Goal: Task Accomplishment & Management: Complete application form

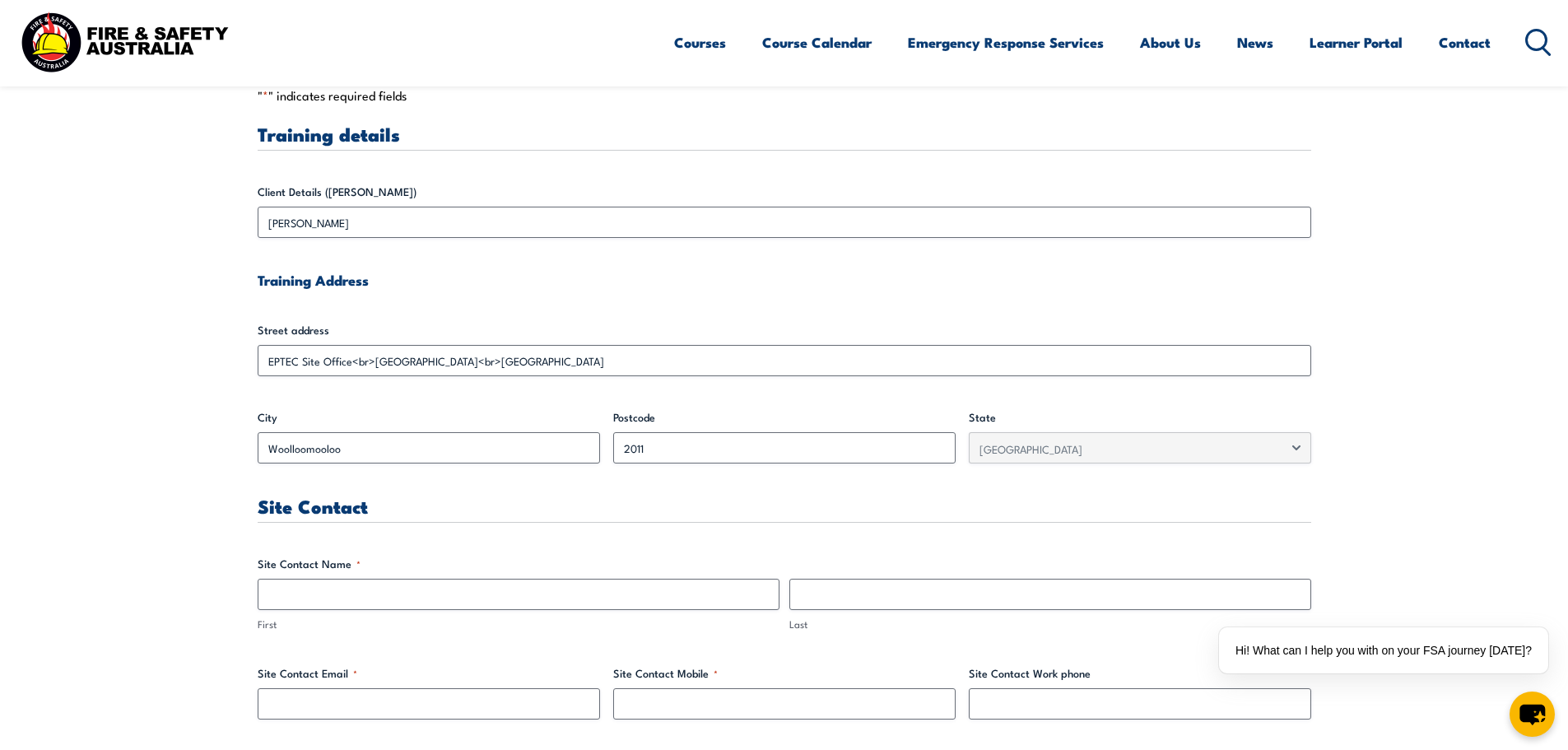
scroll to position [494, 0]
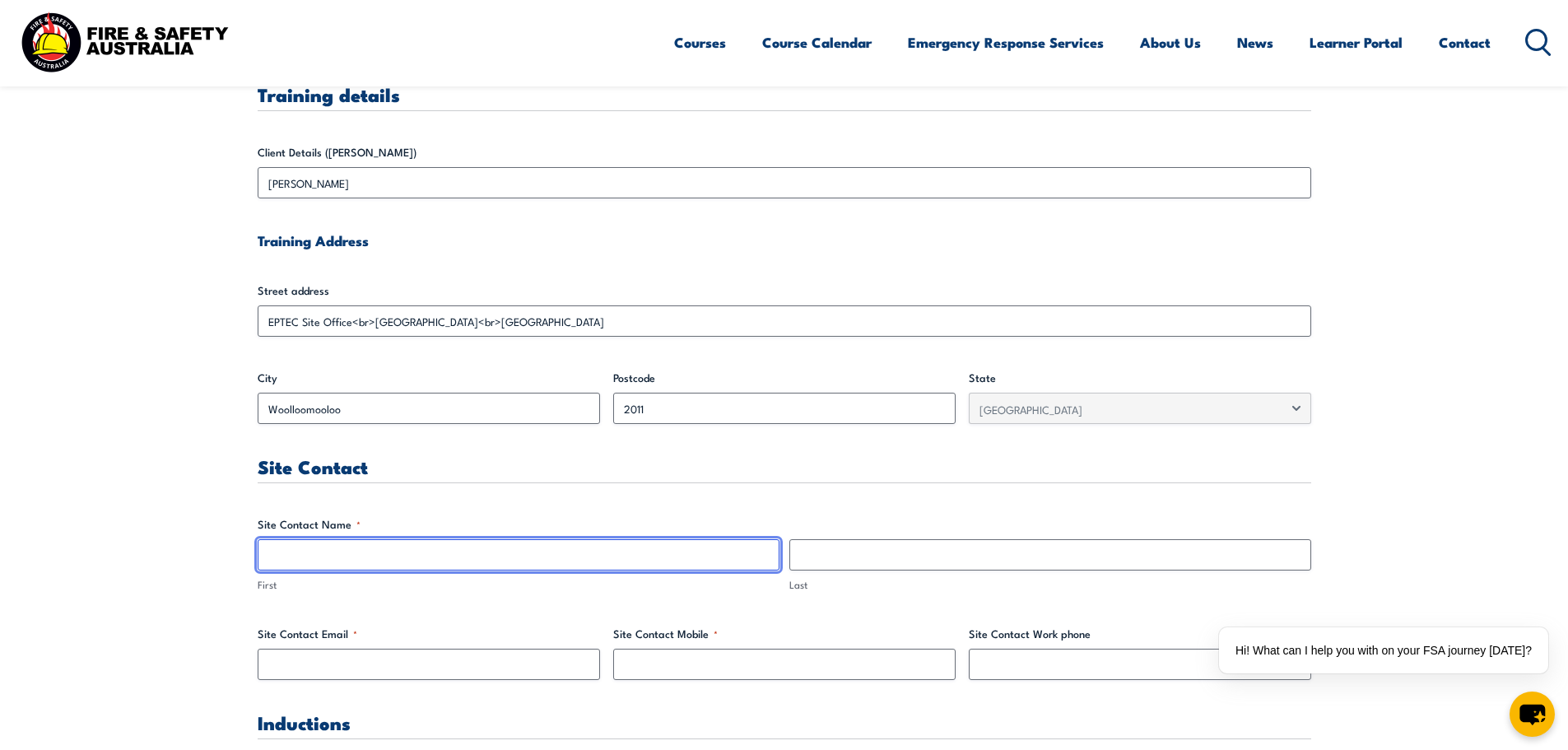
click at [512, 543] on input "First" at bounding box center [518, 554] width 522 height 31
type input "[PERSON_NAME]"
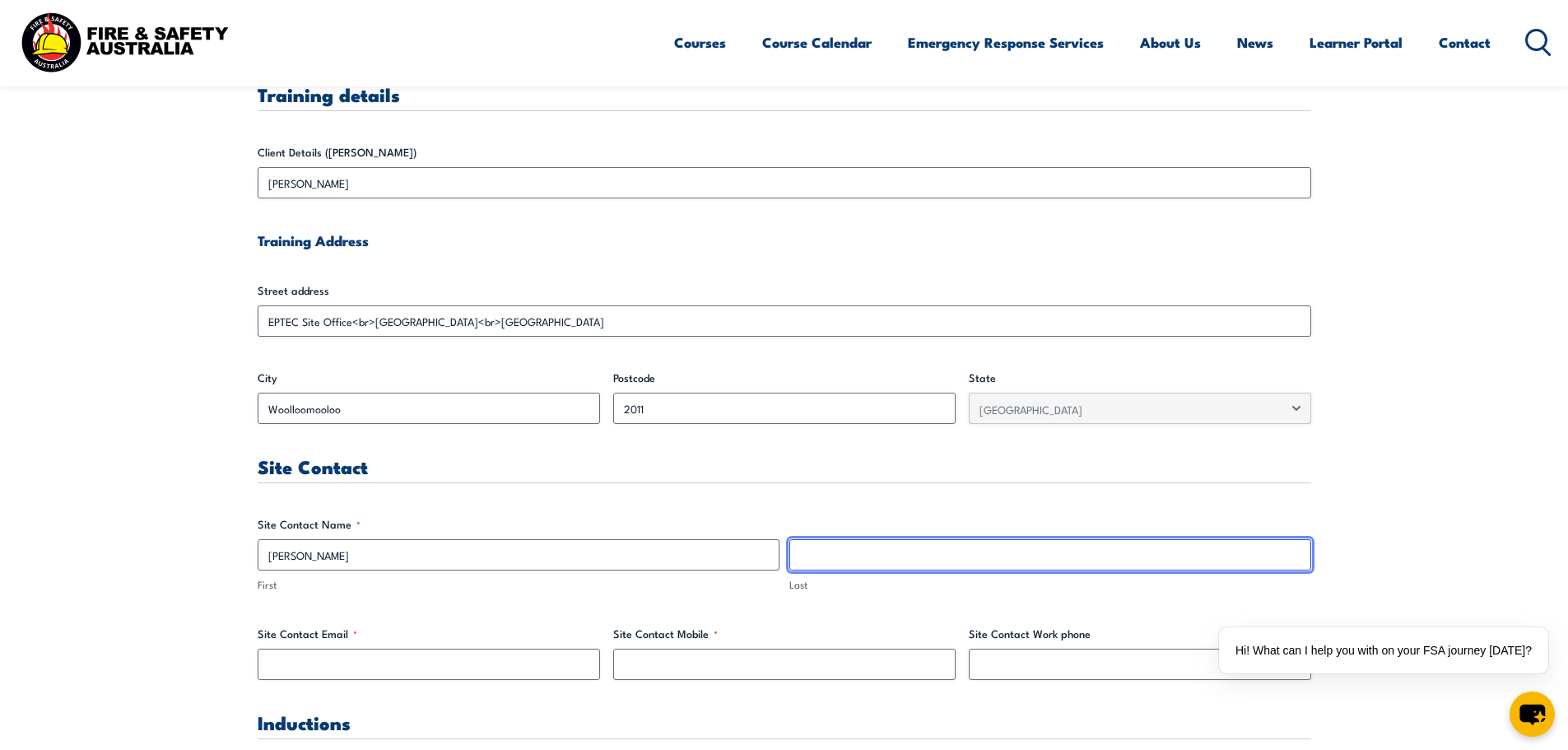
type input "[PERSON_NAME]"
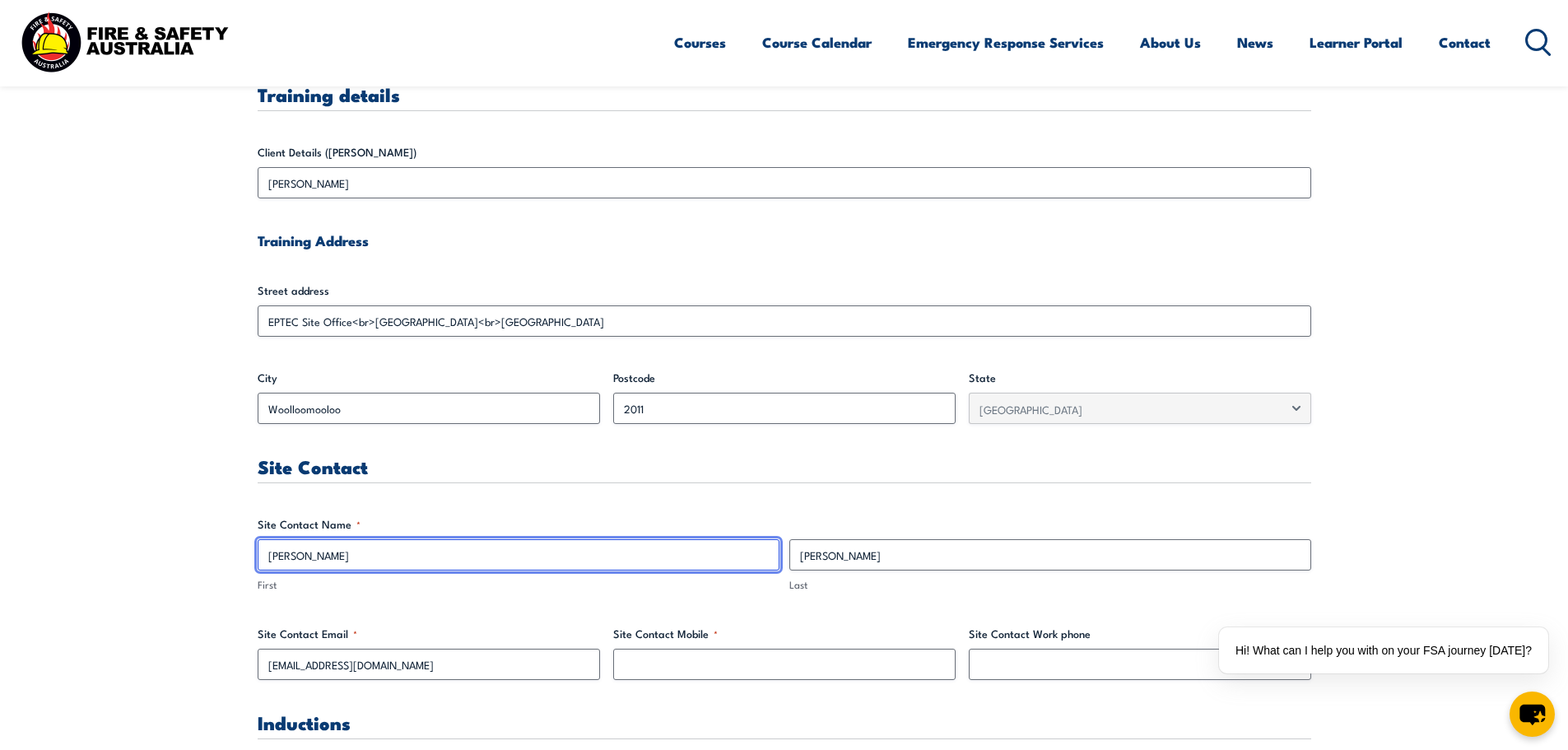
scroll to position [576, 0]
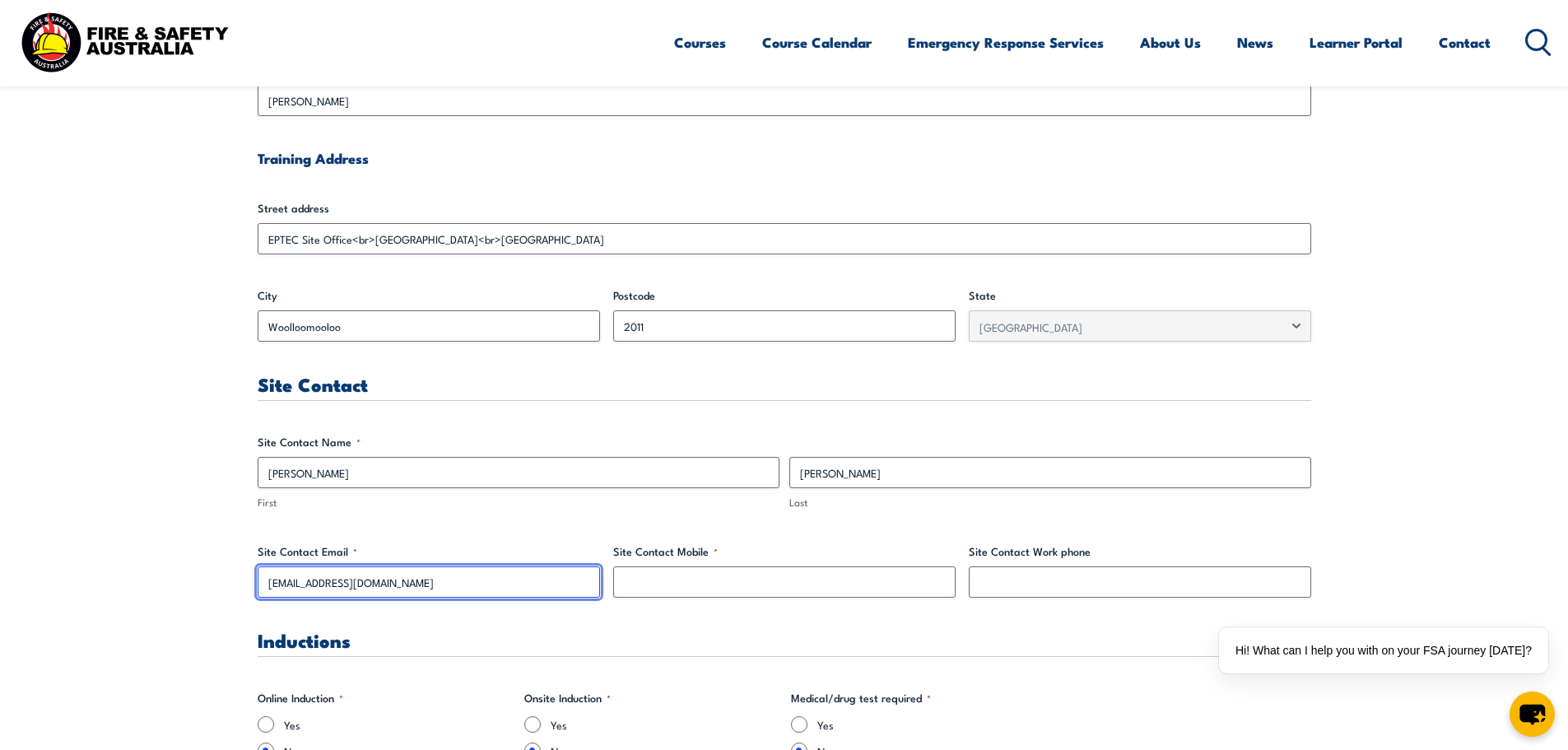
click at [410, 579] on input "[EMAIL_ADDRESS][DOMAIN_NAME]" at bounding box center [429, 582] width 343 height 31
type input "[EMAIL_ADDRESS][DOMAIN_NAME]"
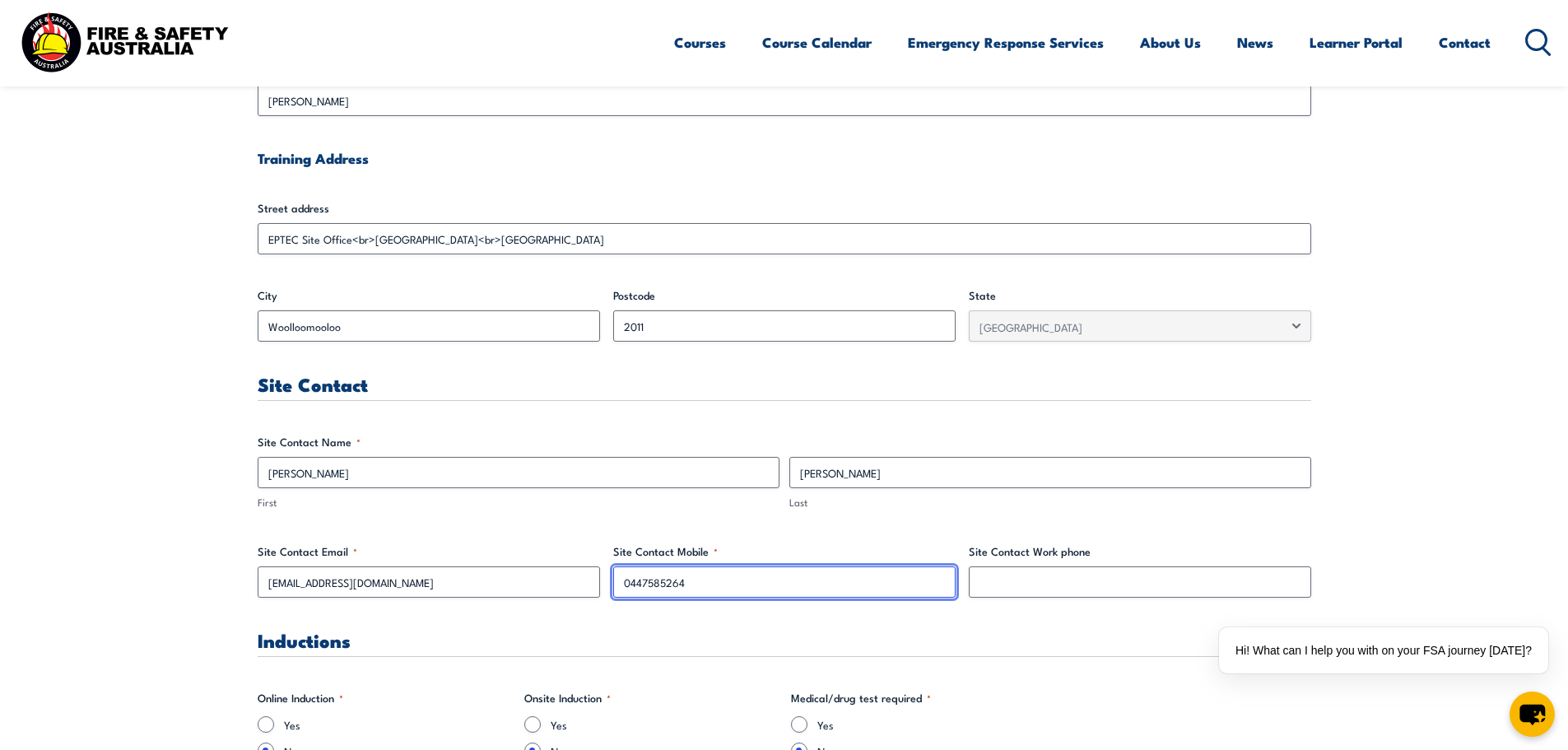
type input "0447585264"
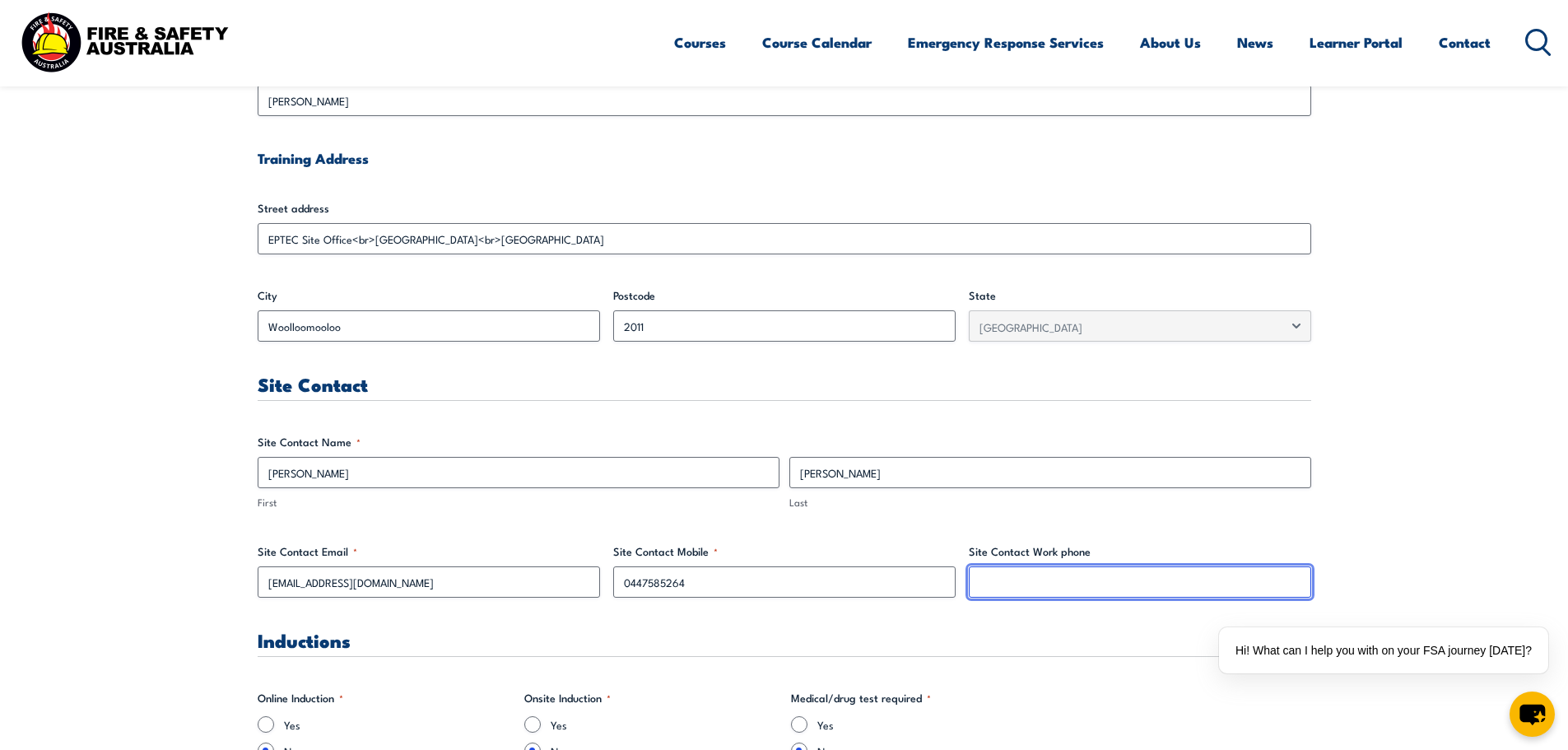
click at [1028, 584] on input "Site Contact Work phone" at bounding box center [1140, 582] width 343 height 31
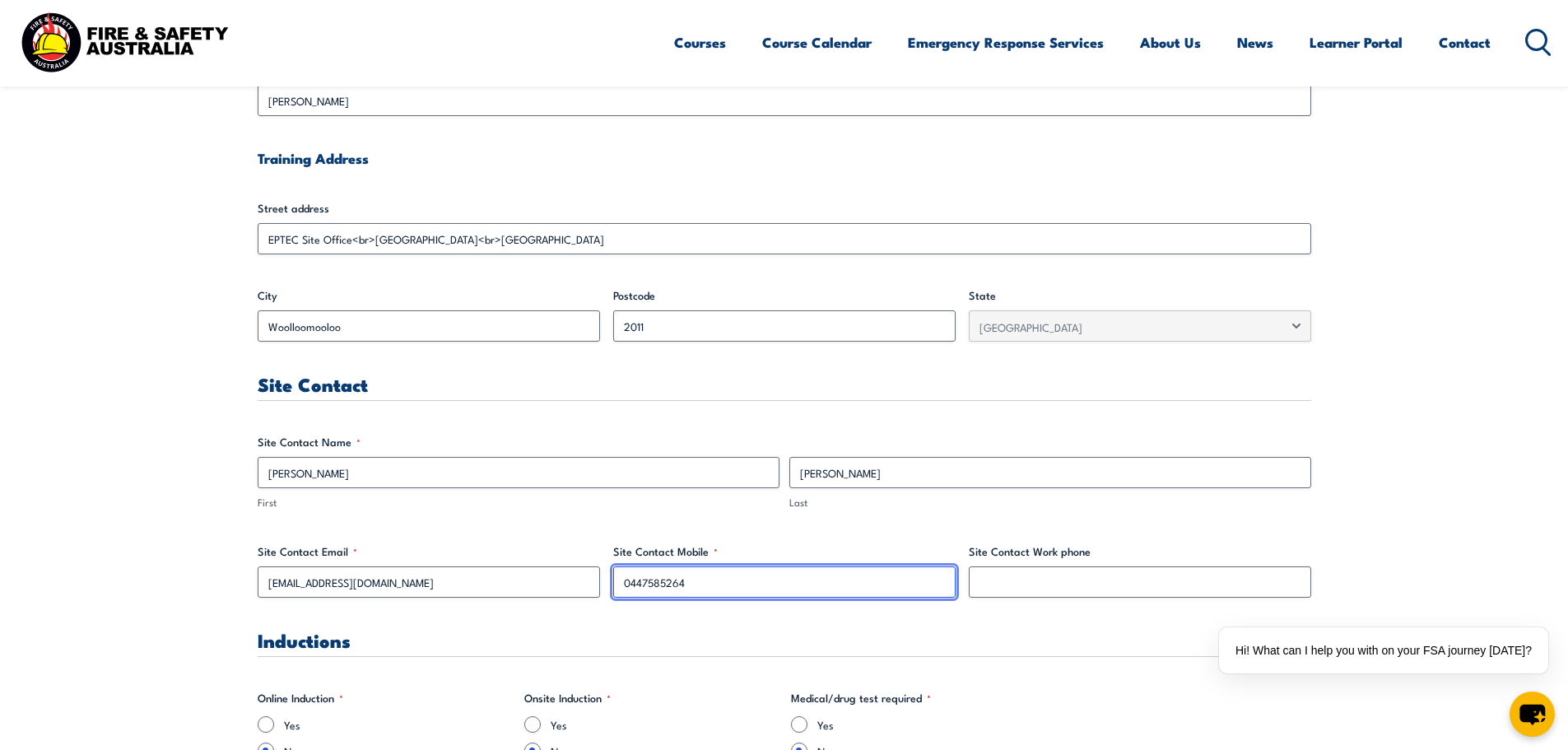
click at [731, 587] on input "0447585264" at bounding box center [785, 582] width 343 height 31
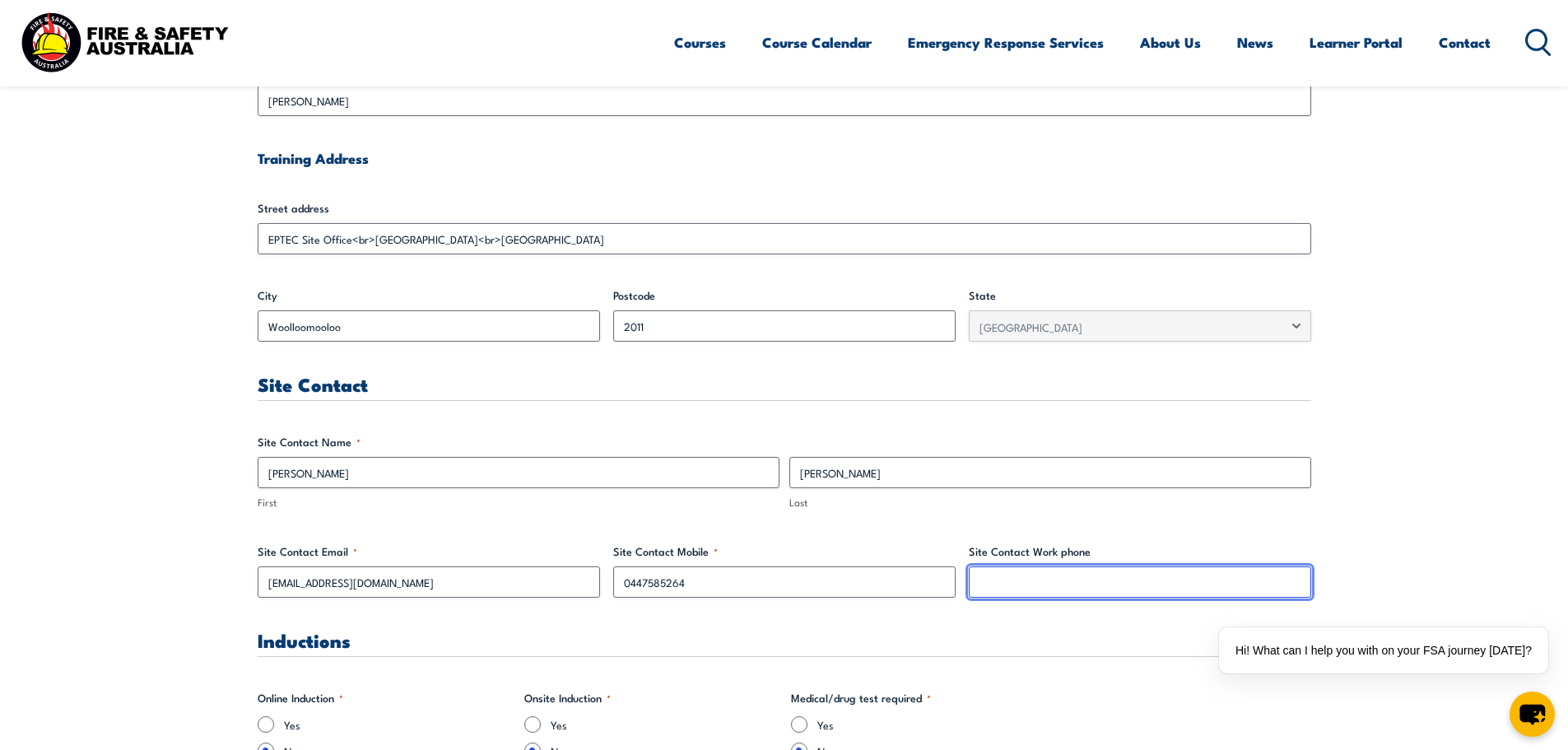
click at [1036, 590] on input "Site Contact Work phone" at bounding box center [1140, 582] width 343 height 31
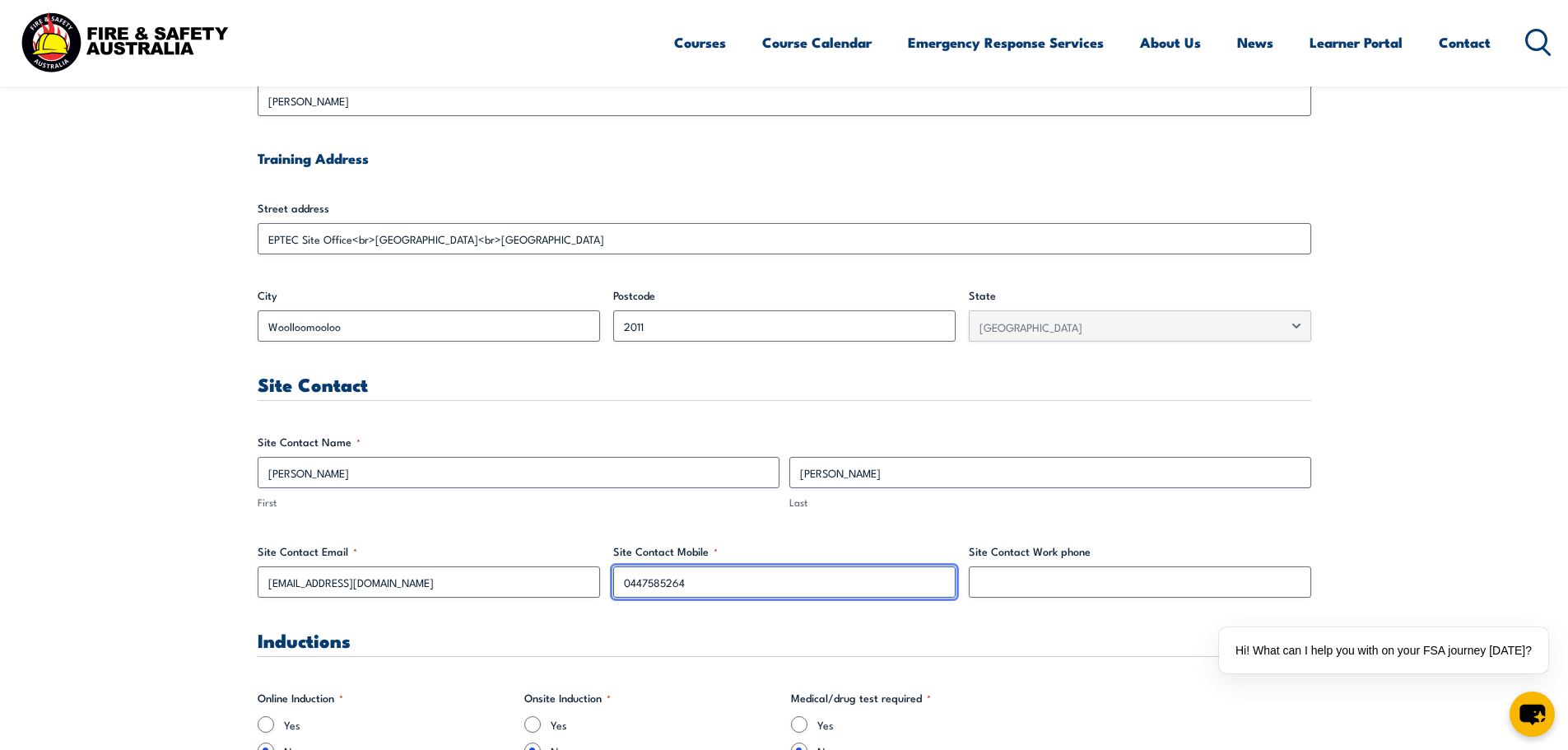
click at [853, 584] on input "0447585264" at bounding box center [785, 582] width 343 height 31
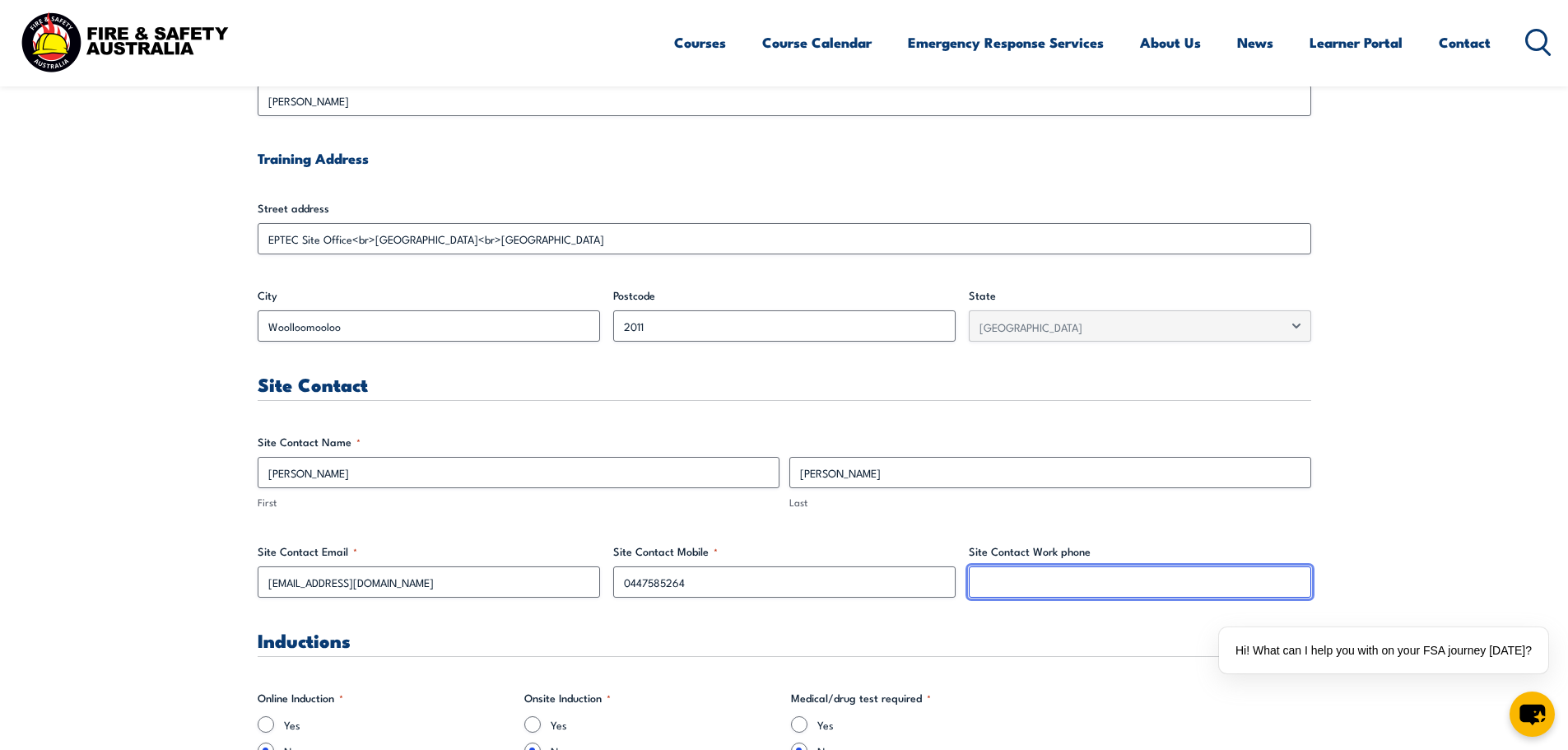
drag, startPoint x: 1005, startPoint y: 584, endPoint x: 1025, endPoint y: 589, distance: 20.6
click at [1025, 589] on input "Site Contact Work phone" at bounding box center [1140, 582] width 343 height 31
paste input "0447585264"
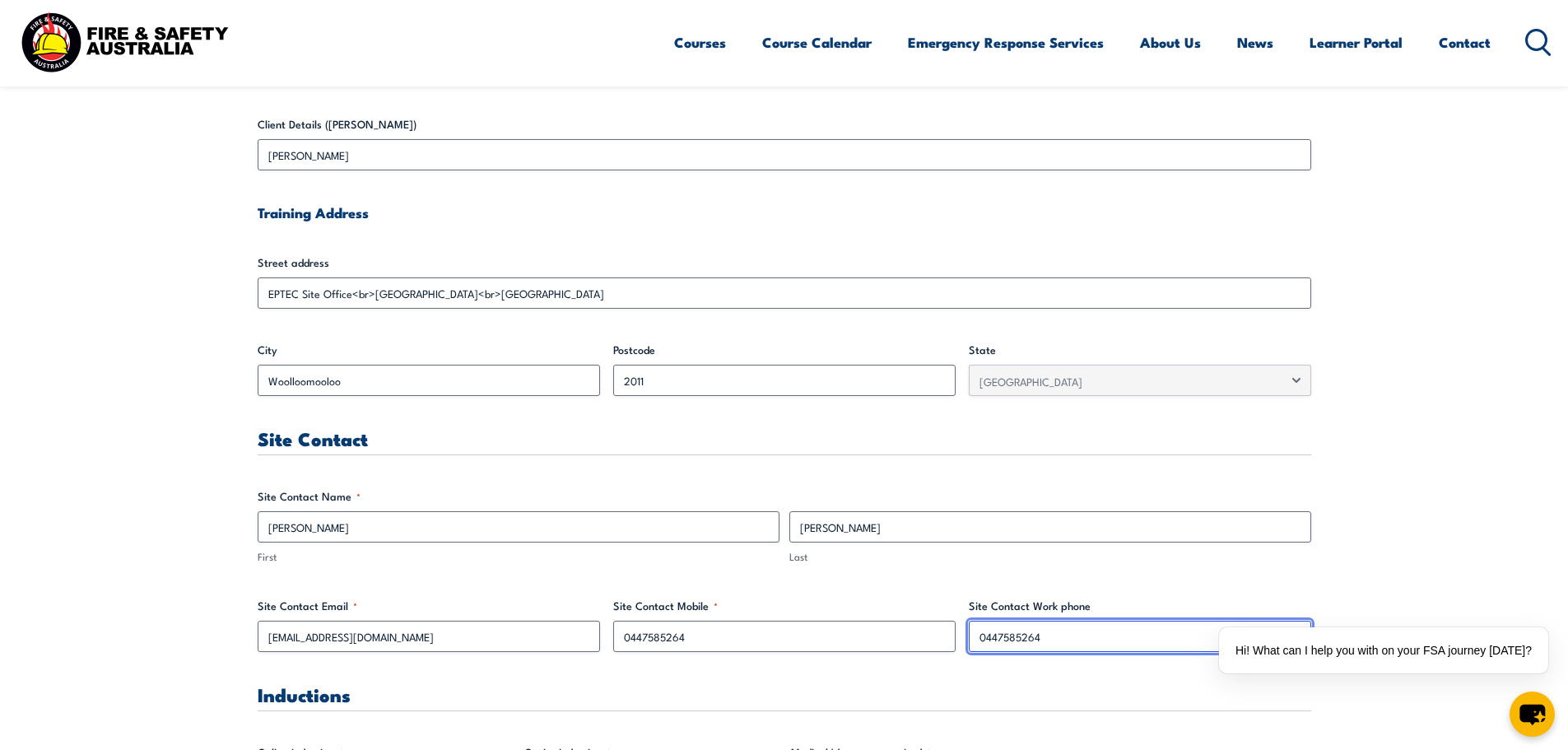
scroll to position [824, 0]
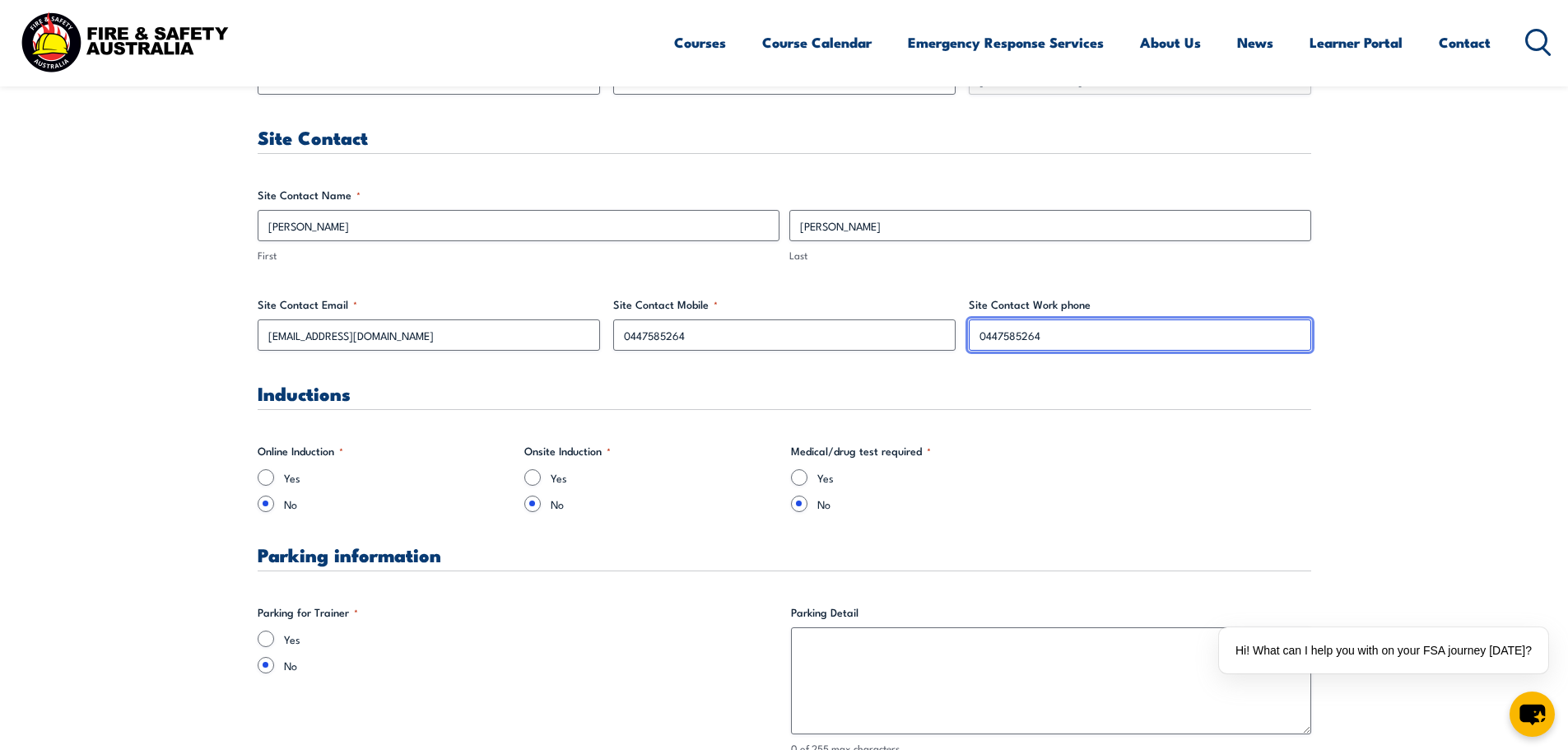
type input "0447585264"
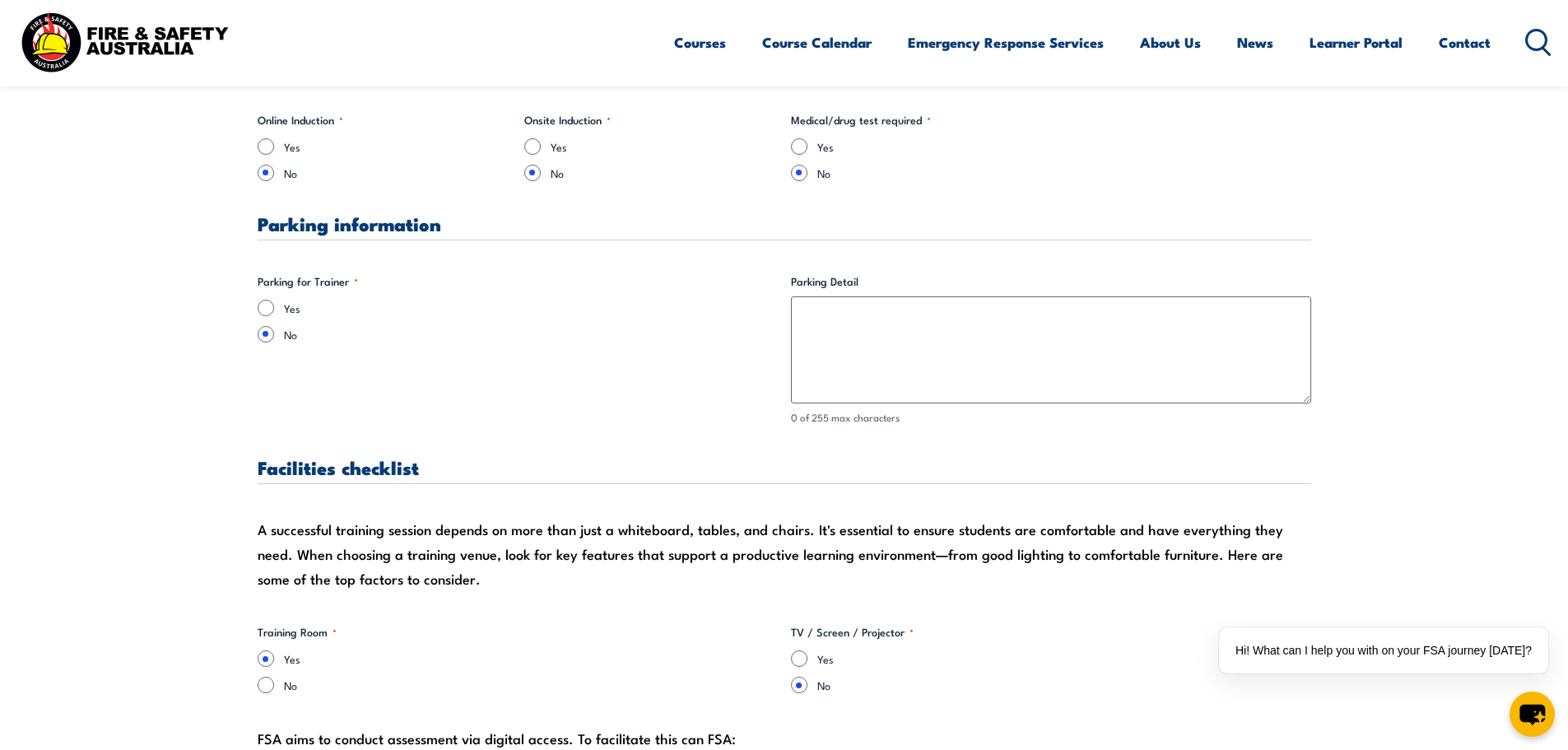
scroll to position [1235, 0]
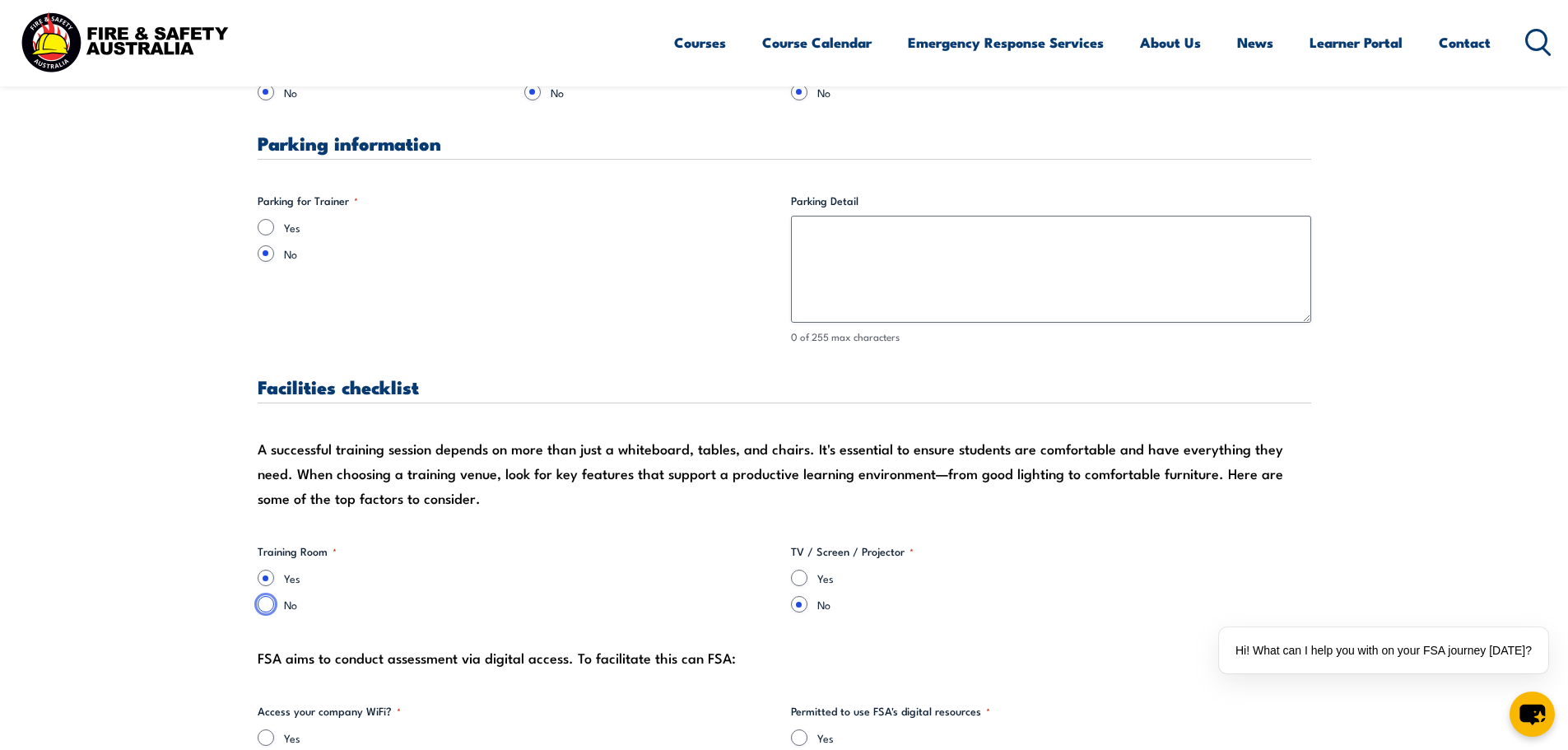
click at [268, 601] on input "No" at bounding box center [266, 605] width 17 height 17
radio input "true"
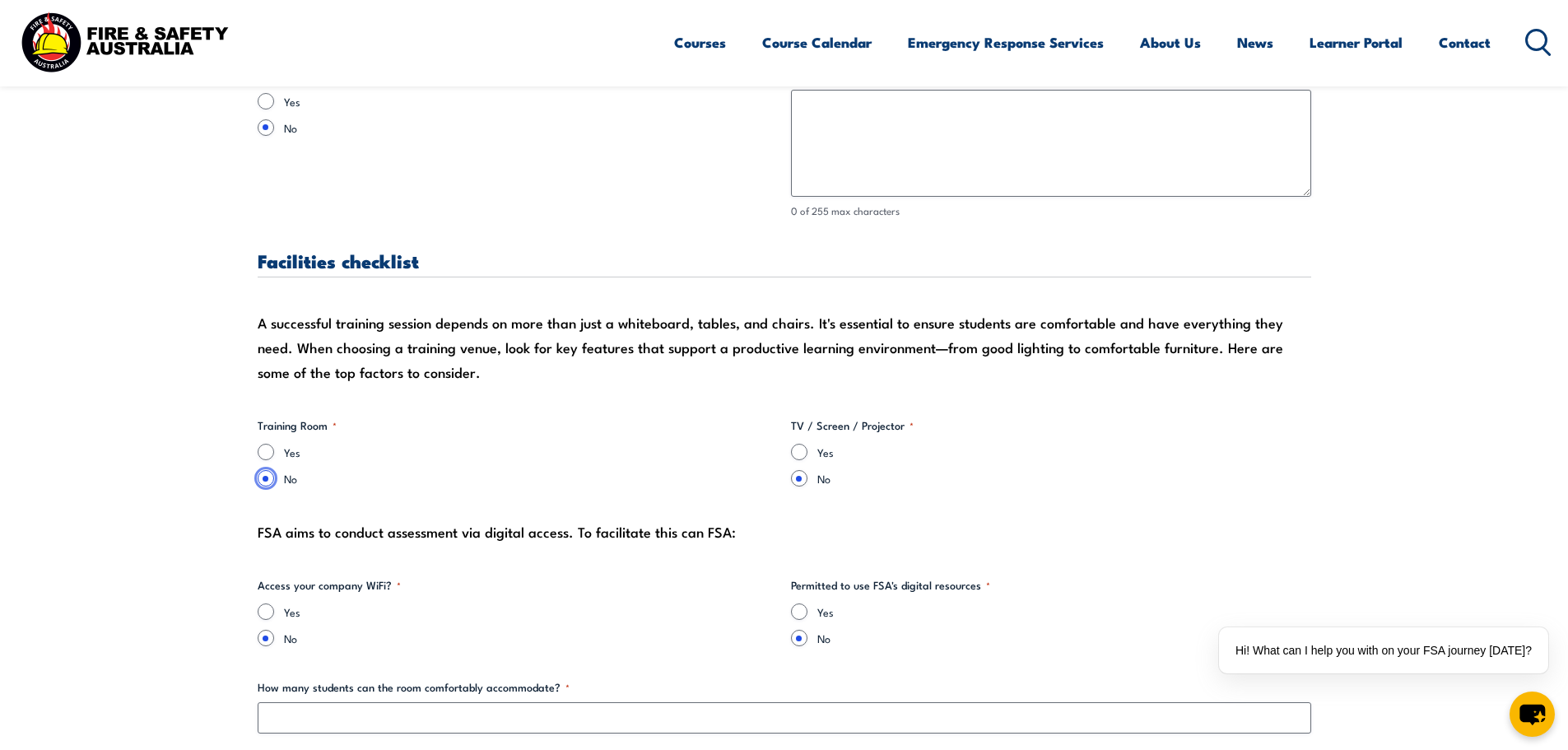
scroll to position [1400, 0]
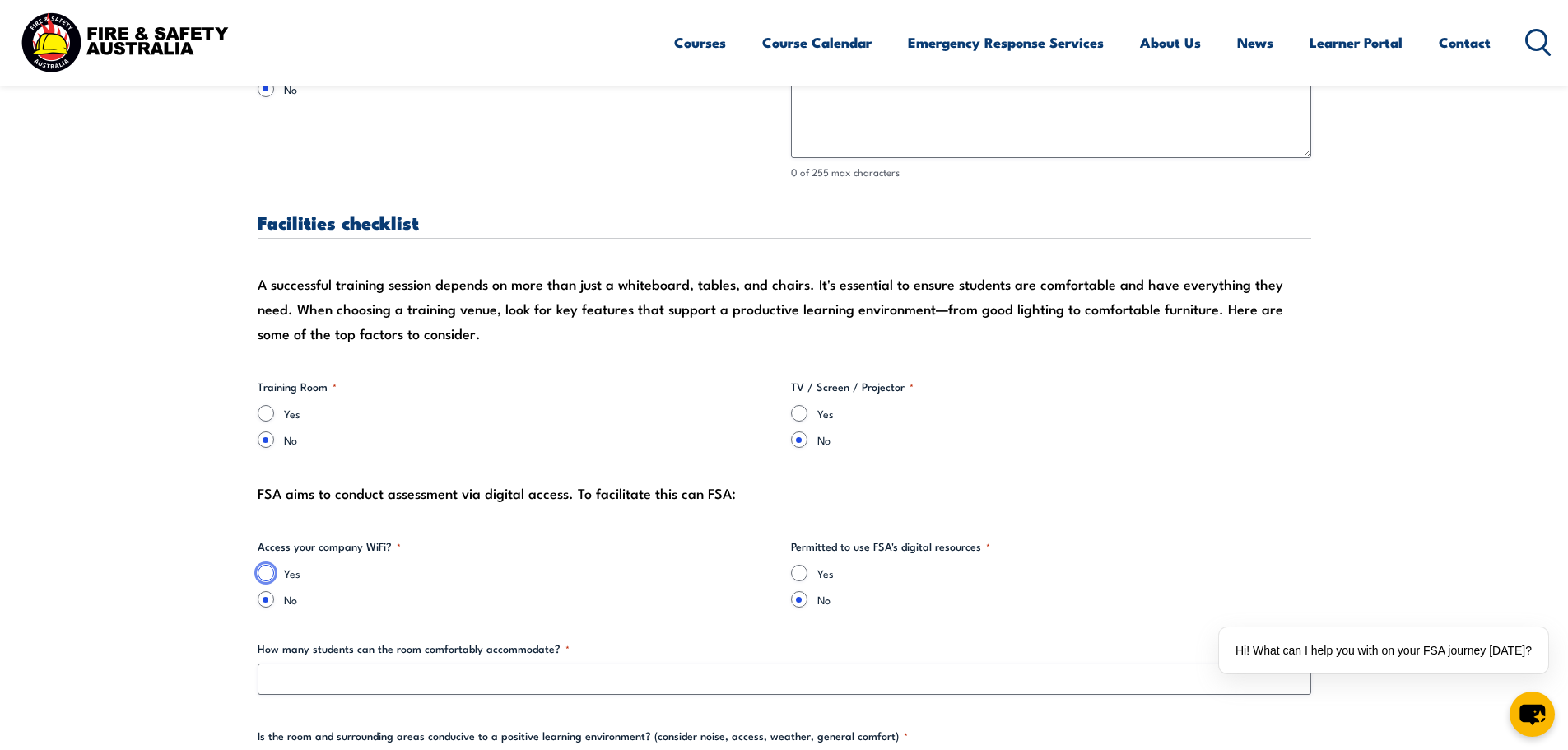
click at [264, 569] on input "Yes" at bounding box center [266, 574] width 17 height 17
radio input "true"
click at [794, 575] on input "Yes" at bounding box center [799, 574] width 17 height 17
radio input "true"
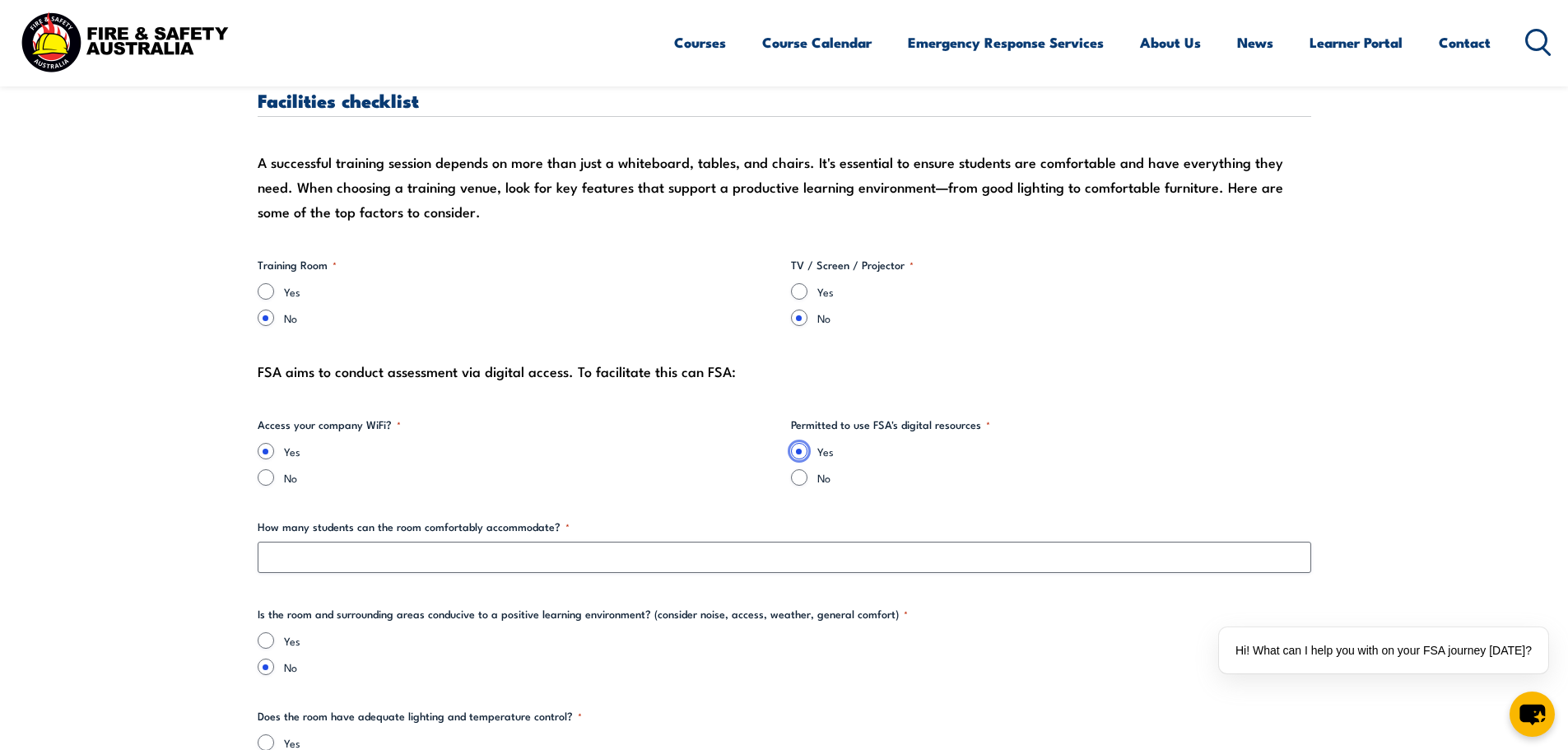
scroll to position [1564, 0]
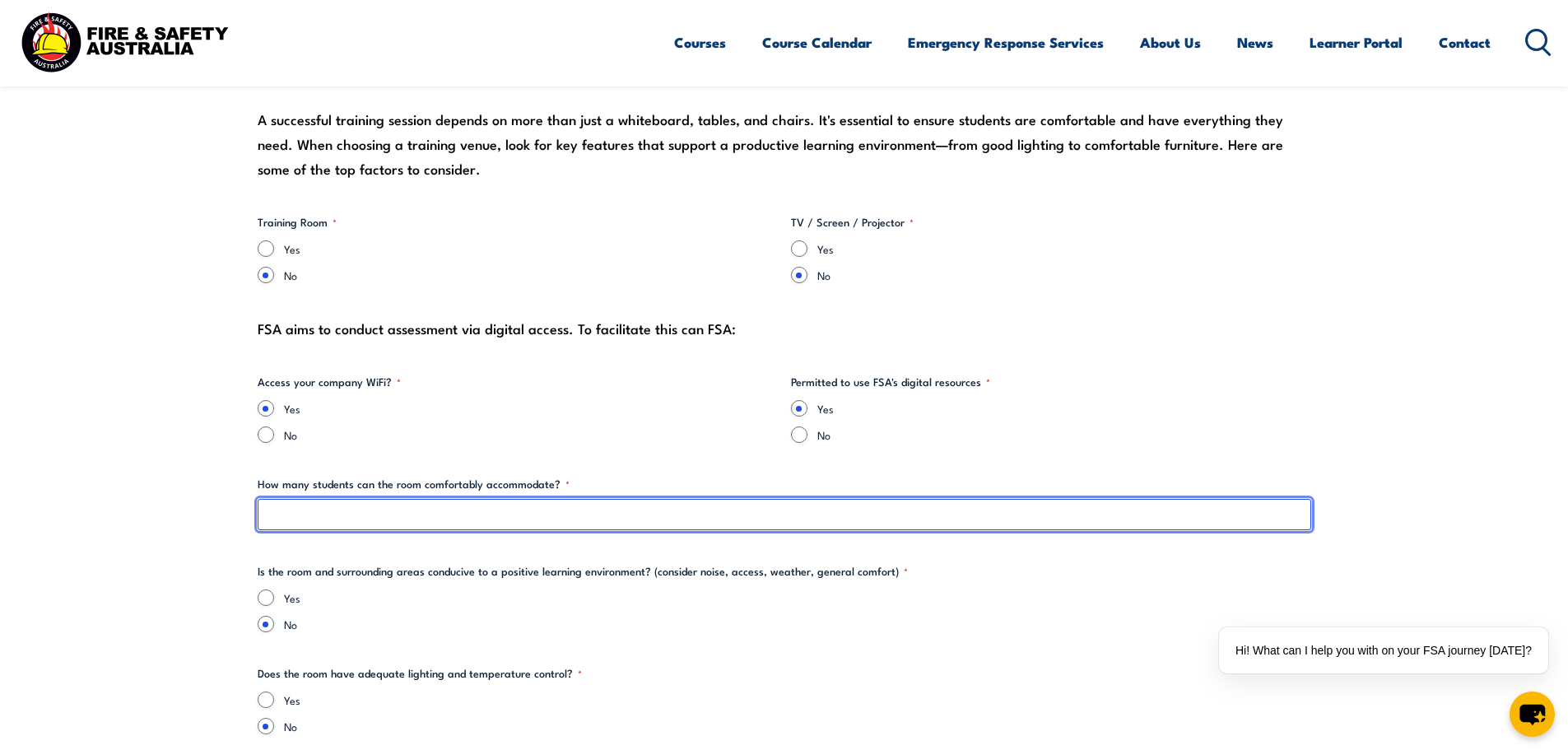
click at [454, 509] on input "How many students can the room comfortably accommodate? *" at bounding box center [784, 514] width 1054 height 31
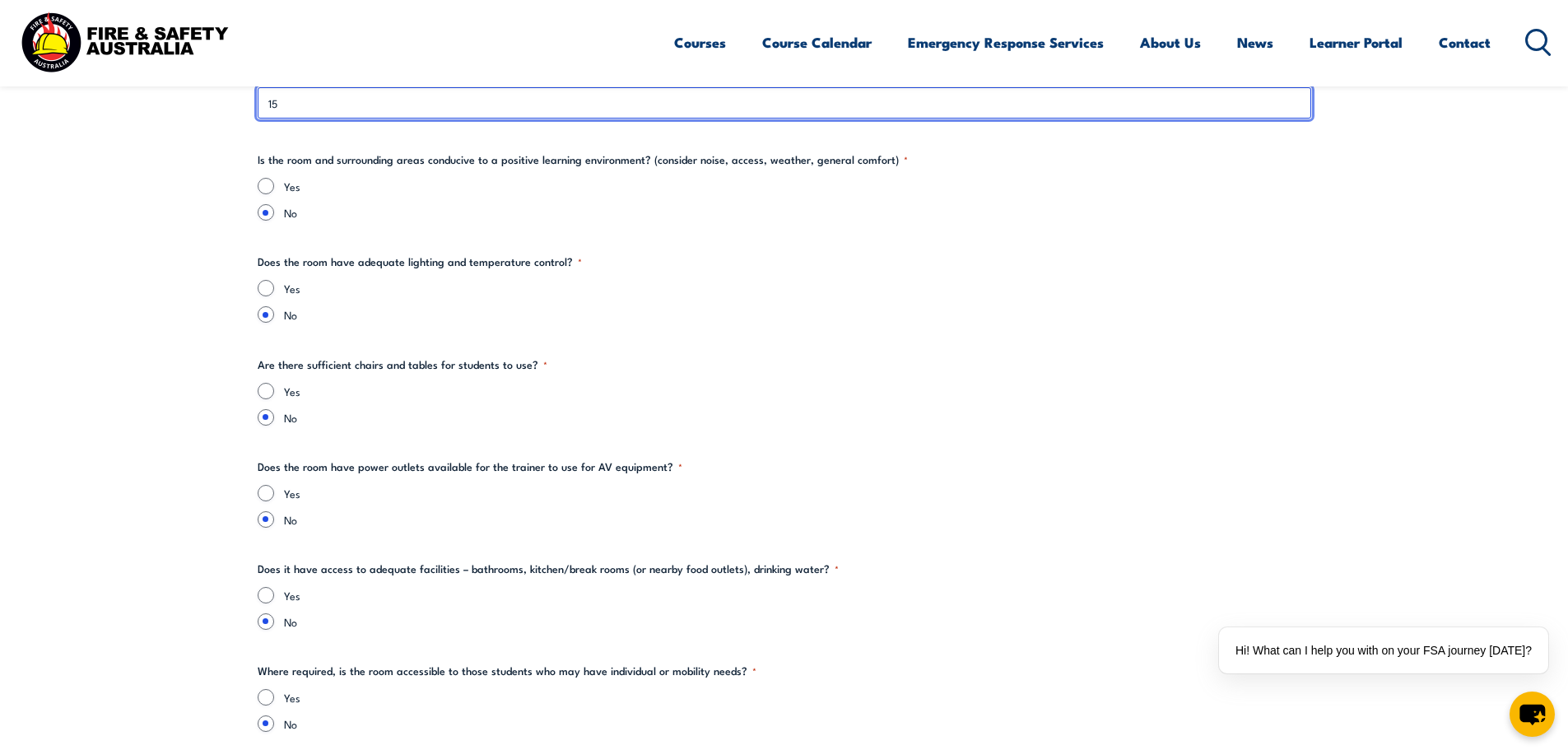
scroll to position [2059, 0]
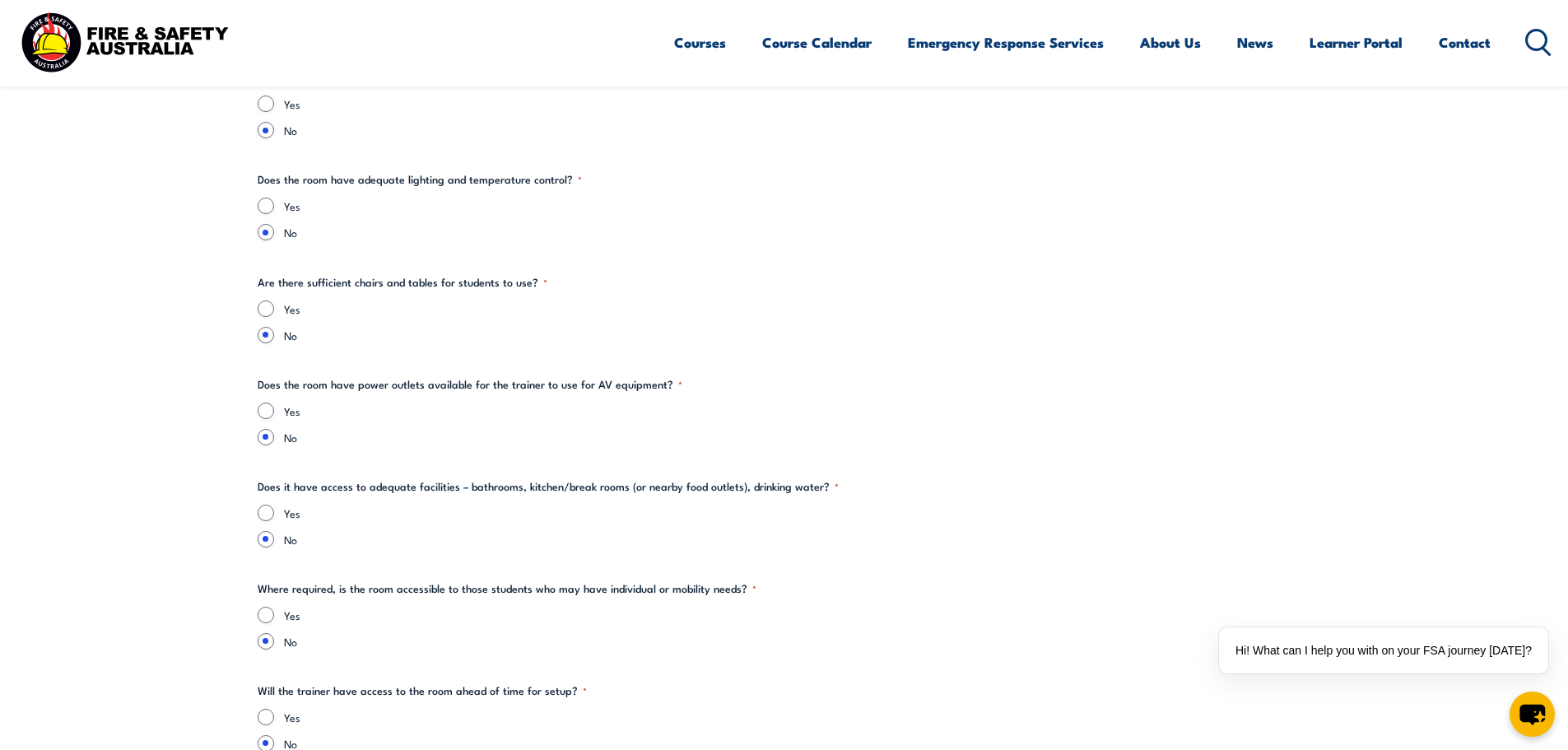
type input "15"
click at [260, 511] on input "Yes" at bounding box center [266, 513] width 17 height 17
radio input "true"
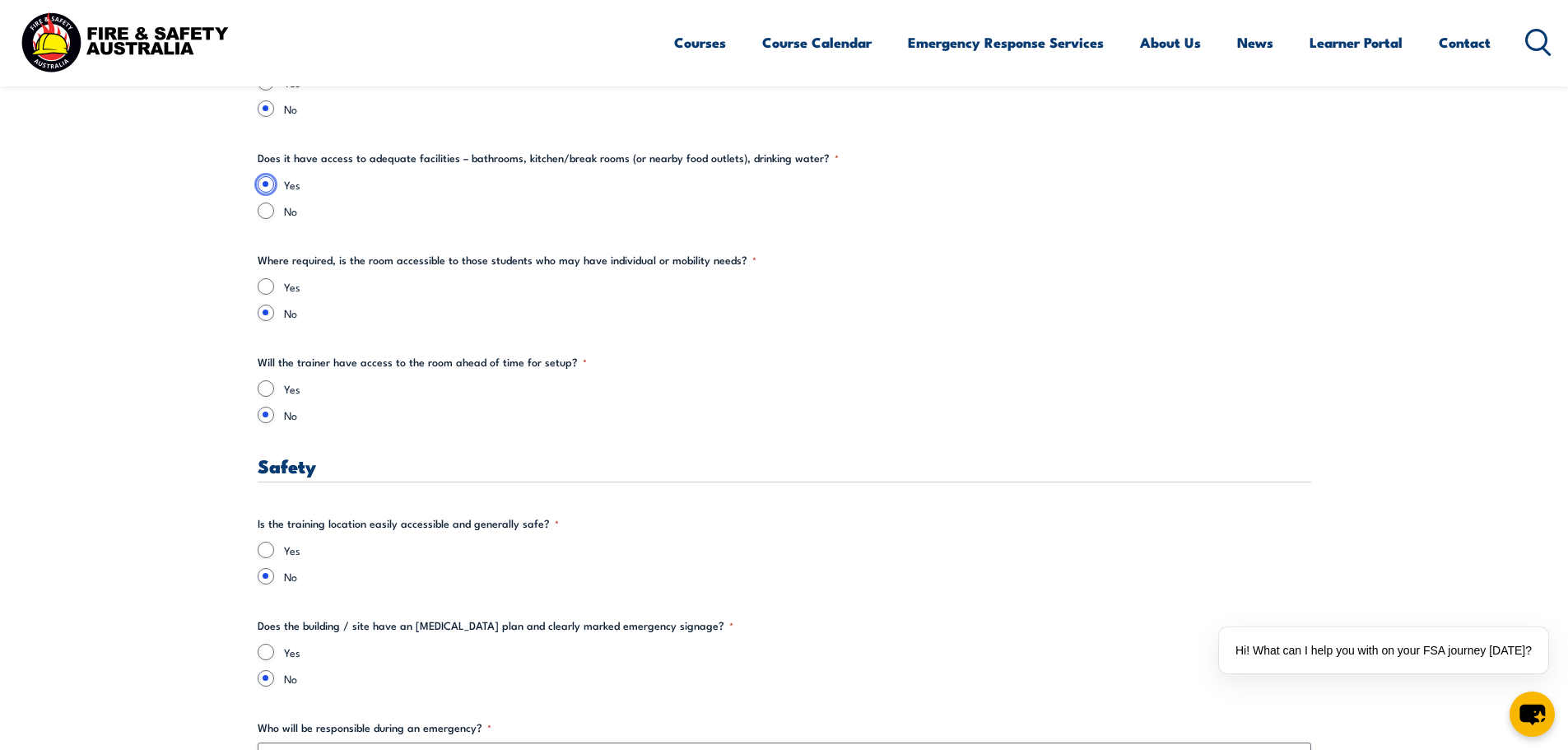
scroll to position [2388, 0]
click at [257, 548] on input "Yes" at bounding box center [266, 549] width 17 height 17
radio input "true"
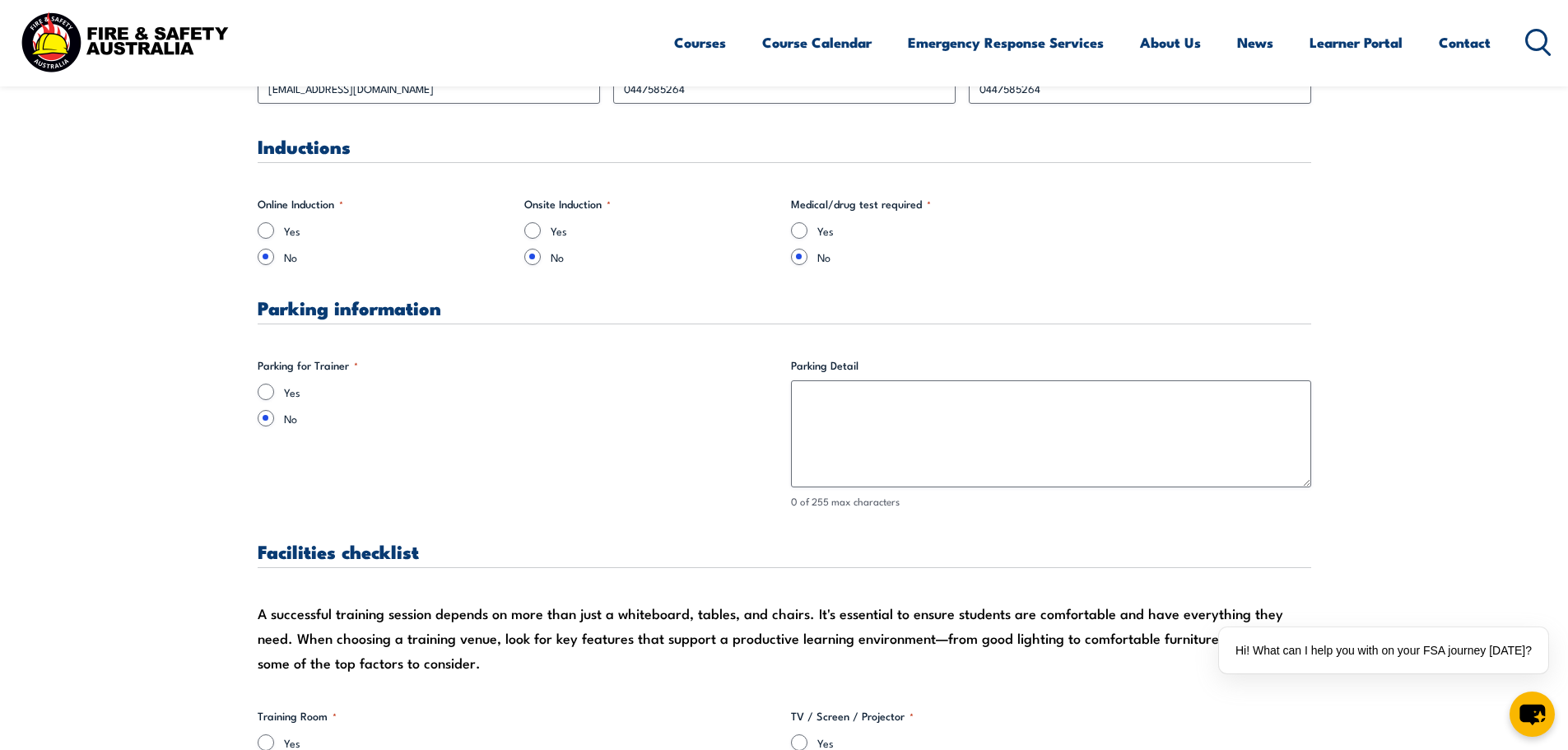
scroll to position [1153, 0]
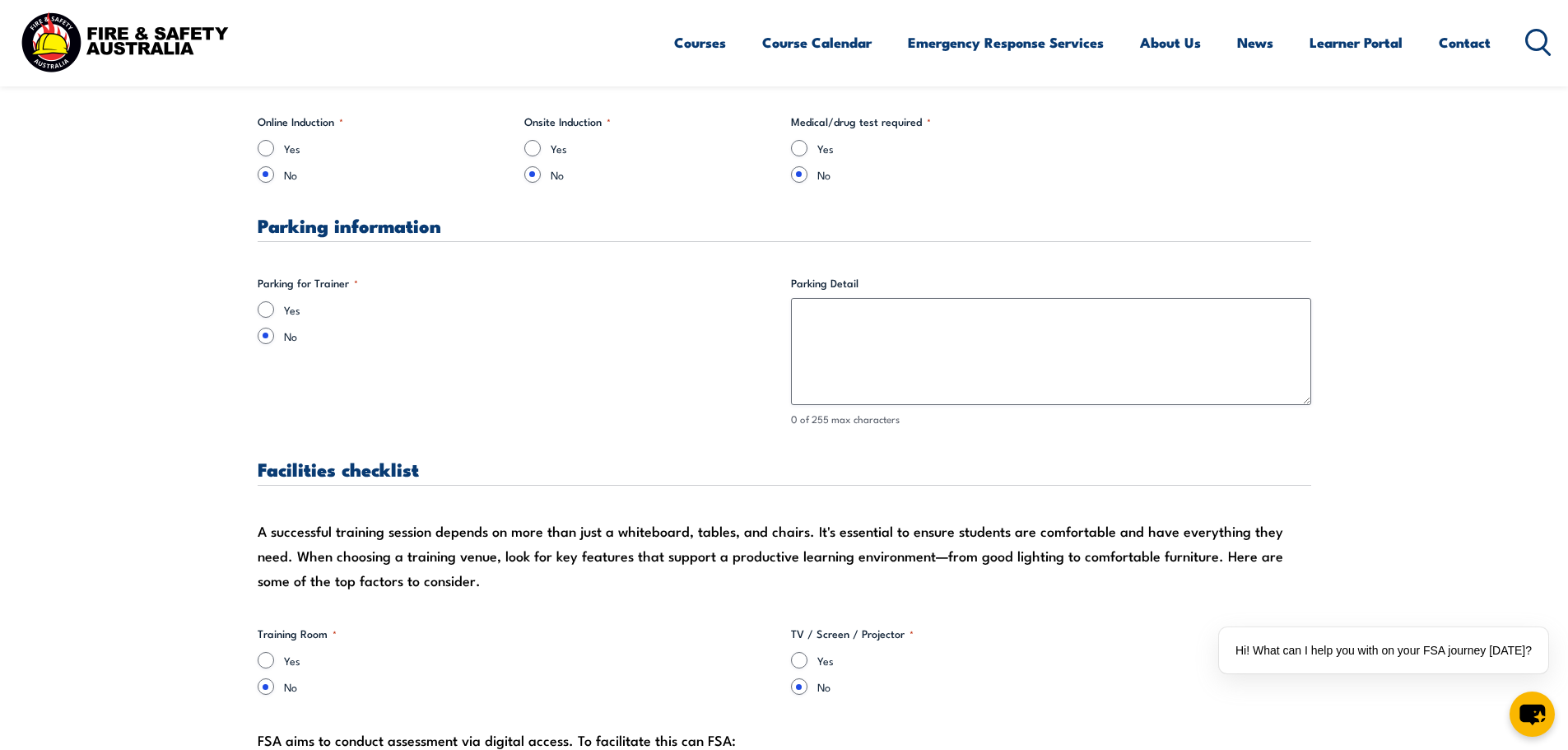
click at [300, 304] on label "Yes" at bounding box center [531, 309] width 494 height 17
click at [274, 304] on input "Yes" at bounding box center [266, 309] width 17 height 17
radio input "true"
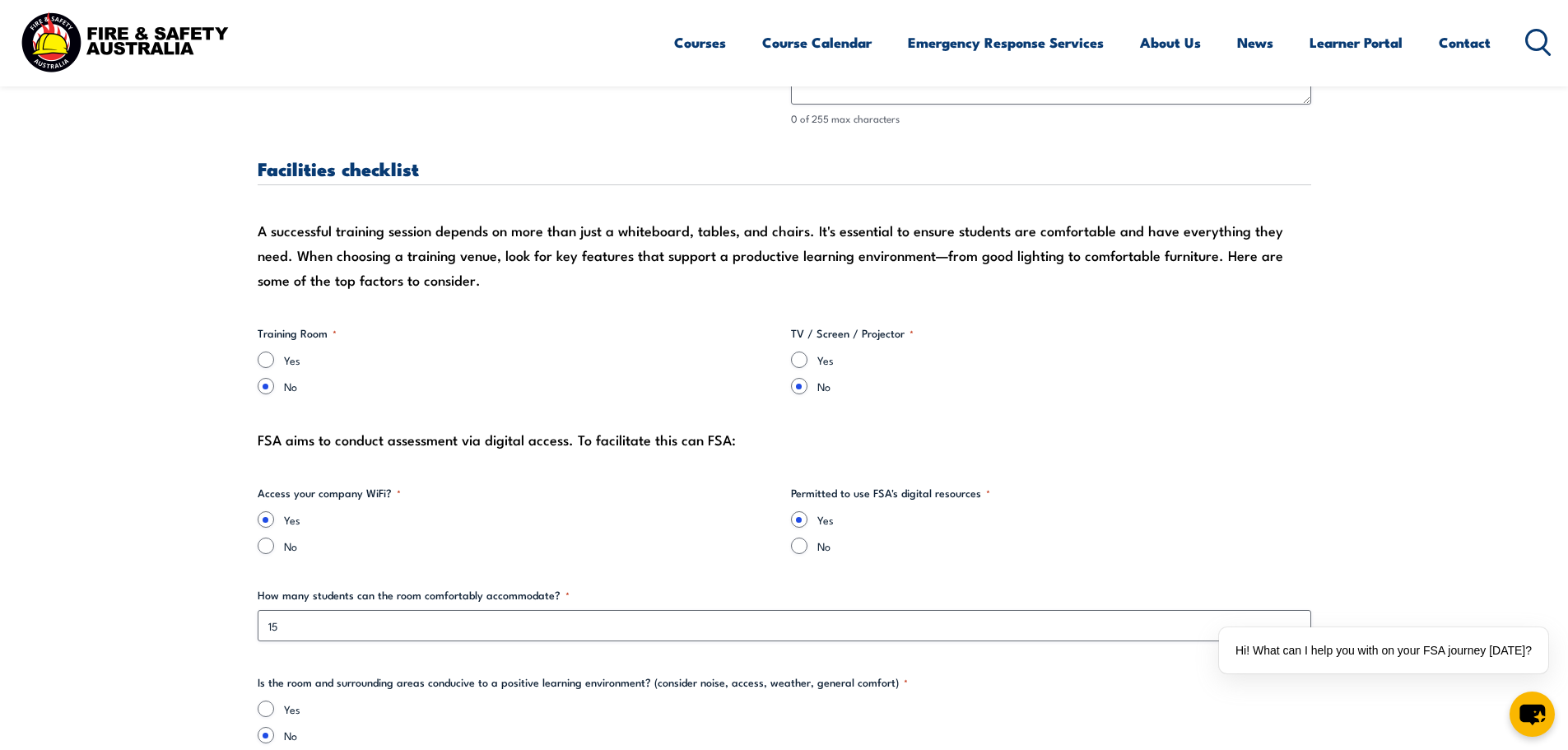
scroll to position [1482, 0]
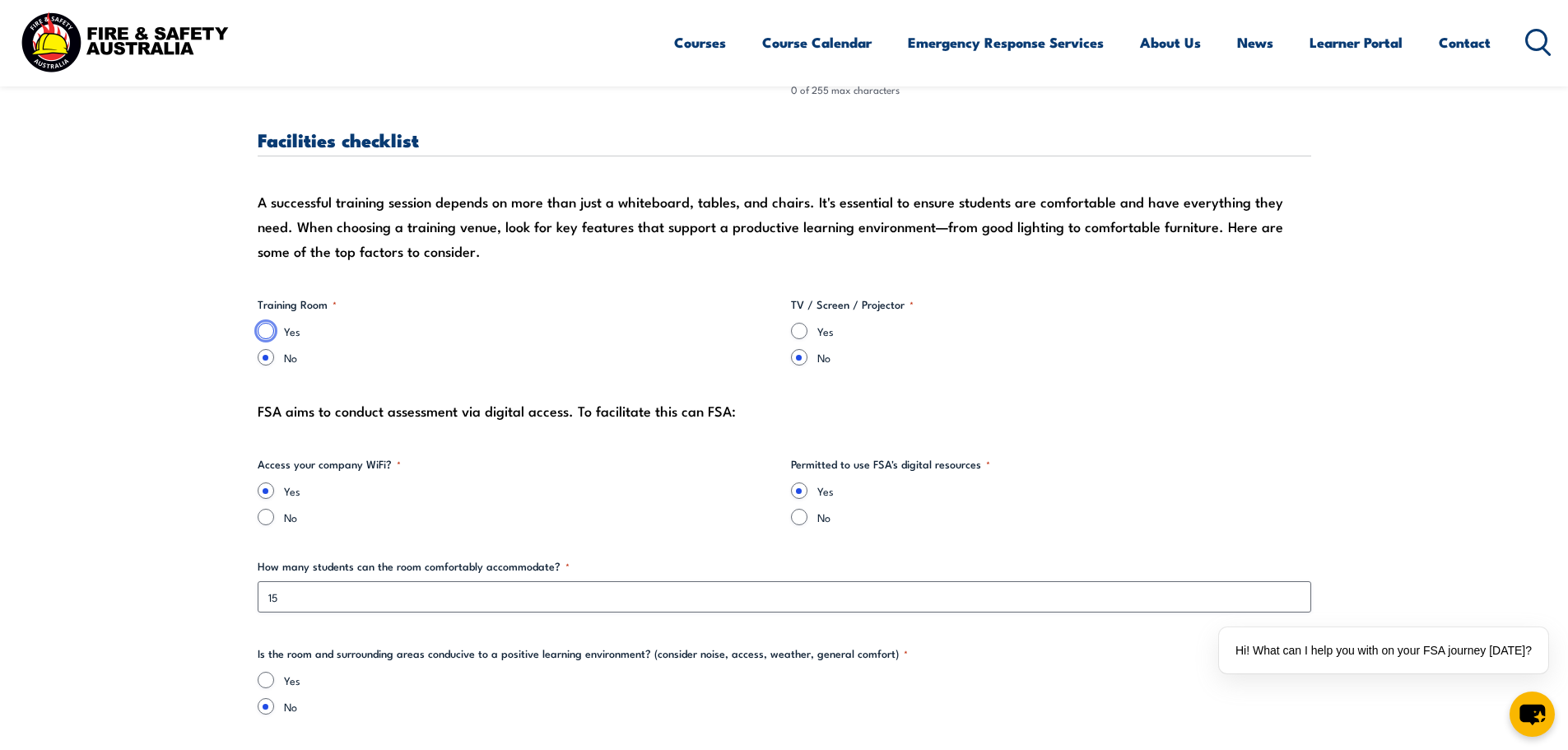
click at [260, 327] on input "Yes" at bounding box center [266, 331] width 17 height 17
radio input "true"
click at [804, 337] on input "Yes" at bounding box center [799, 331] width 17 height 17
radio input "true"
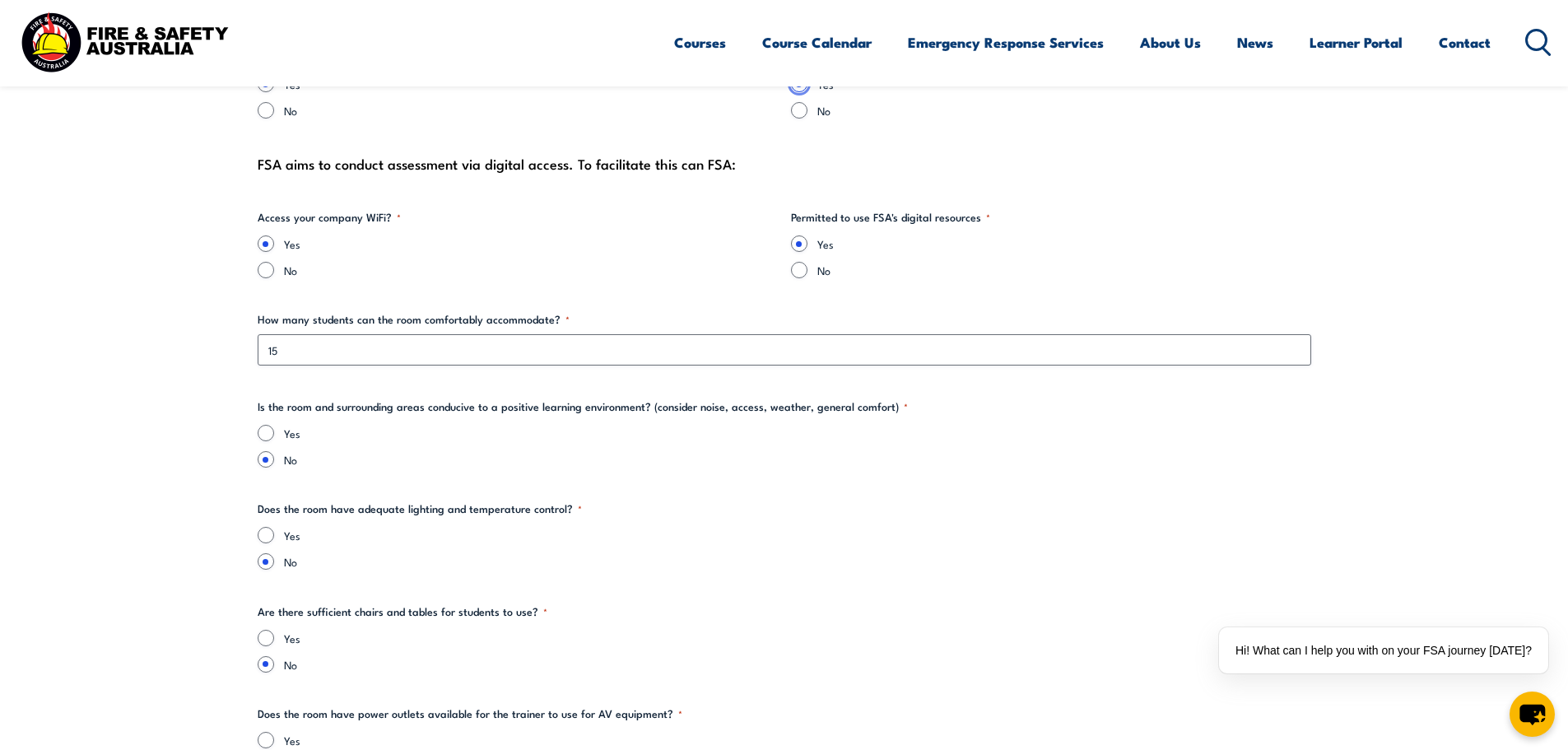
scroll to position [1812, 0]
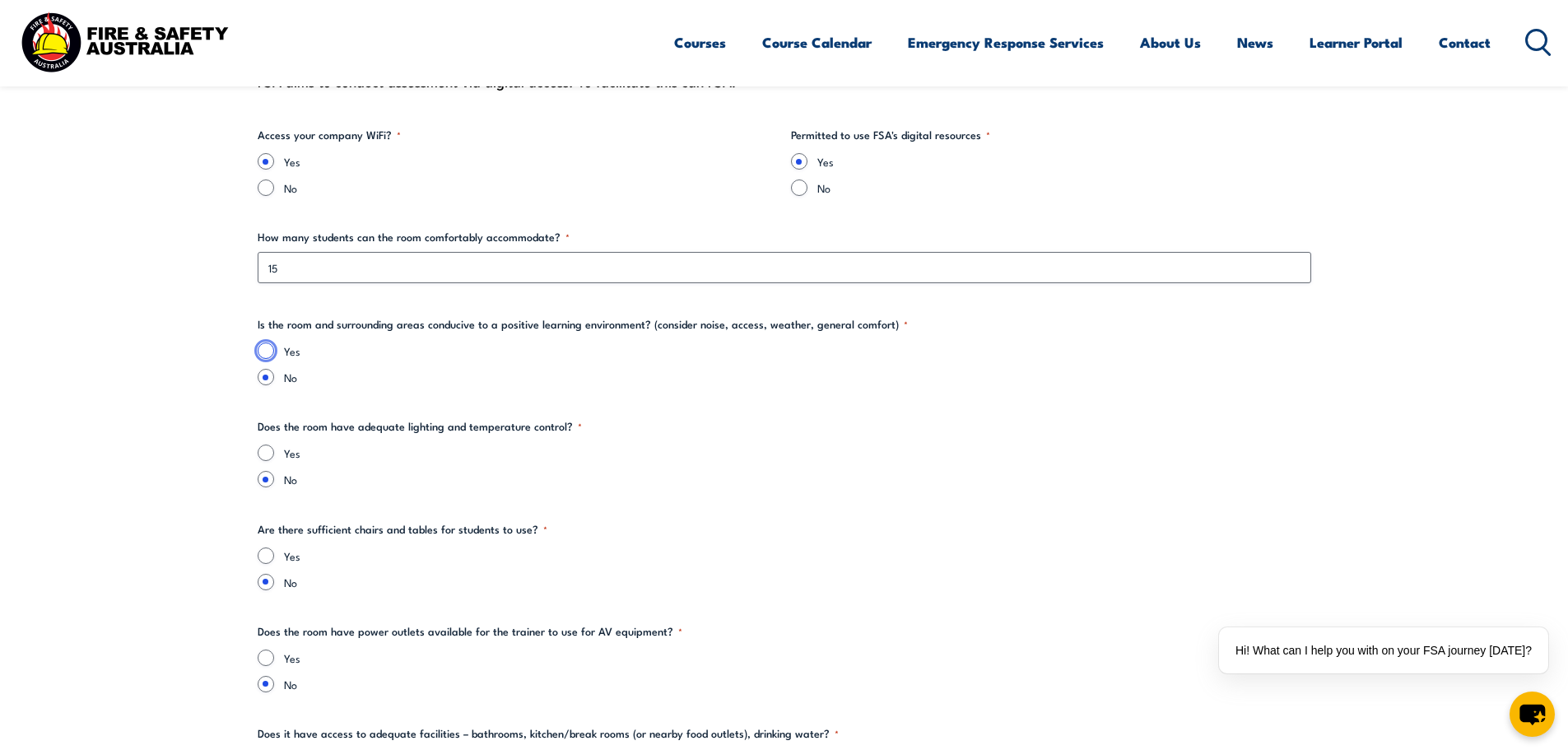
click at [272, 349] on input "Yes" at bounding box center [266, 351] width 17 height 17
radio input "true"
click at [272, 451] on input "Yes" at bounding box center [266, 453] width 17 height 17
radio input "true"
click at [264, 551] on input "Yes" at bounding box center [266, 556] width 17 height 17
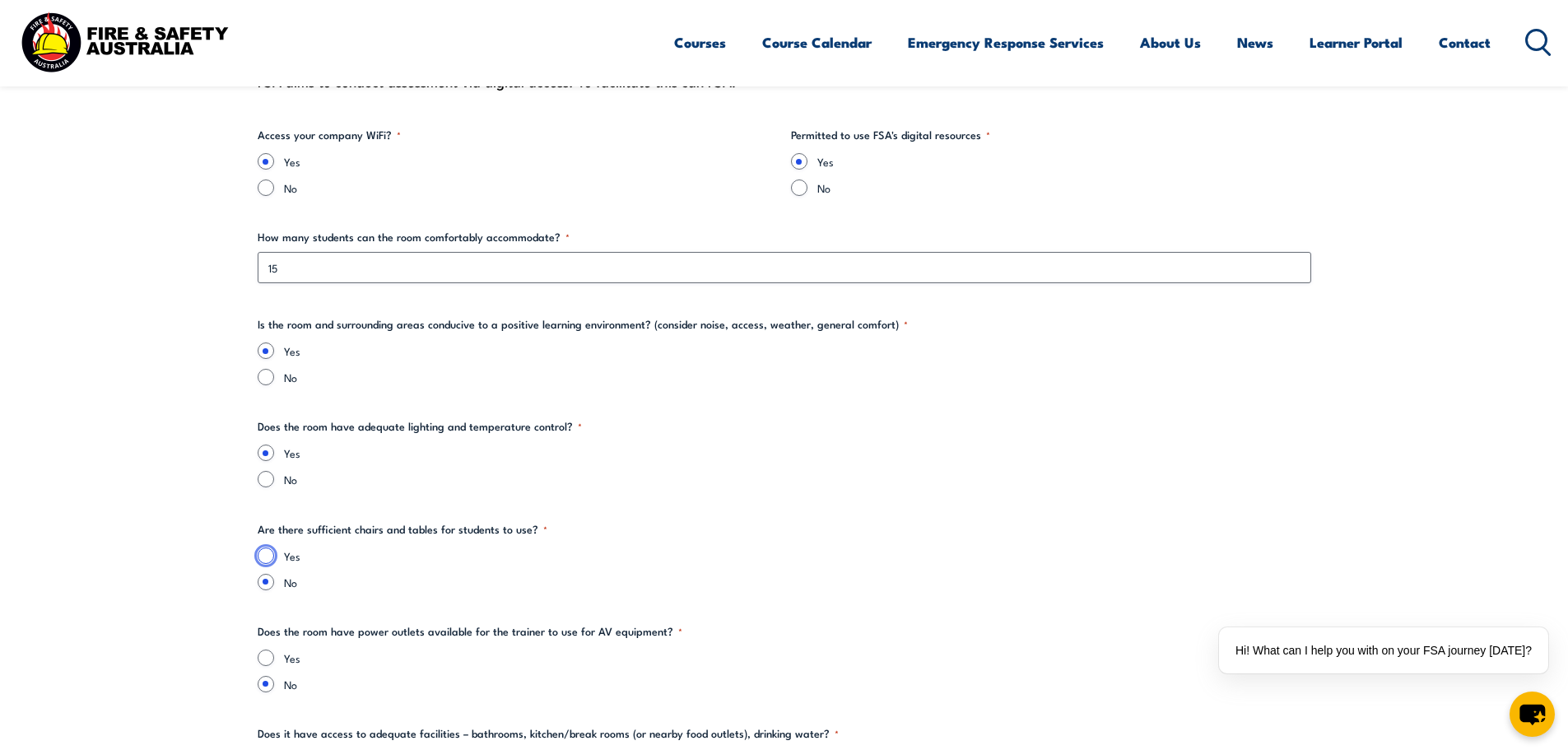
radio input "true"
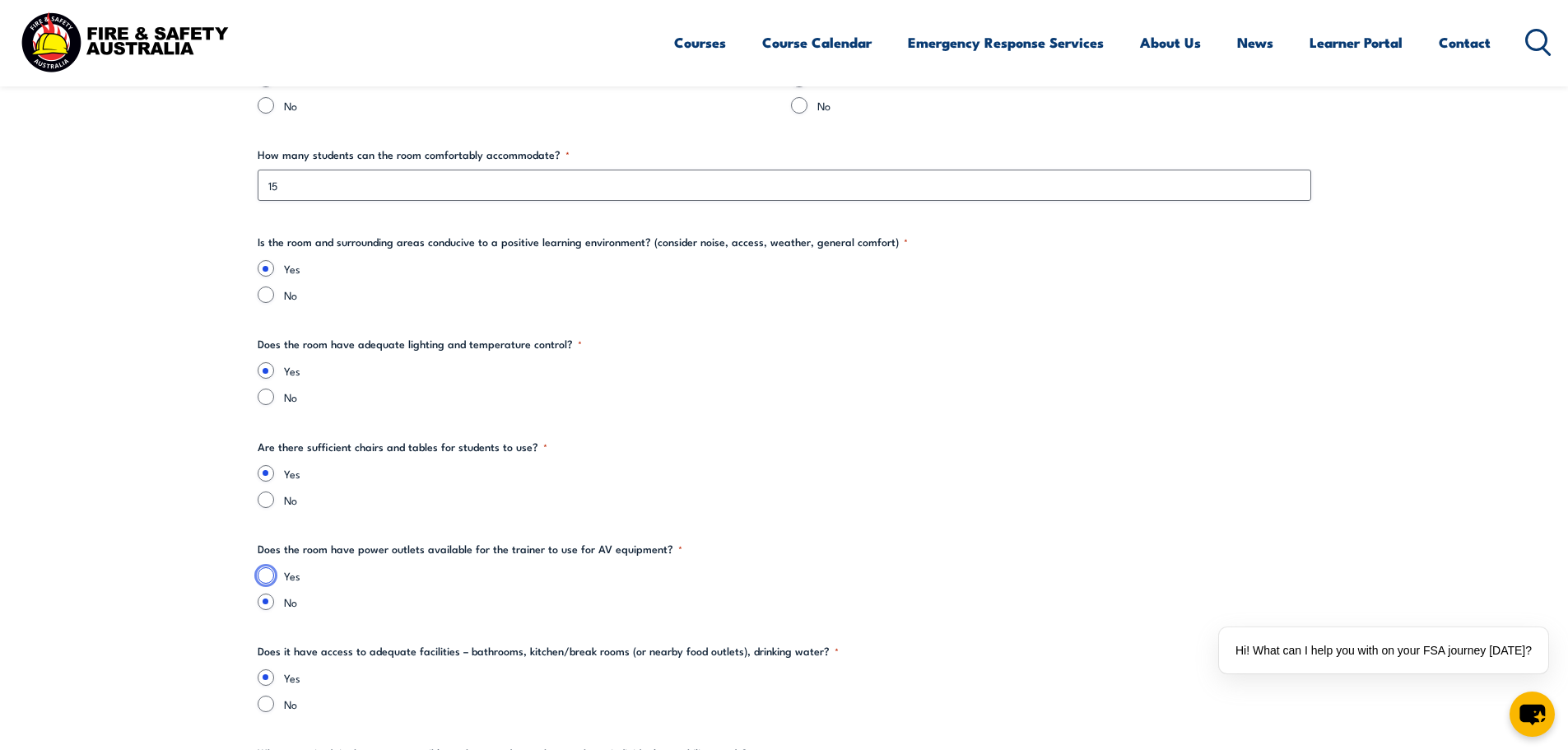
click at [272, 569] on input "Yes" at bounding box center [266, 576] width 17 height 17
radio input "true"
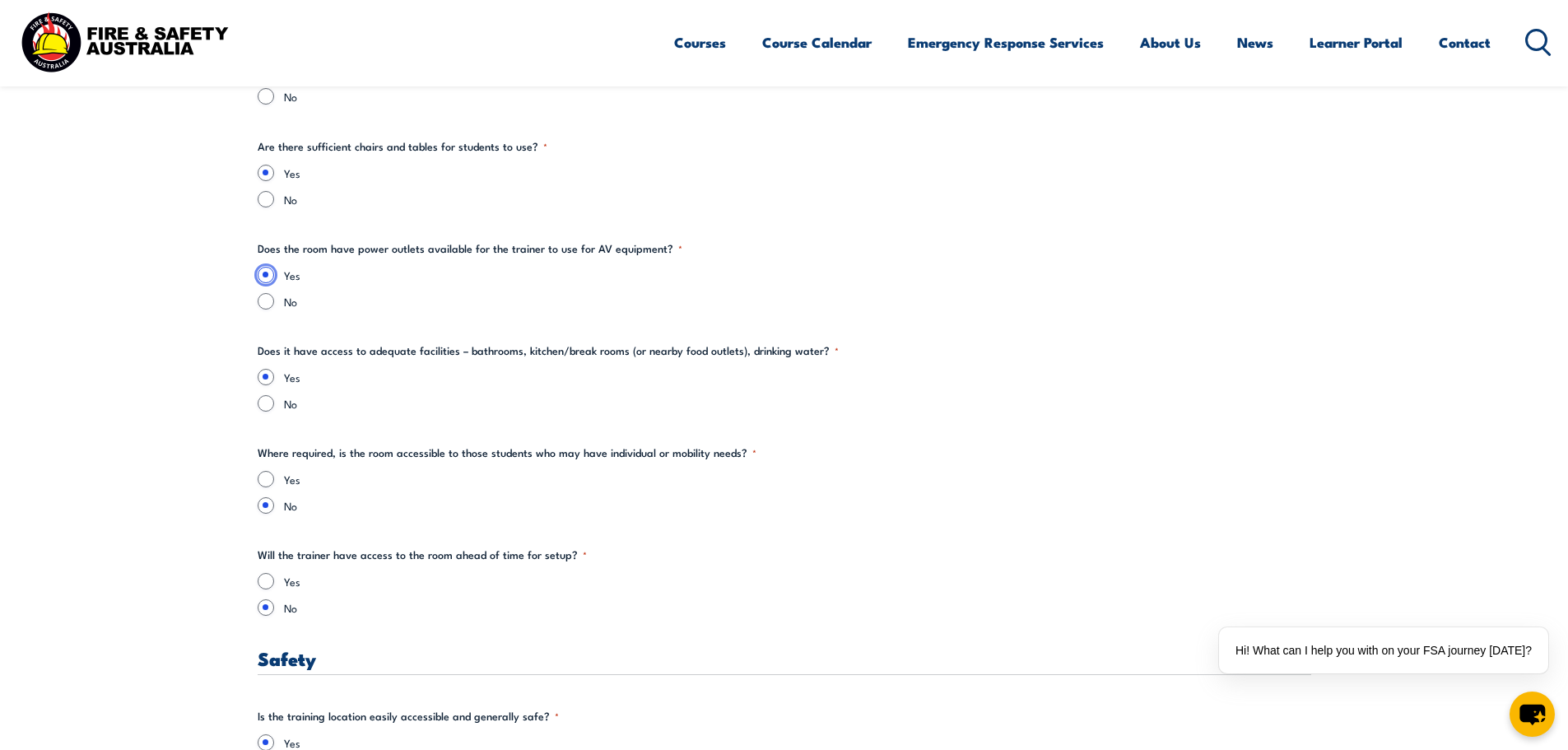
scroll to position [2223, 0]
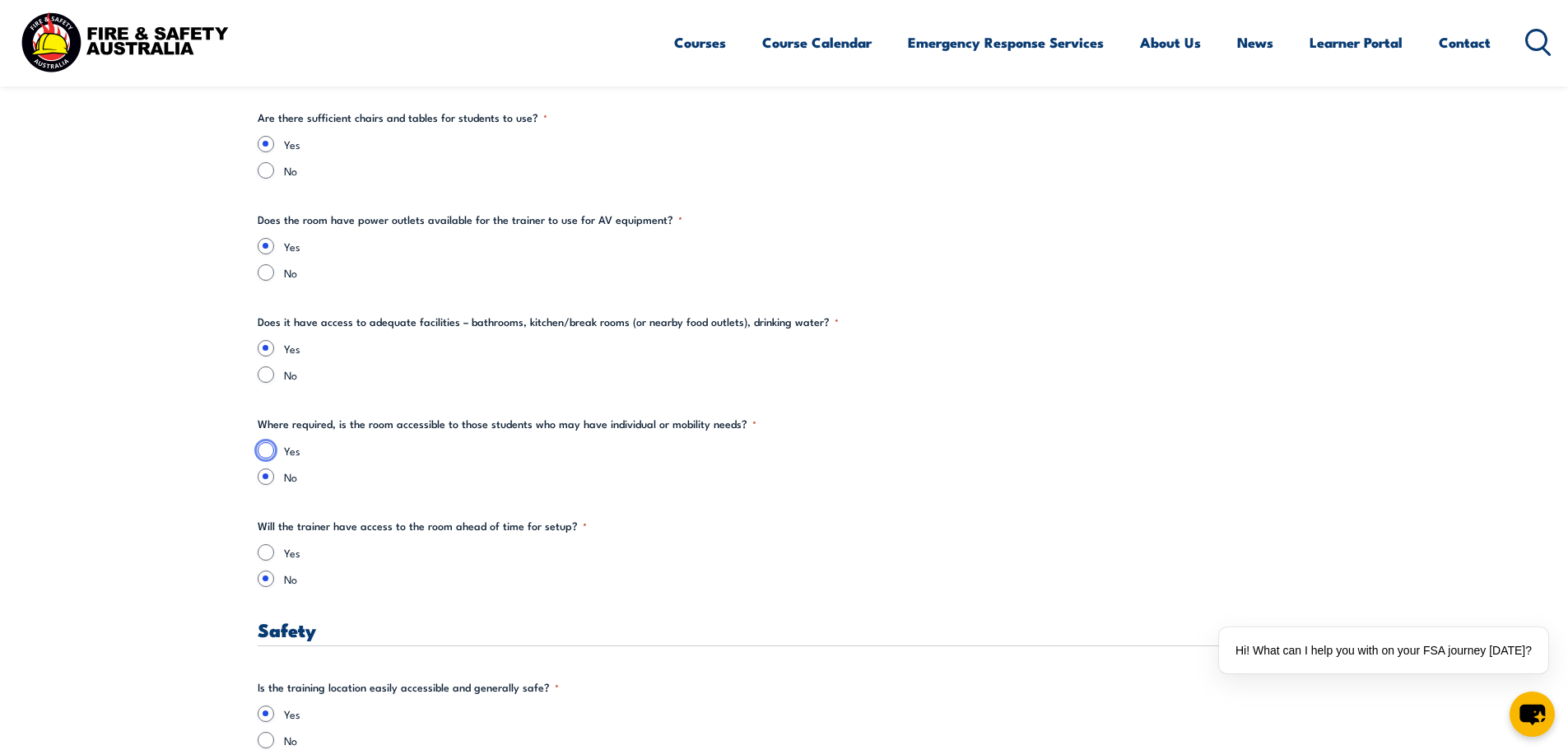
click at [272, 450] on fieldset "Where required, is the room accessible to those students who may have individua…" at bounding box center [784, 450] width 1054 height 69
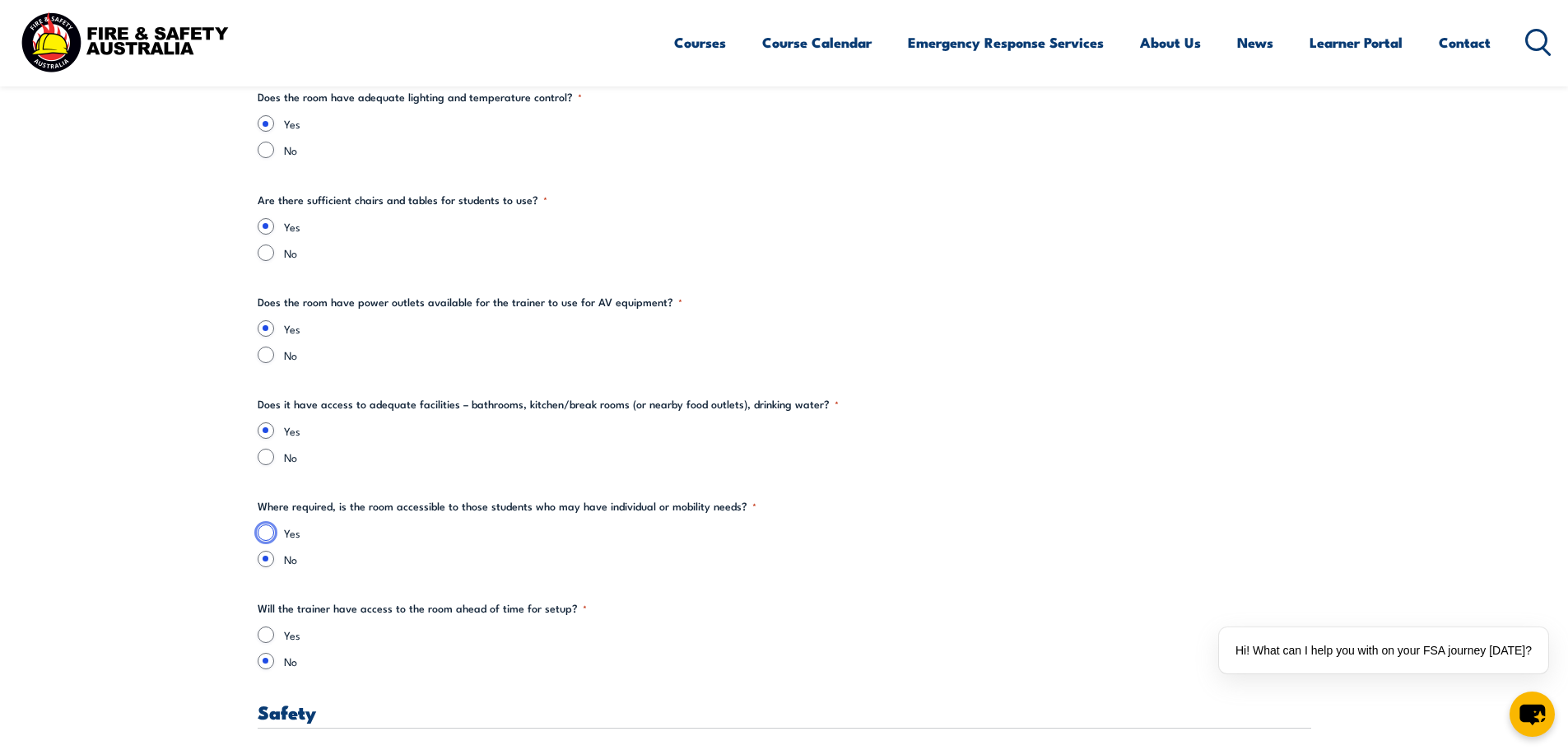
click at [259, 535] on input "Yes" at bounding box center [266, 533] width 17 height 17
radio input "true"
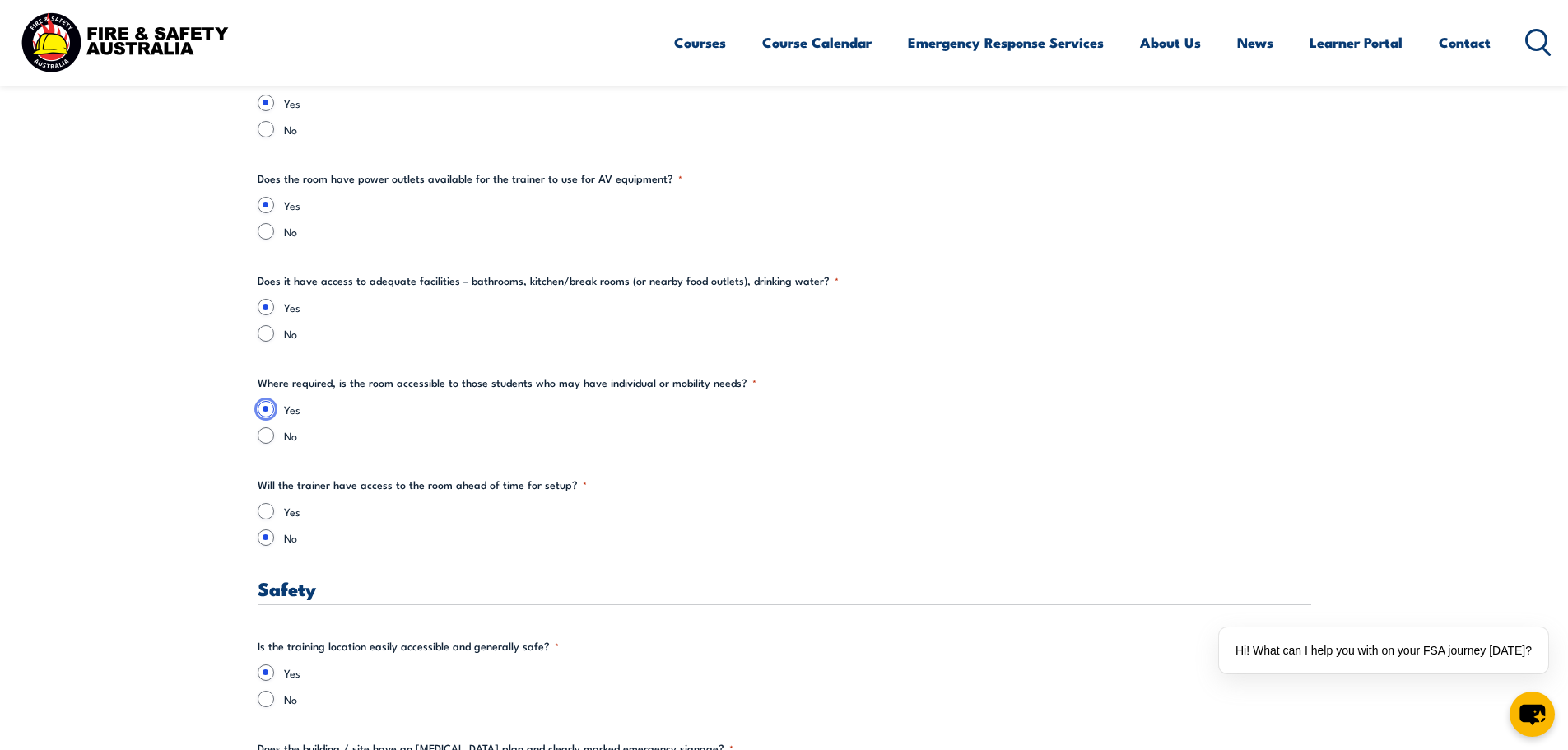
scroll to position [2305, 0]
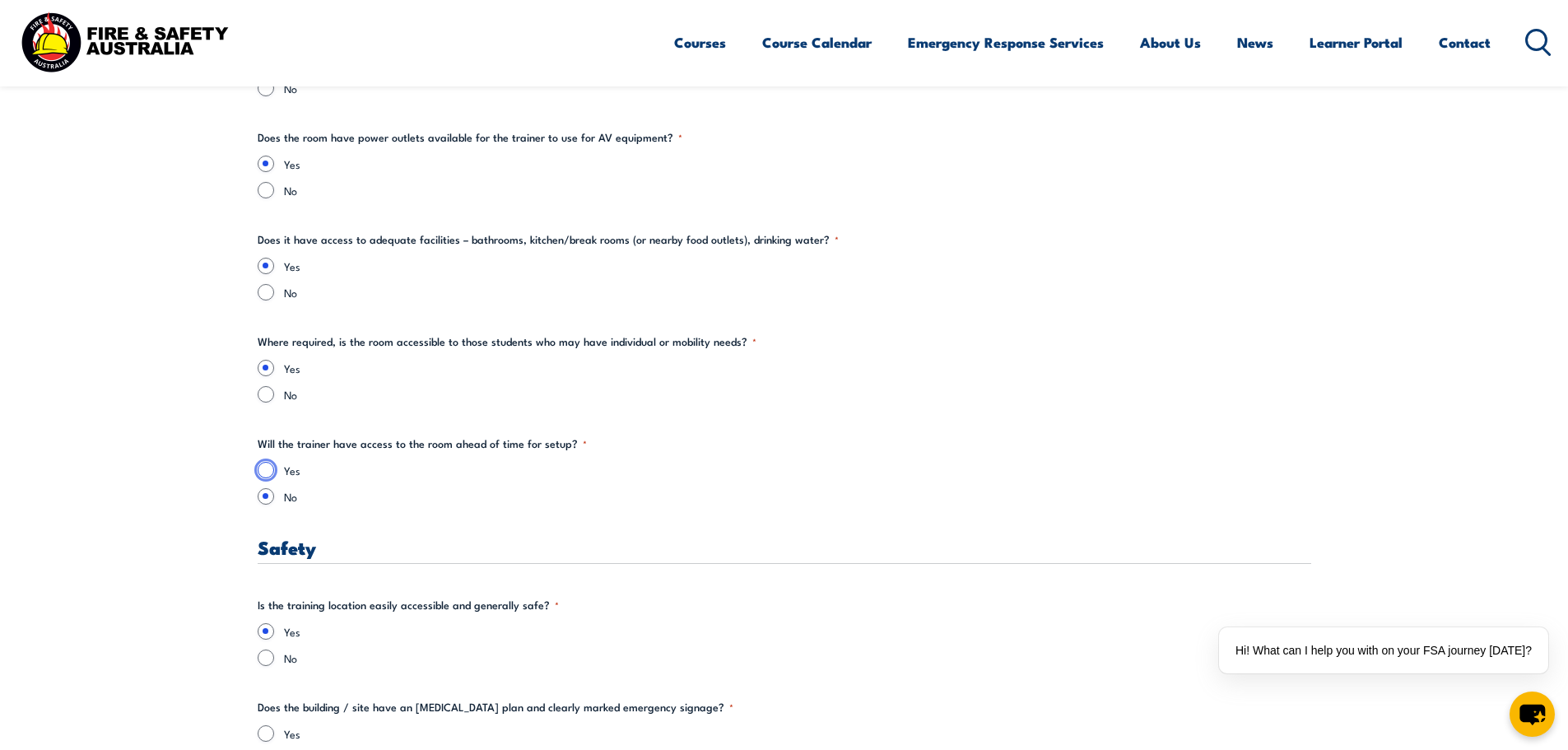
click at [272, 470] on input "Yes" at bounding box center [266, 470] width 17 height 17
radio input "true"
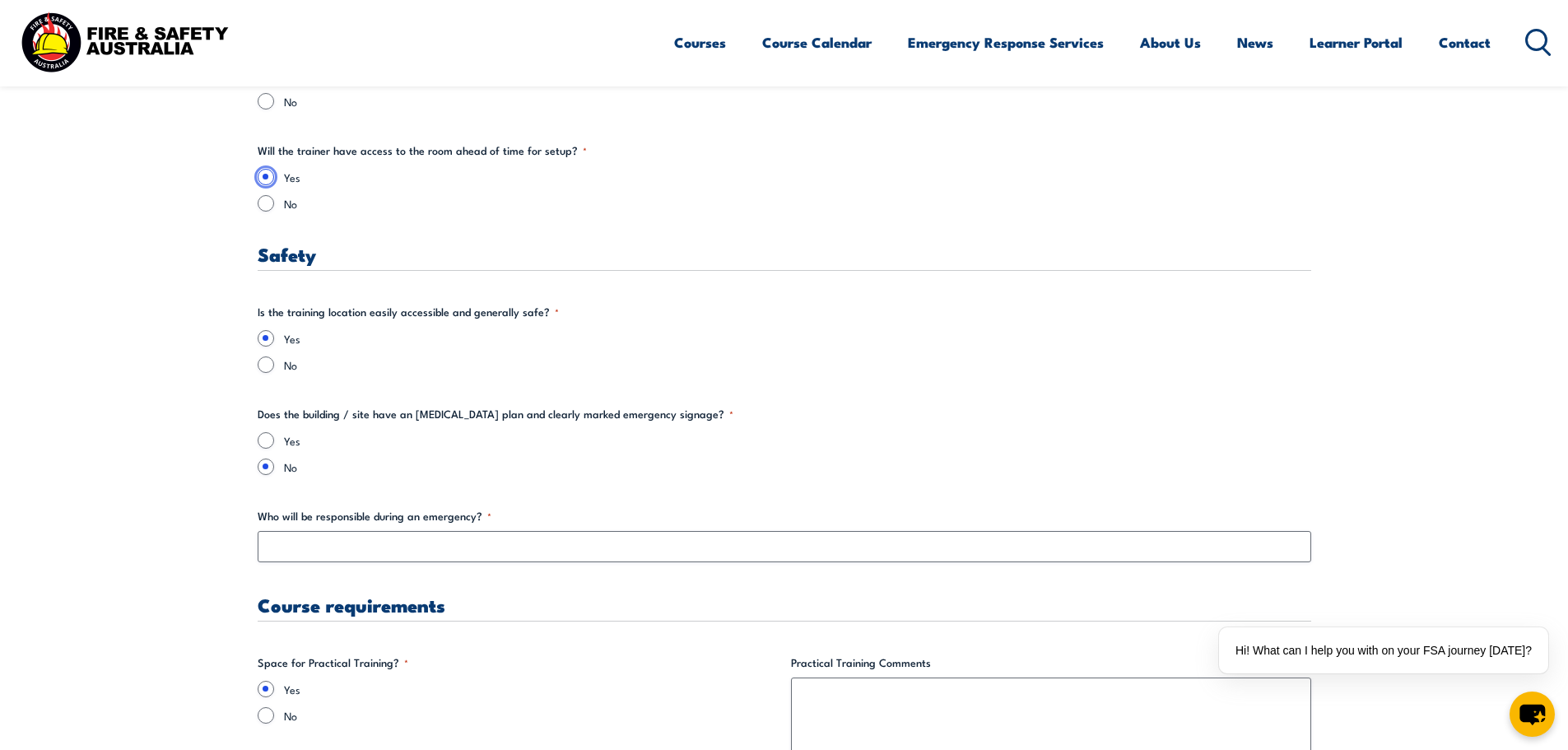
scroll to position [2635, 0]
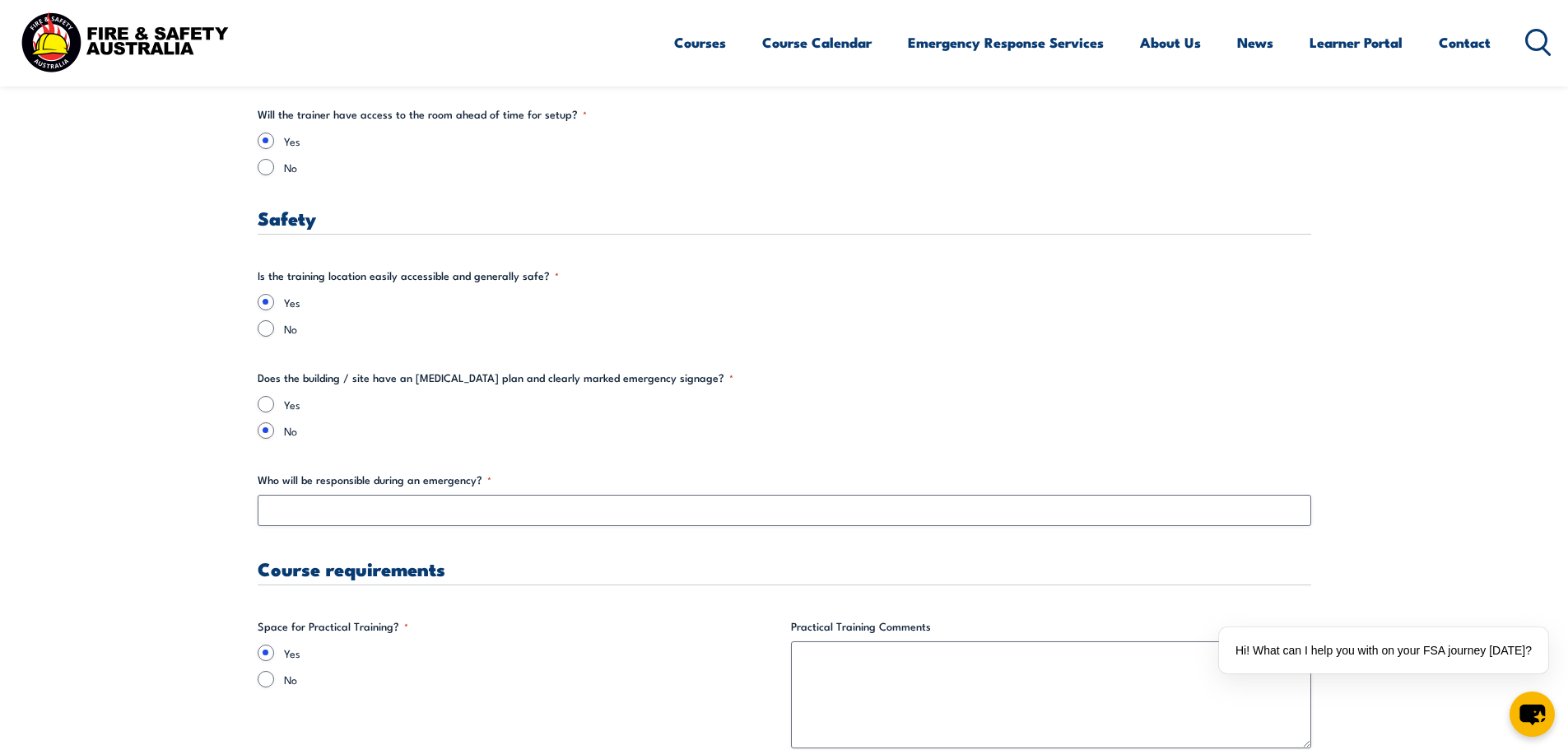
click at [265, 413] on div "Yes No" at bounding box center [784, 417] width 1054 height 43
click at [265, 406] on input "Yes" at bounding box center [266, 405] width 17 height 17
radio input "true"
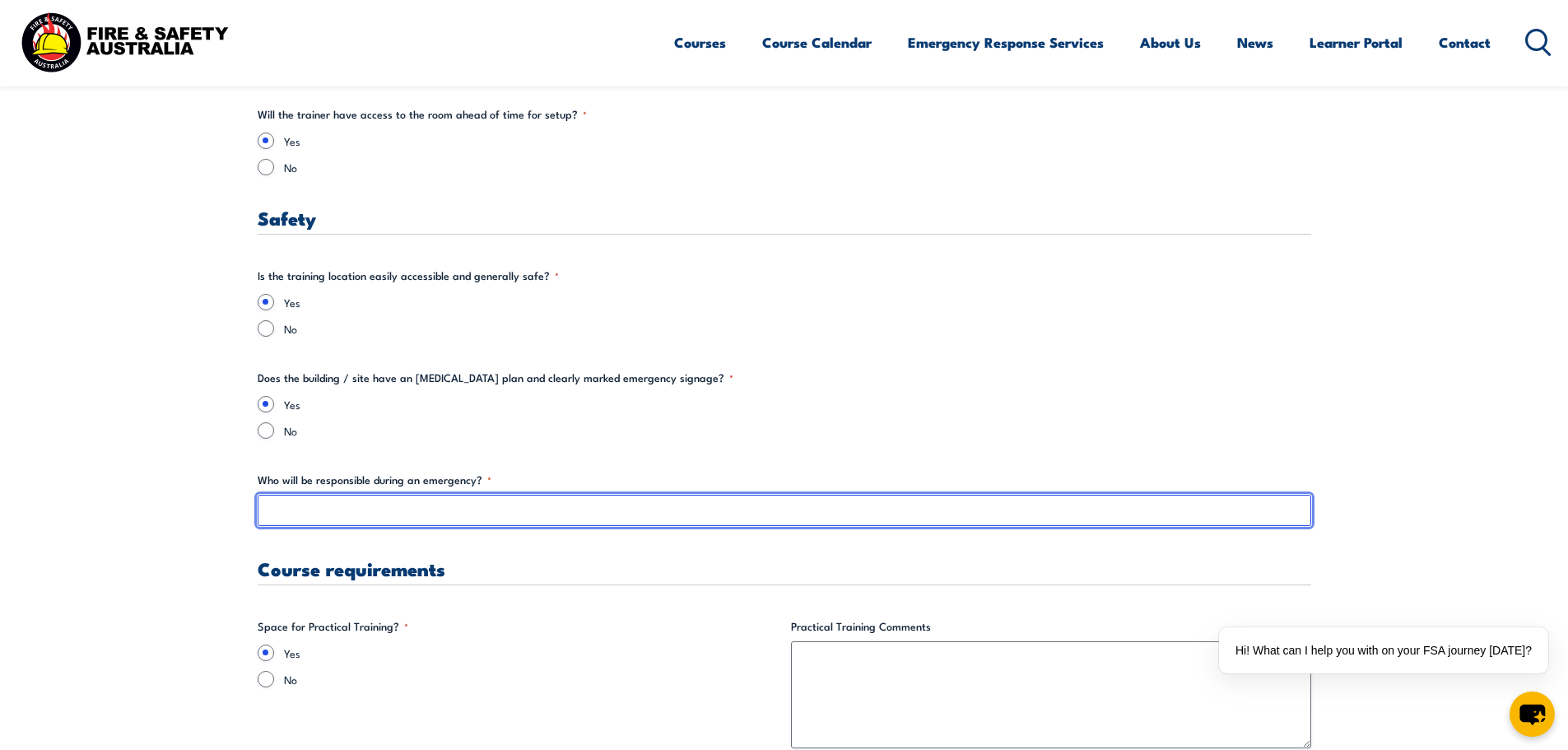
click at [528, 504] on input "Who will be responsible during an emergency? *" at bounding box center [784, 510] width 1054 height 31
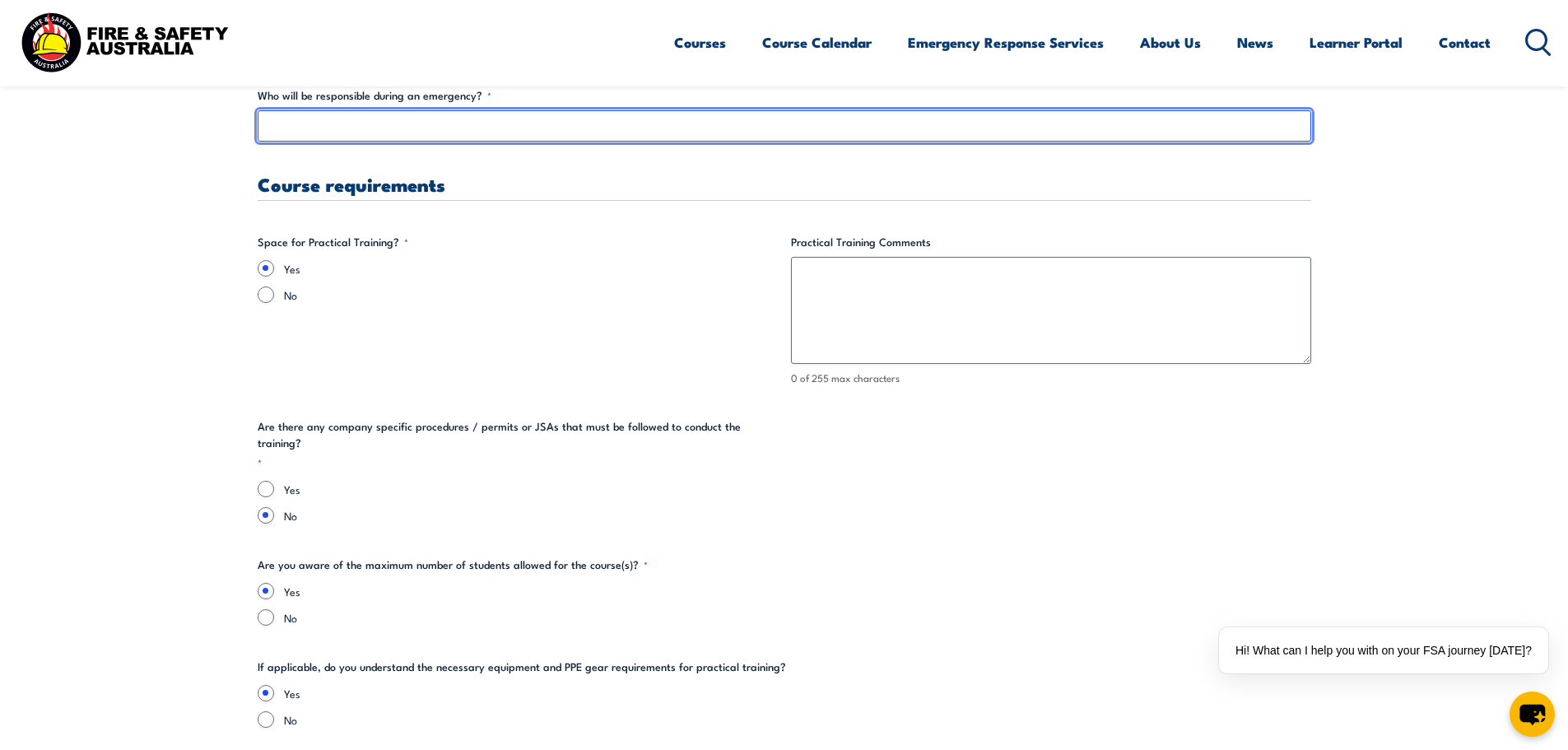
scroll to position [3047, 0]
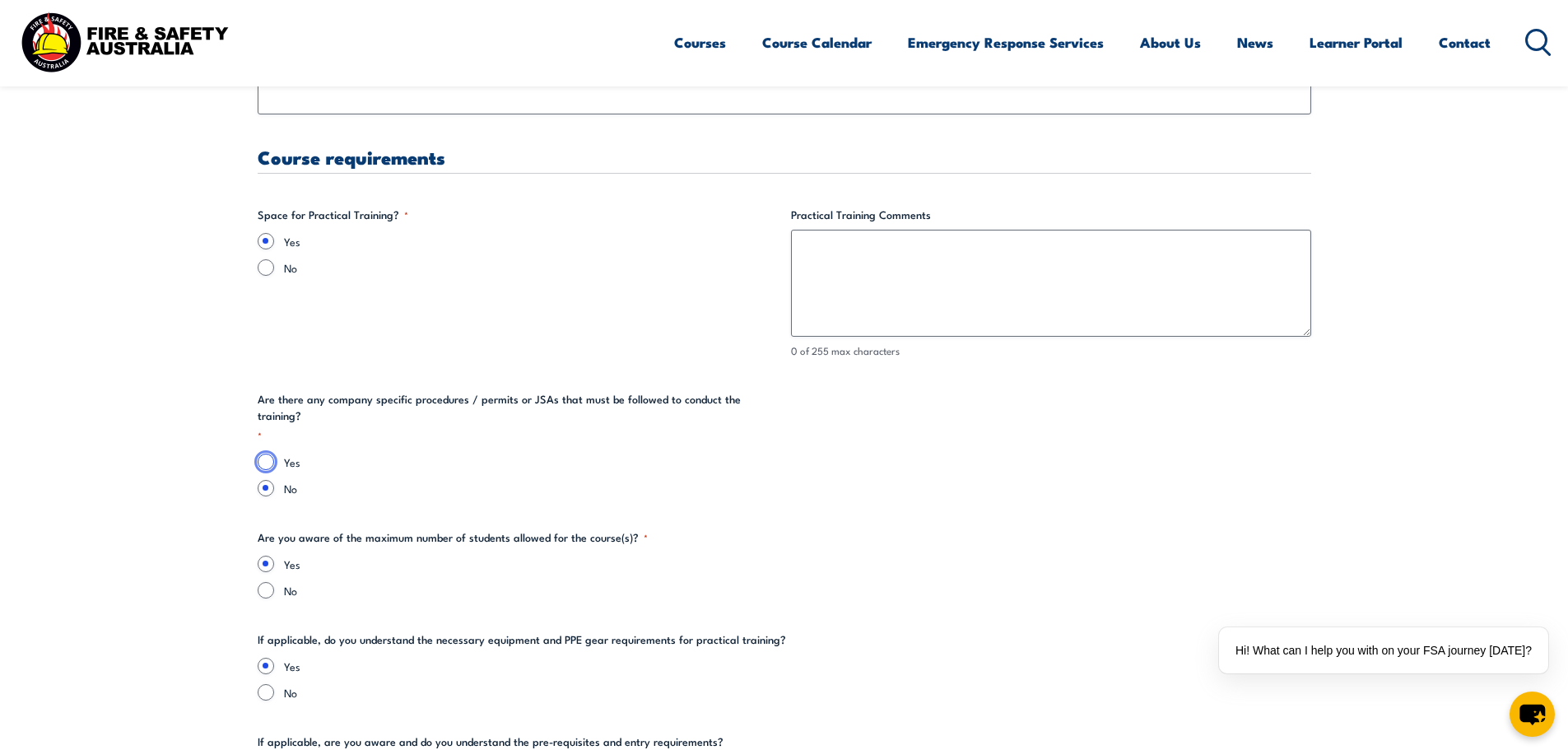
click at [268, 454] on input "Yes" at bounding box center [266, 462] width 17 height 17
radio input "true"
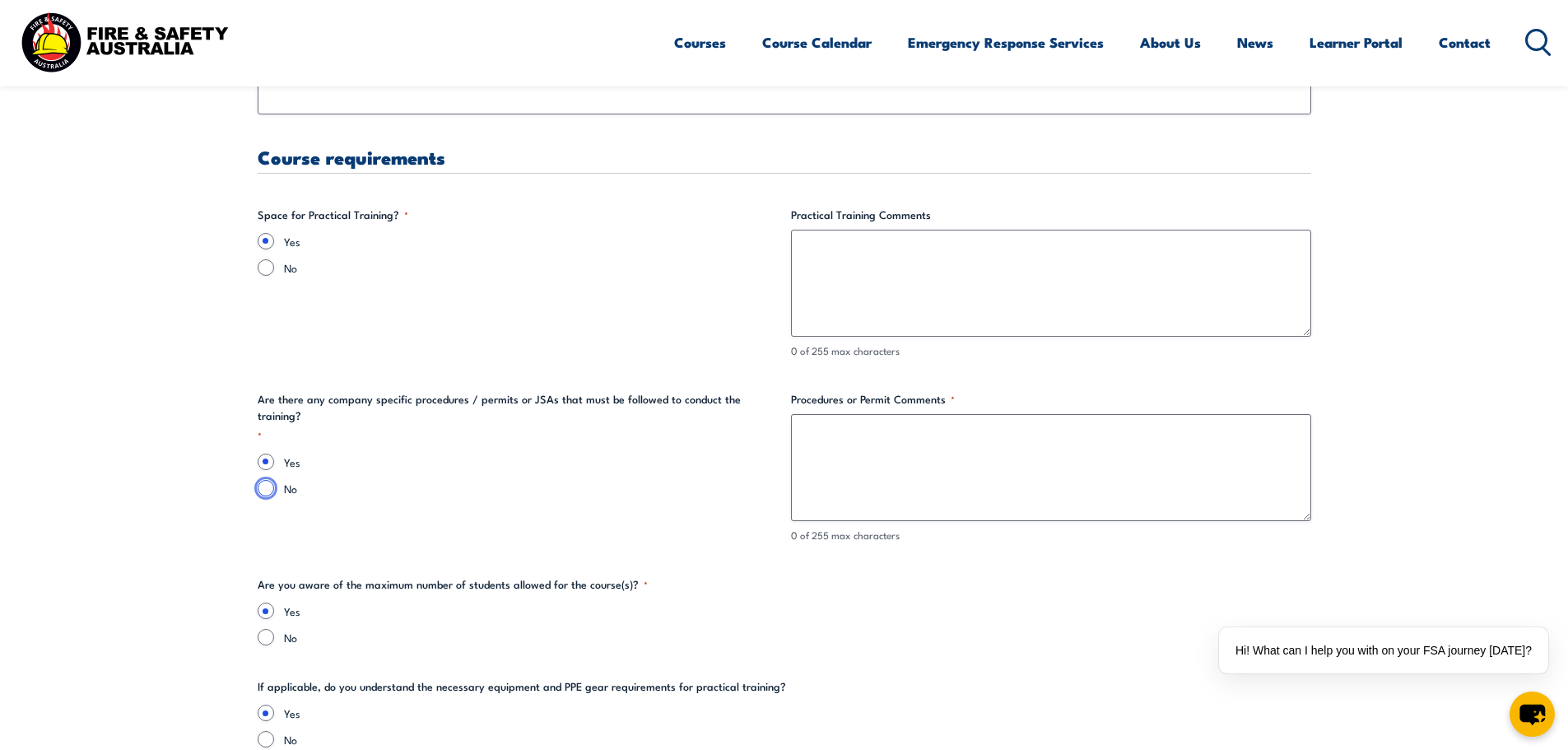
click at [262, 480] on input "No" at bounding box center [266, 488] width 17 height 17
radio input "true"
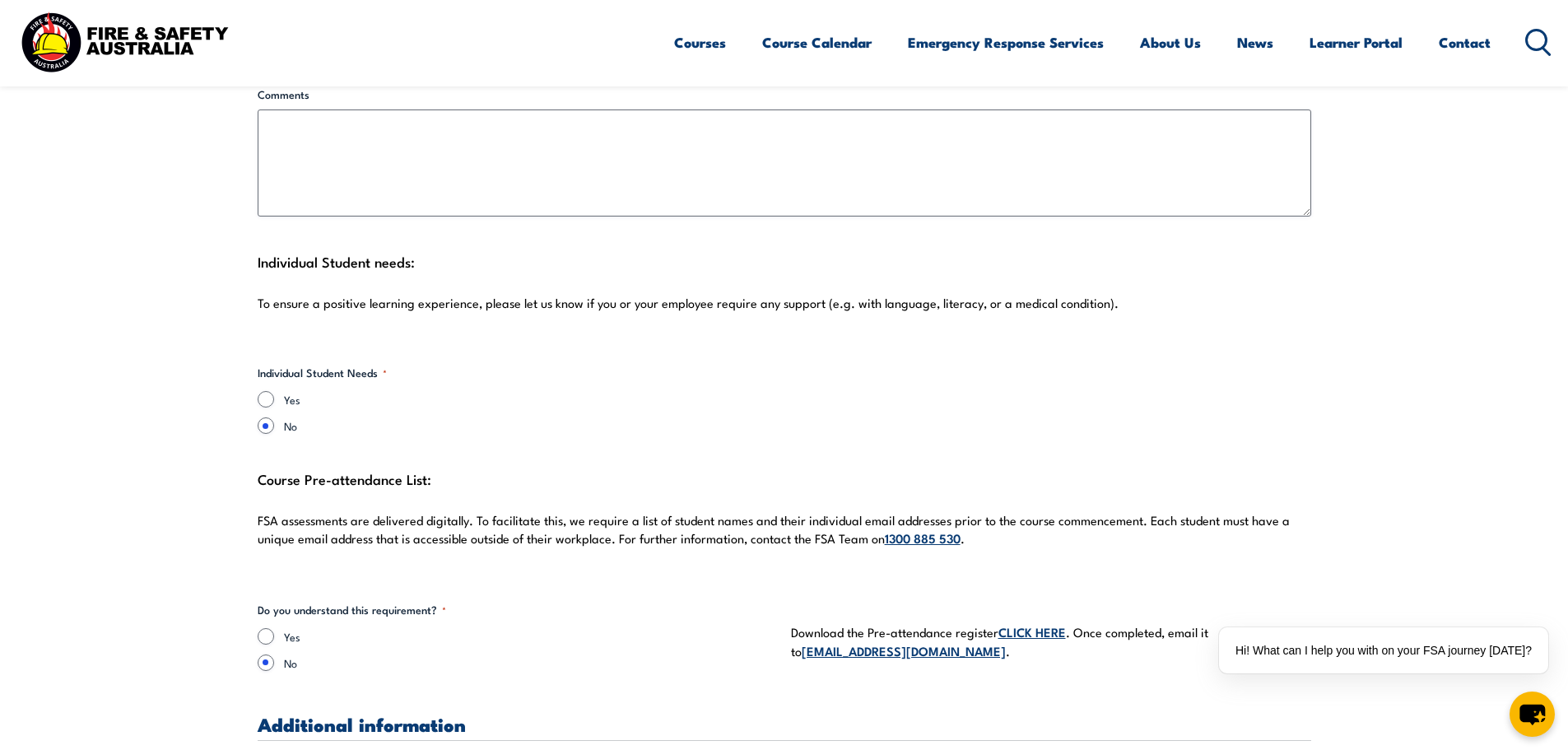
scroll to position [4199, 0]
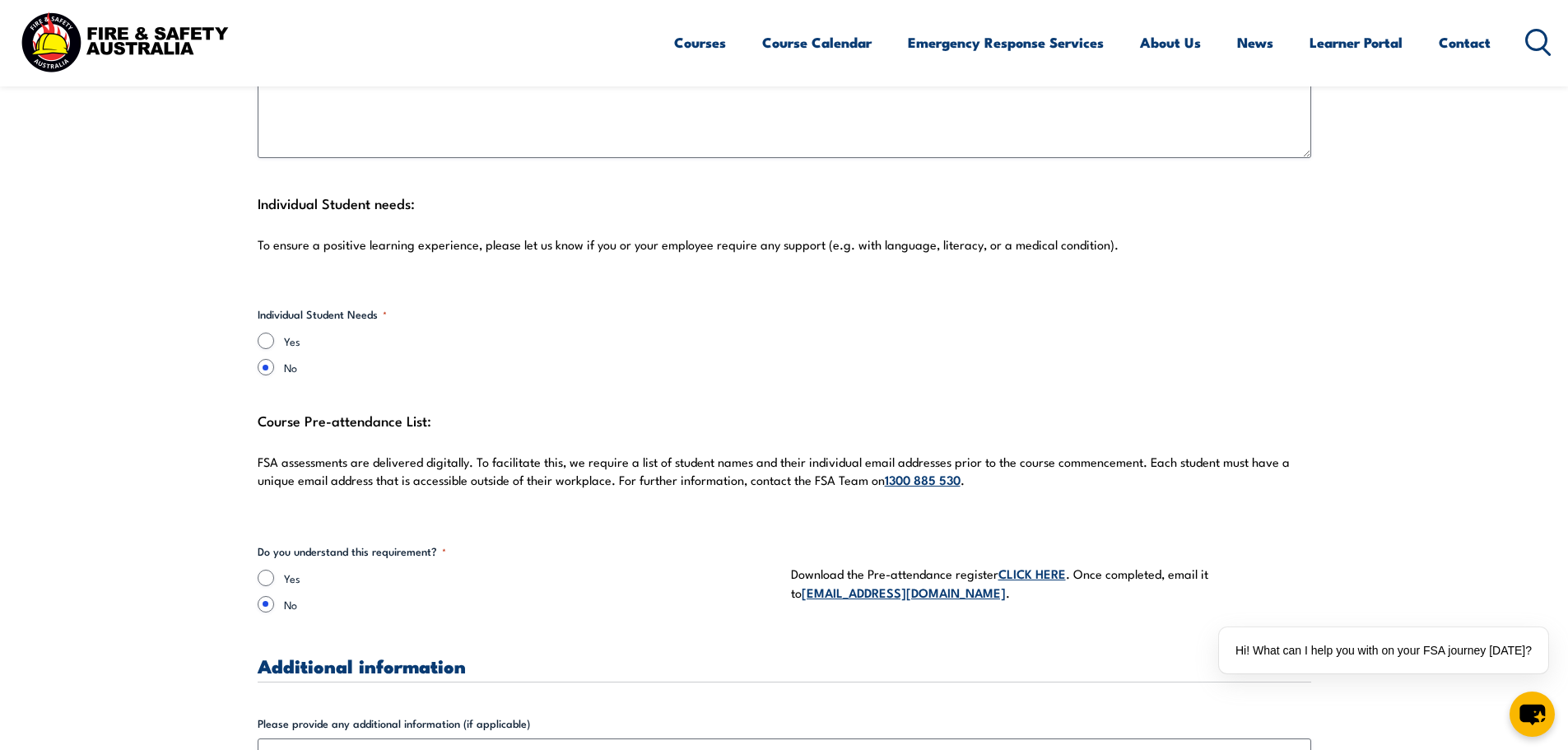
click at [288, 569] on label "Yes" at bounding box center [531, 578] width 494 height 17
click at [274, 569] on input "Yes" at bounding box center [266, 578] width 17 height 17
radio input "true"
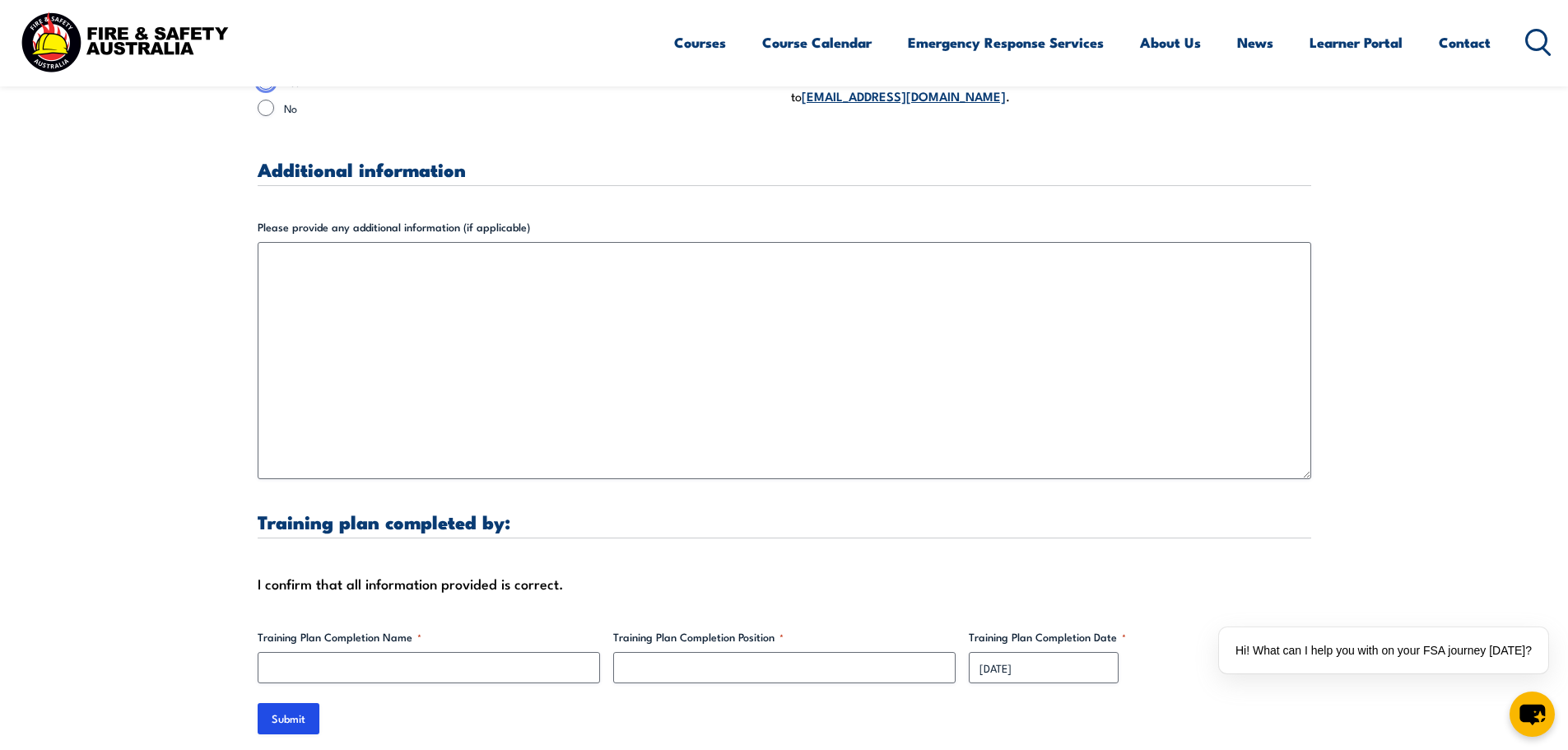
scroll to position [4693, 0]
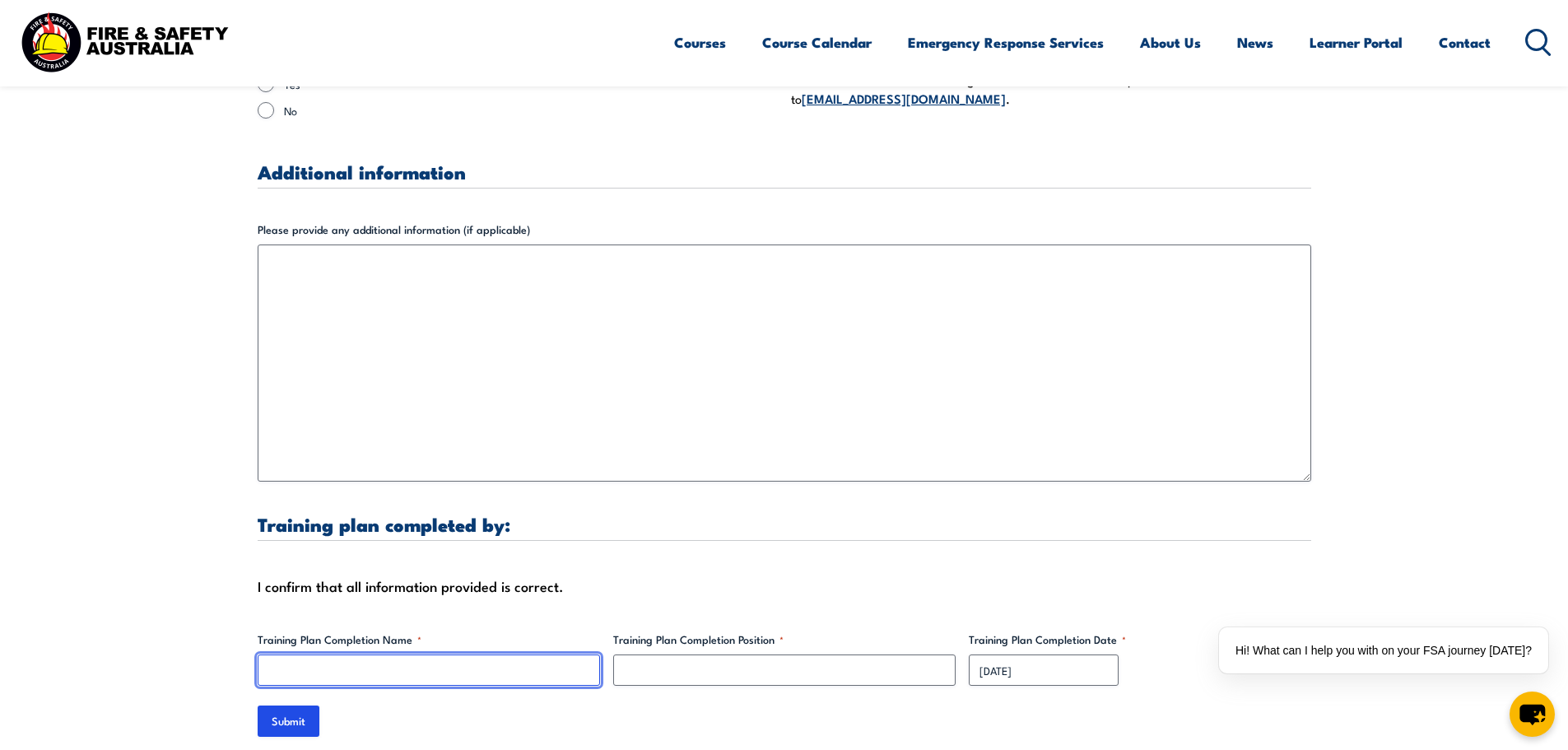
click at [420, 655] on input "Training Plan Completion Name *" at bounding box center [429, 670] width 343 height 31
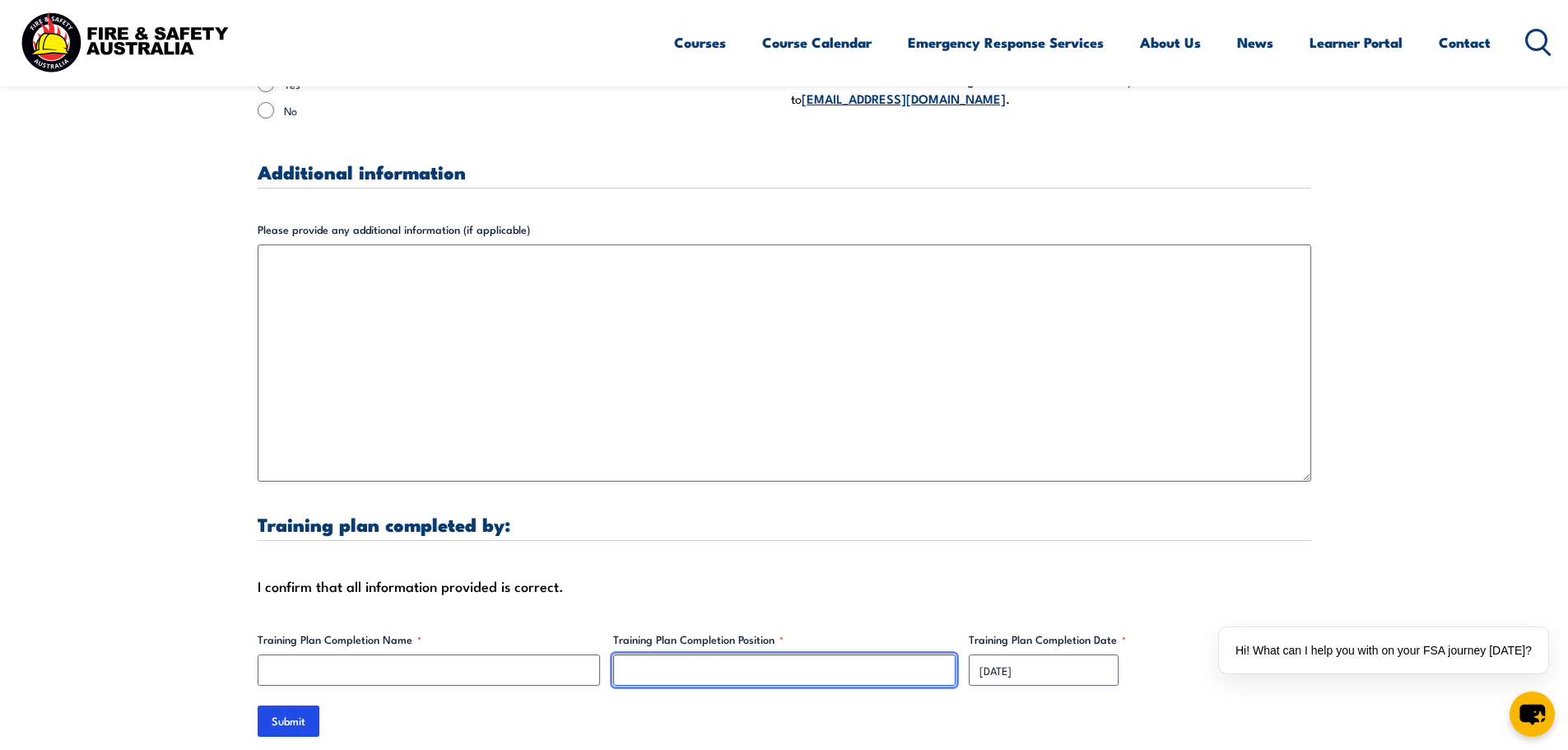
click at [862, 655] on input "Training Plan Completion Position *" at bounding box center [785, 670] width 343 height 31
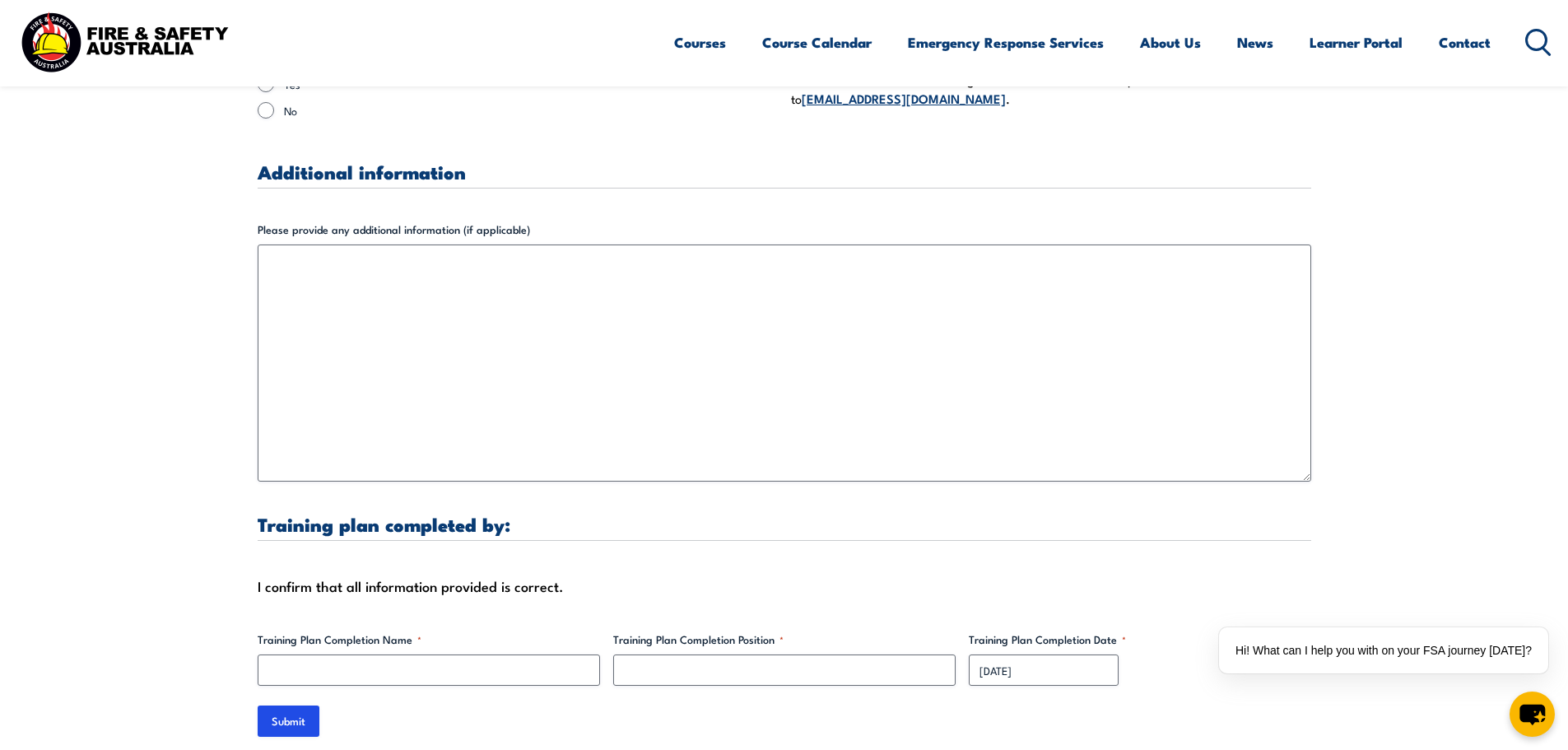
click at [774, 631] on label "Training Plan Completion Position *" at bounding box center [785, 640] width 343 height 17
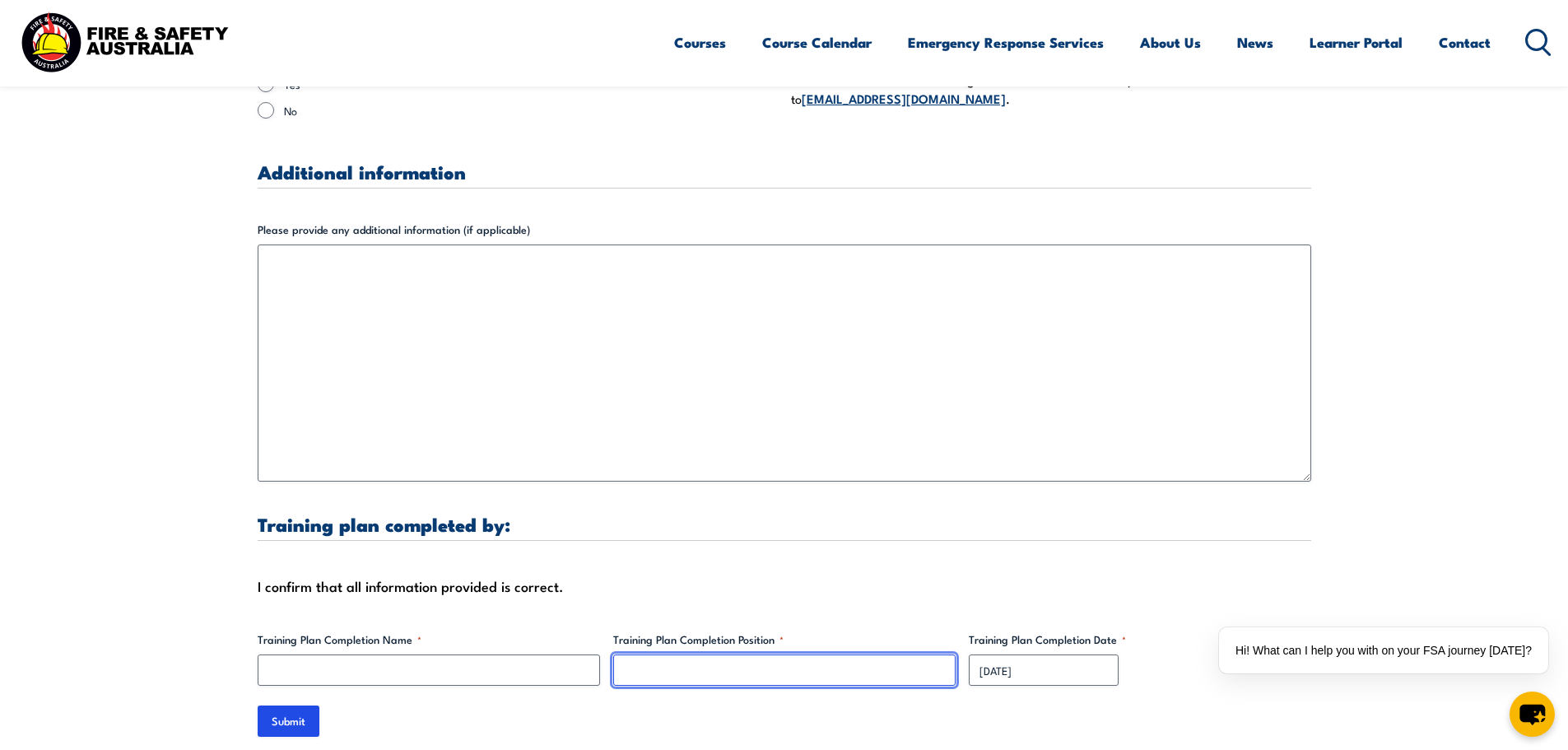
click at [774, 655] on input "Training Plan Completion Position *" at bounding box center [785, 670] width 343 height 31
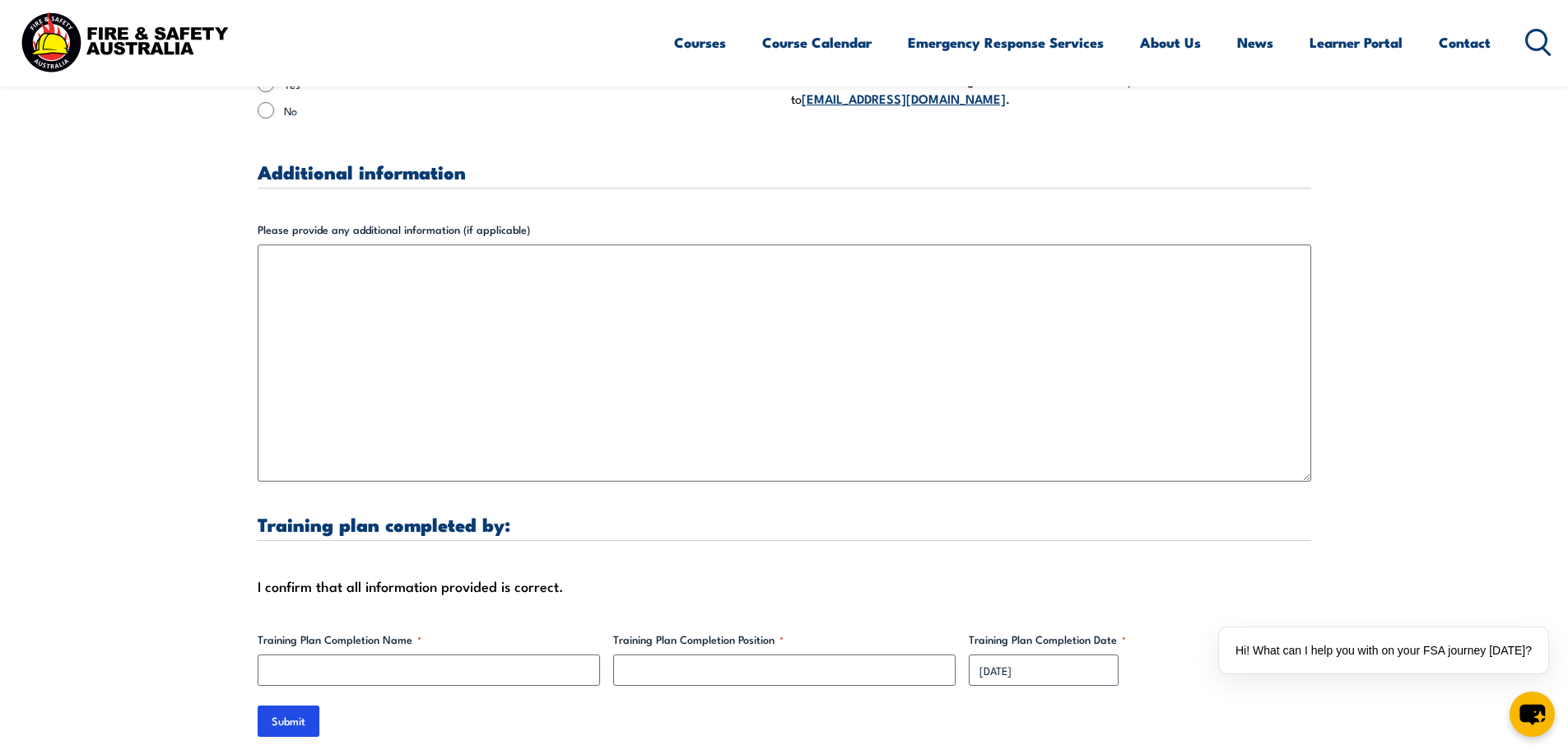
click at [779, 631] on label "Training Plan Completion Position *" at bounding box center [785, 640] width 343 height 17
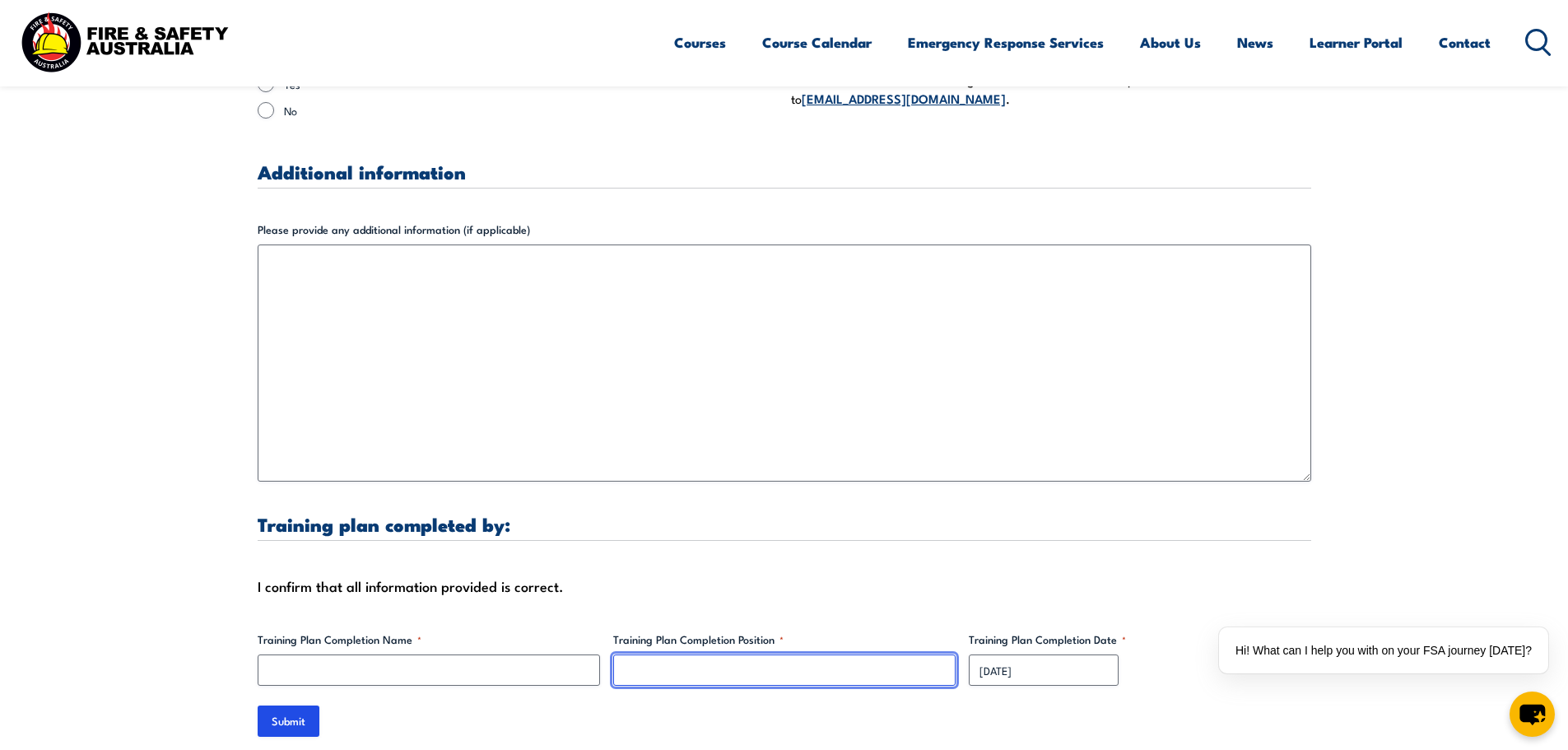
click at [779, 655] on input "Training Plan Completion Position *" at bounding box center [785, 670] width 343 height 31
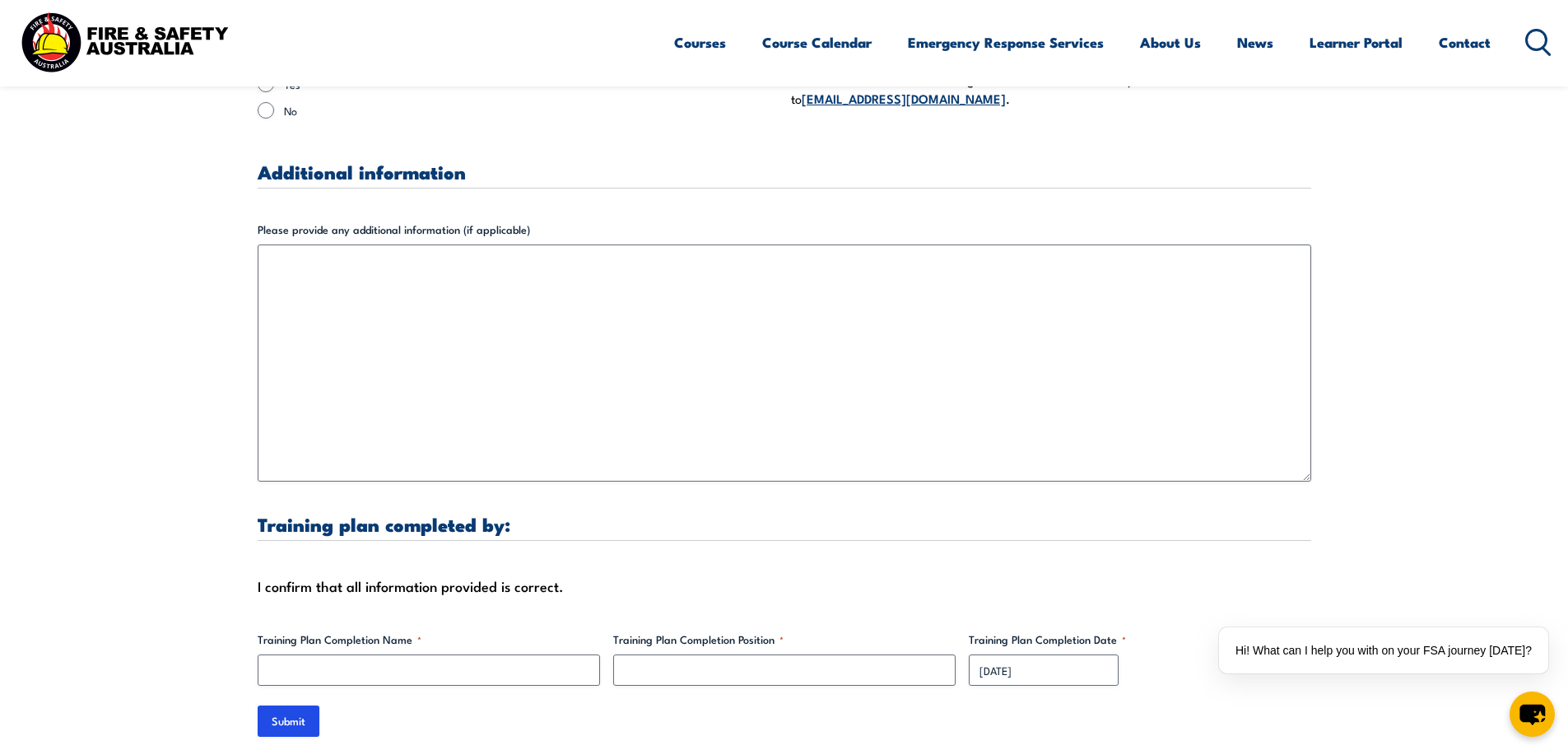
click at [779, 631] on label "Training Plan Completion Position *" at bounding box center [785, 640] width 343 height 17
click at [779, 655] on input "Training Plan Completion Position *" at bounding box center [785, 670] width 343 height 31
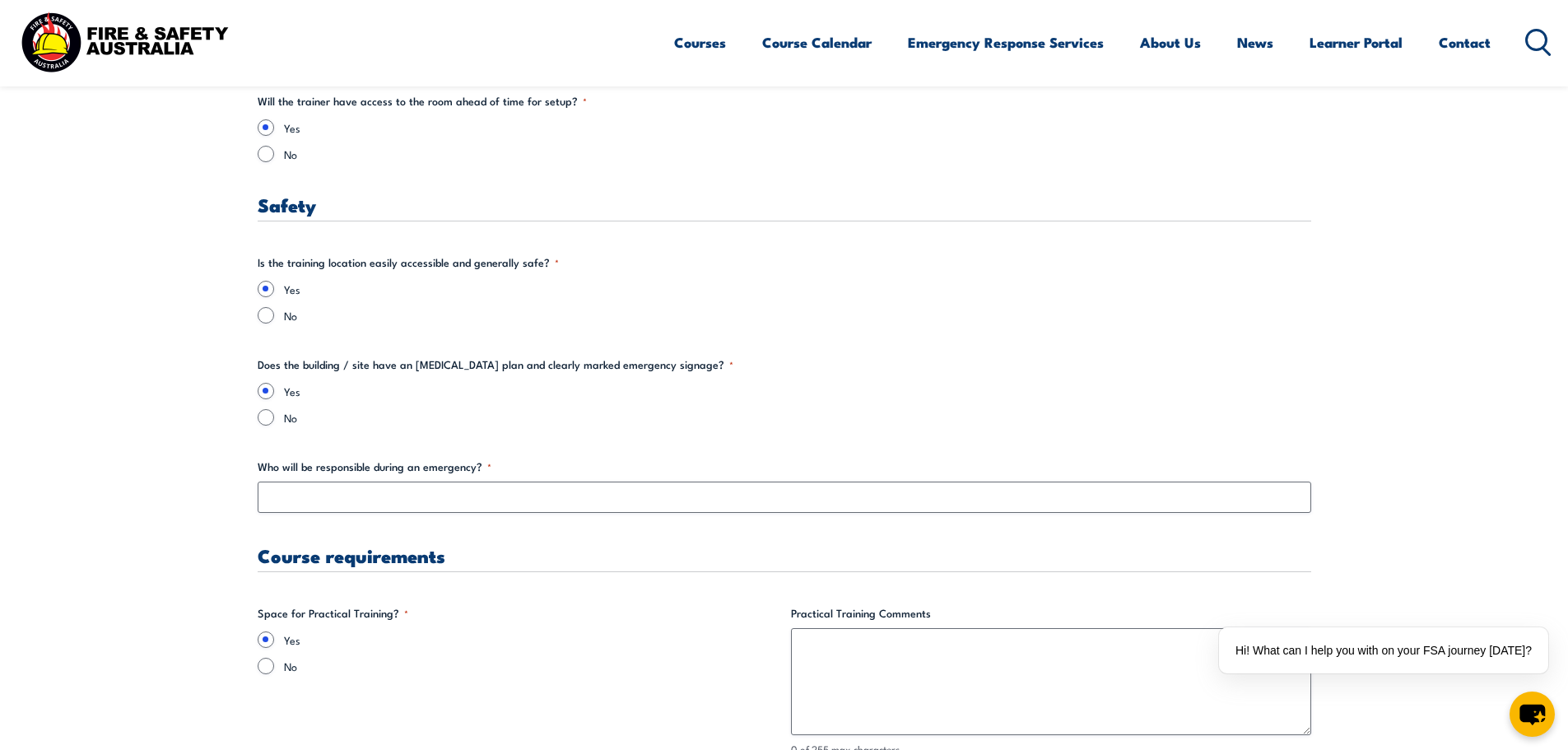
scroll to position [2799, 0]
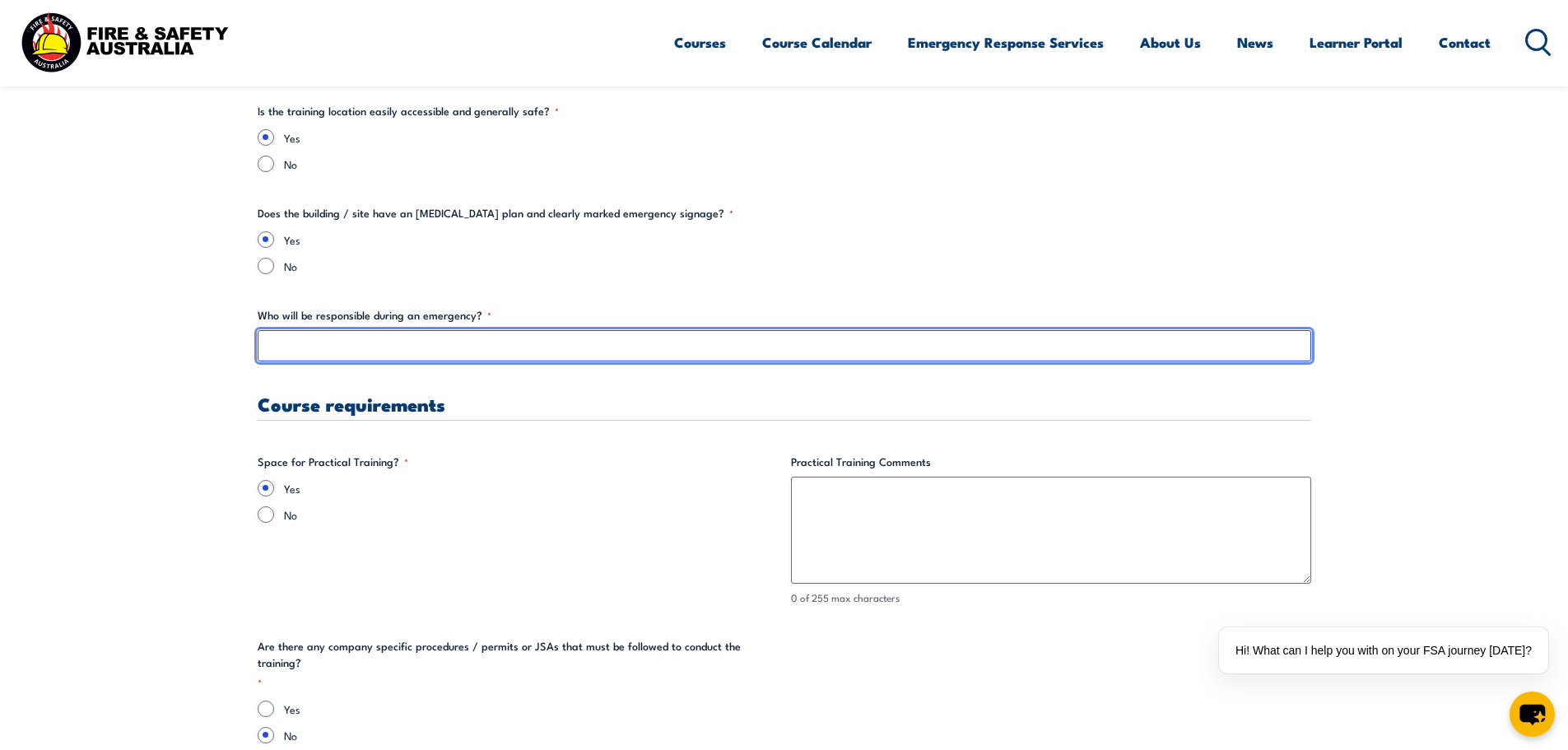
click at [474, 345] on input "Who will be responsible during an emergency? *" at bounding box center [784, 345] width 1054 height 31
type input "P"
paste input "Project Manager"
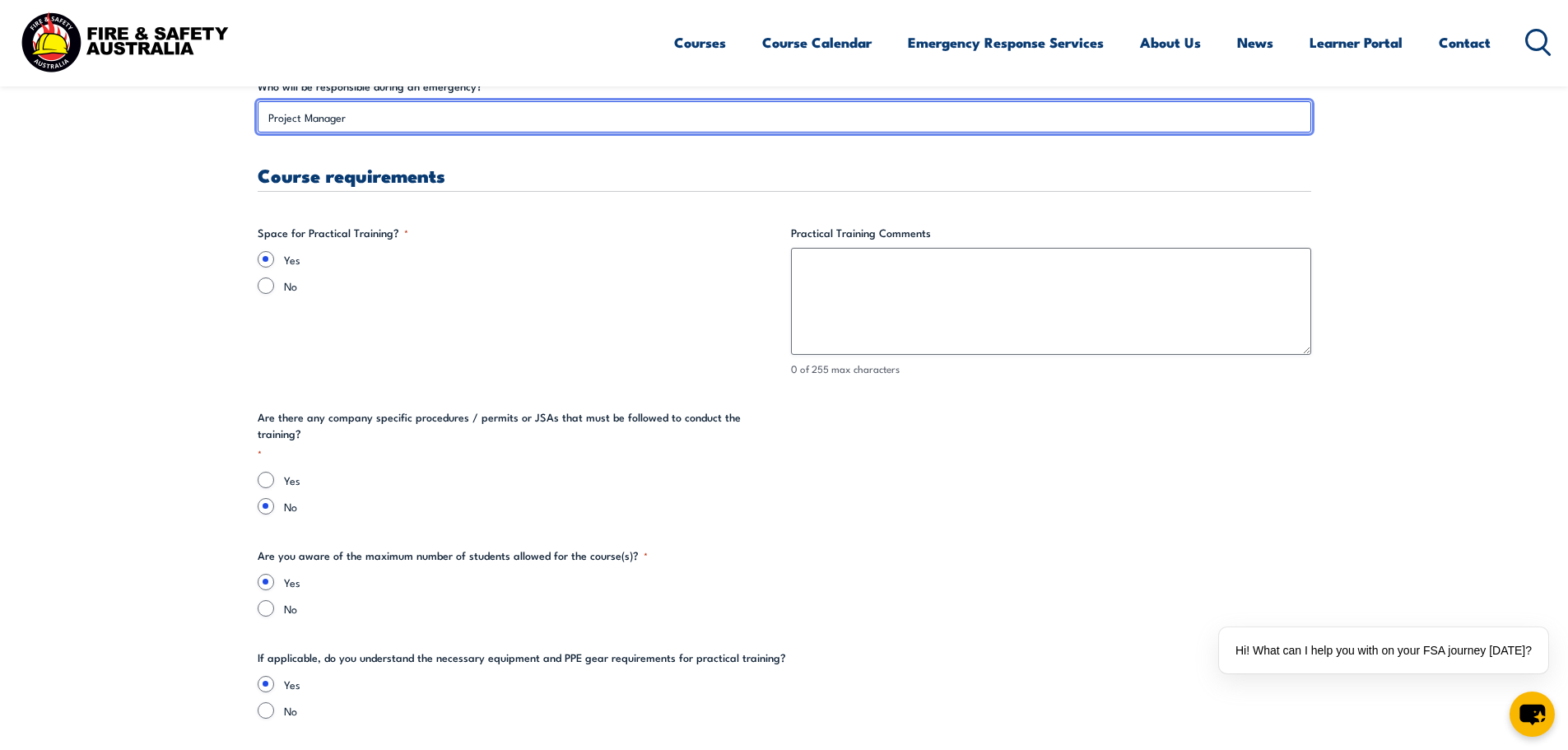
scroll to position [3047, 0]
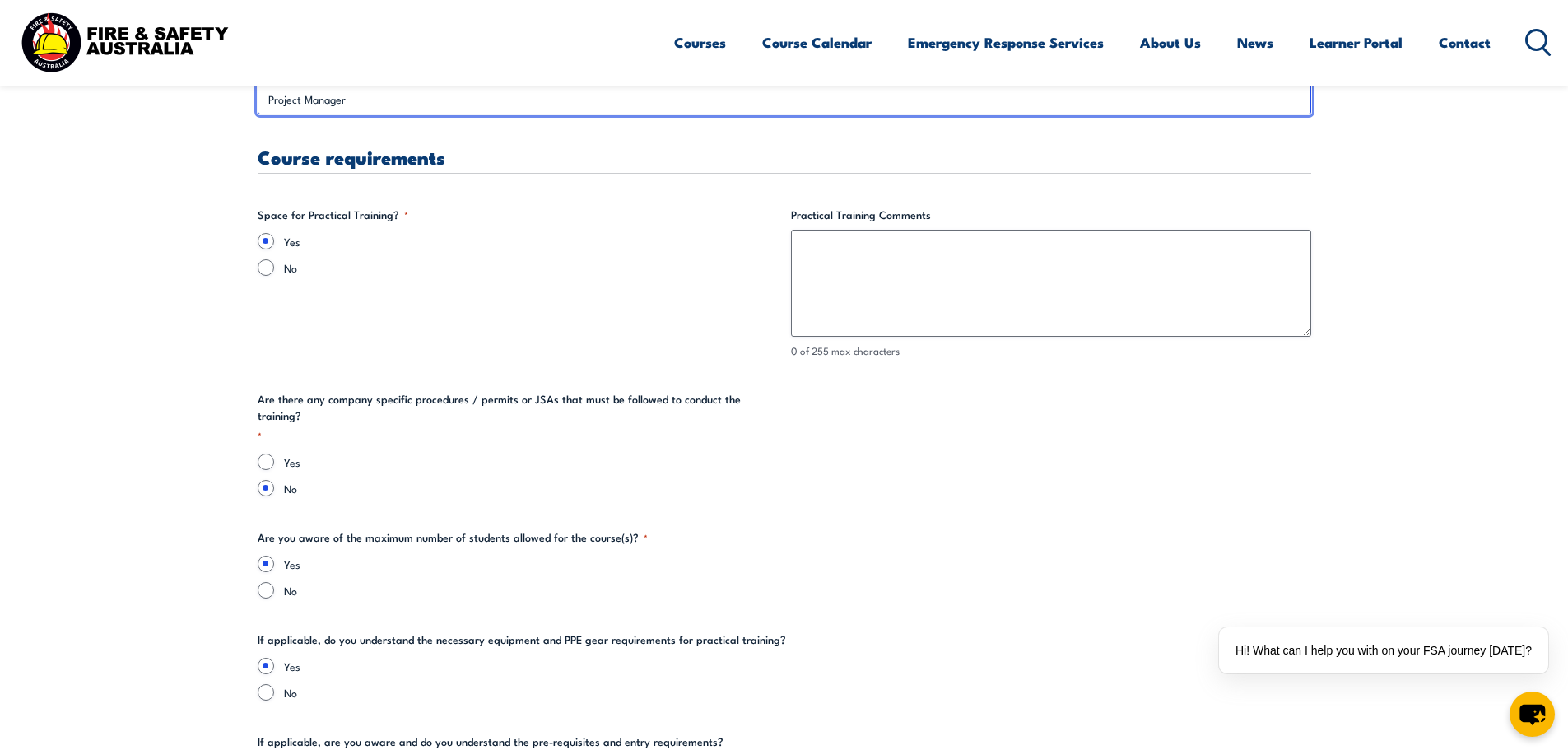
type input "Project Manager"
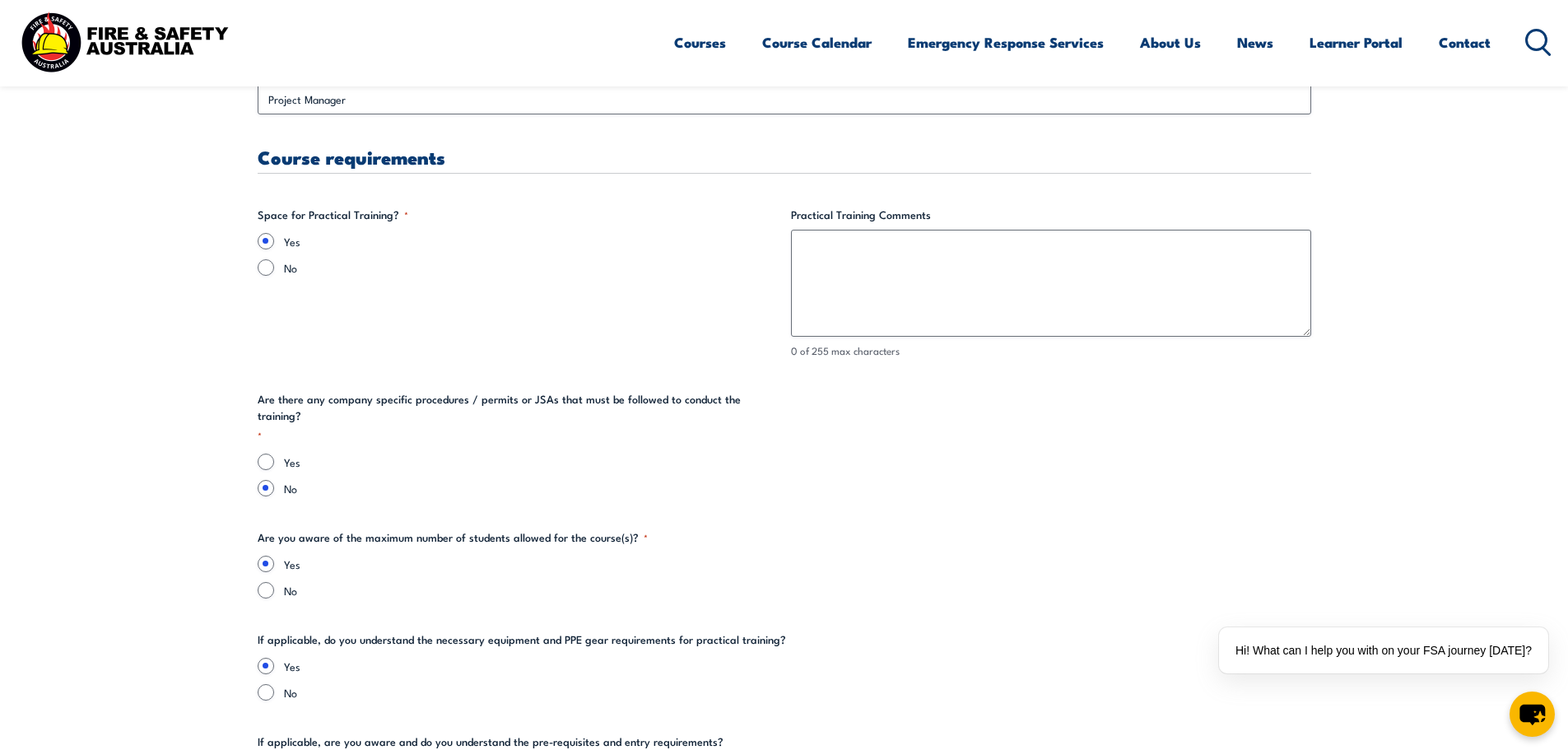
click at [303, 454] on label "Yes" at bounding box center [531, 462] width 494 height 17
click at [274, 454] on input "Yes" at bounding box center [266, 462] width 17 height 17
radio input "true"
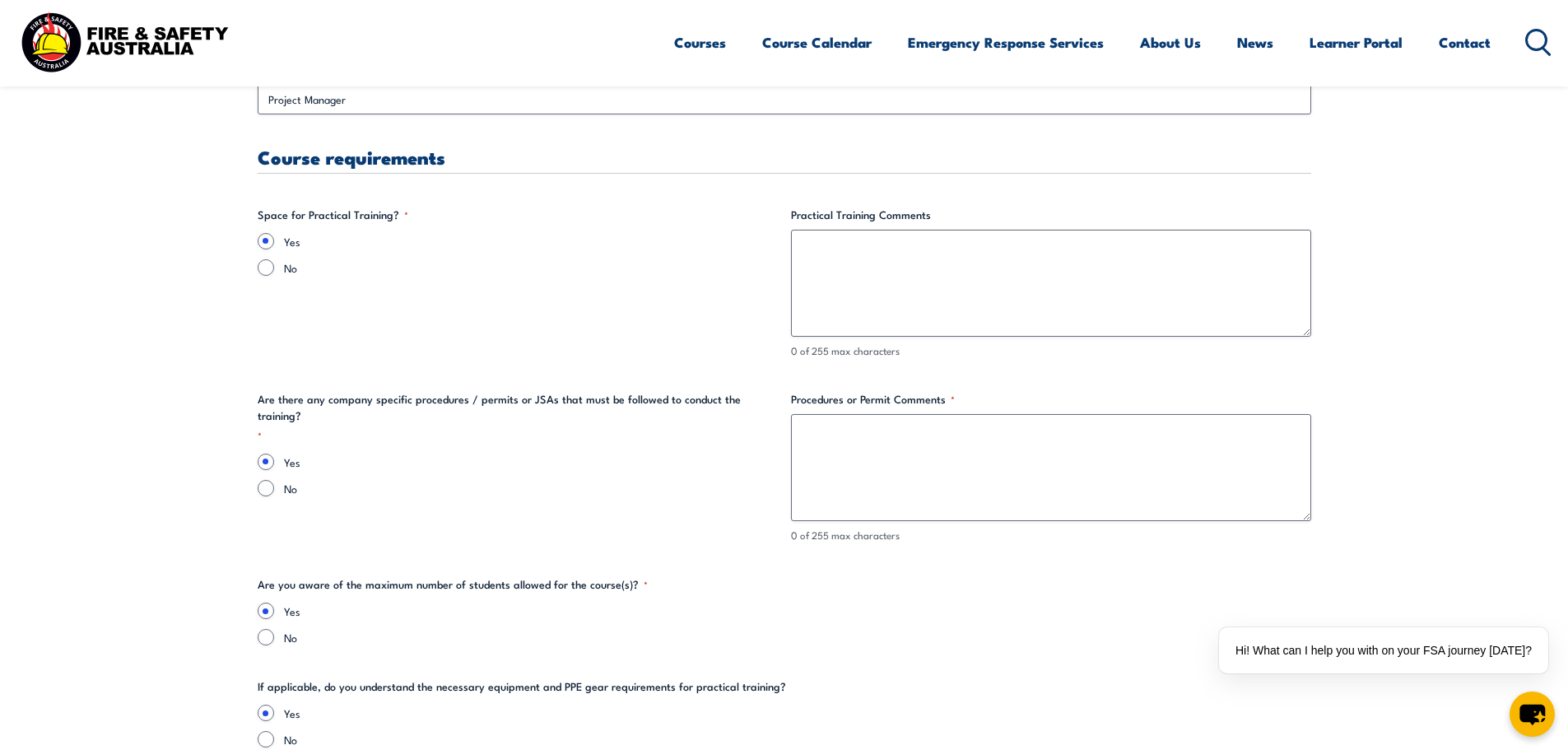
click at [281, 480] on div "No" at bounding box center [517, 488] width 520 height 17
click at [262, 480] on input "No" at bounding box center [266, 488] width 17 height 17
radio input "true"
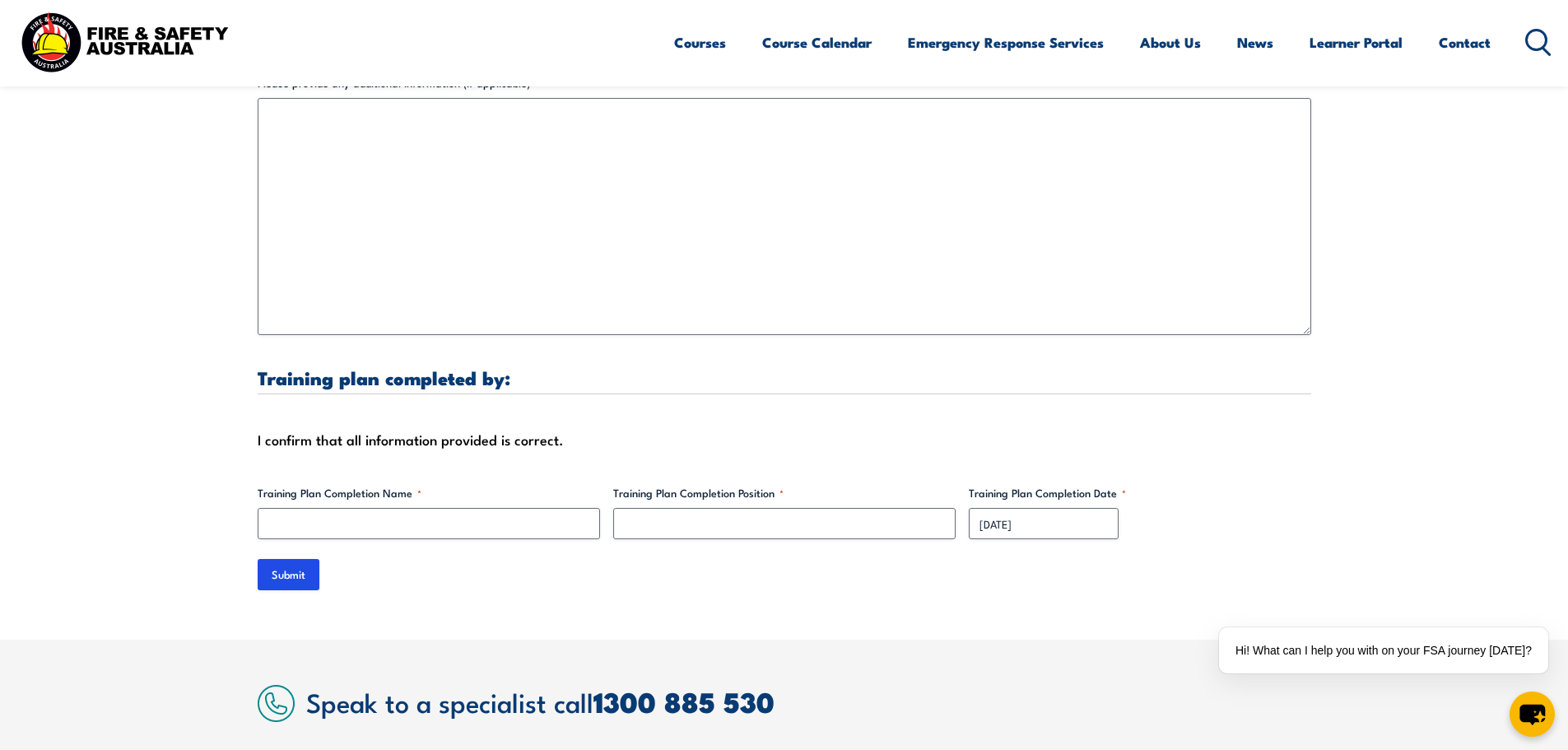
scroll to position [4858, 0]
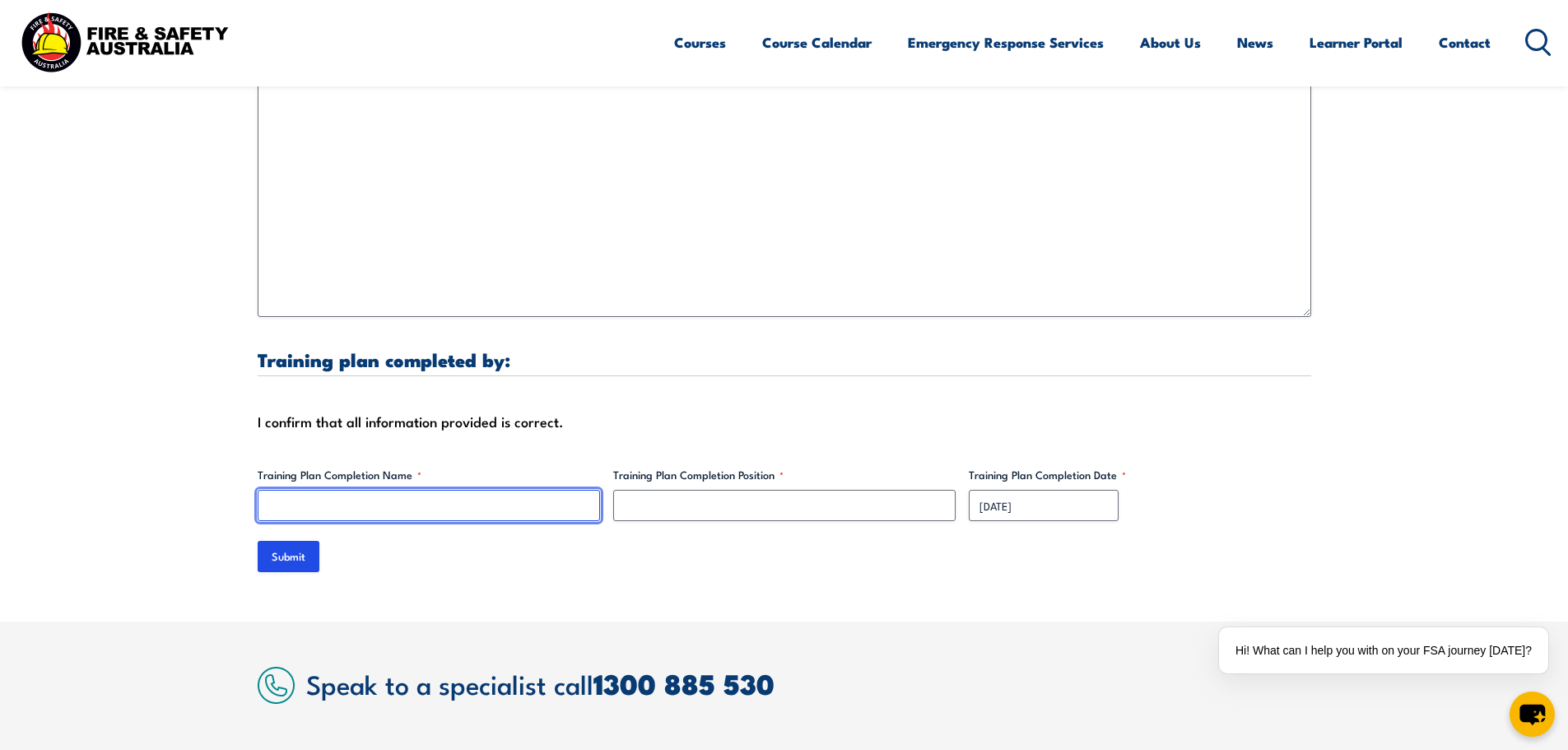
click at [501, 490] on input "Training Plan Completion Name *" at bounding box center [429, 505] width 343 height 31
click at [325, 492] on input "[PERSON_NAME]" at bounding box center [429, 505] width 343 height 31
type input "[PERSON_NAME]"
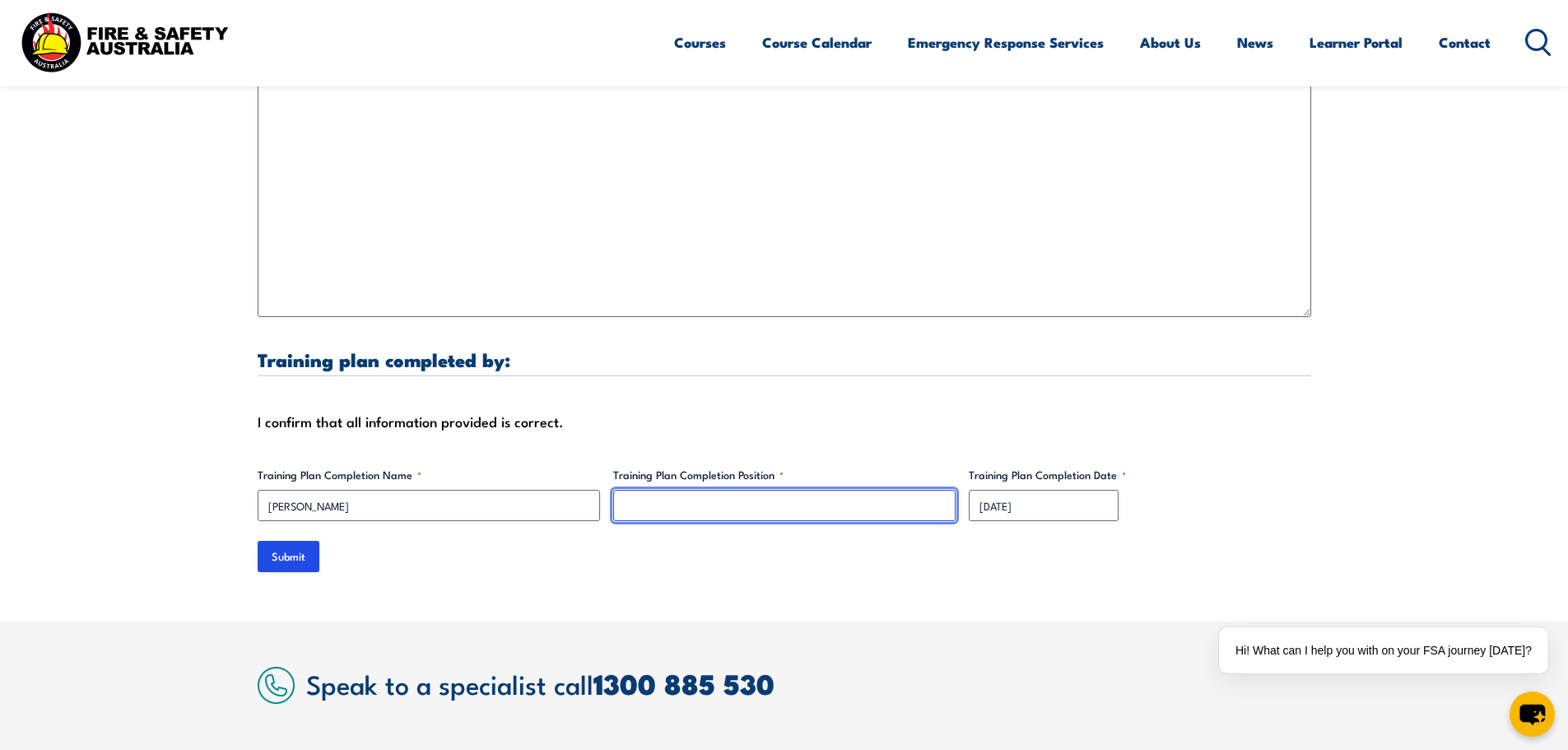
click at [866, 493] on input "Training Plan Completion Position *" at bounding box center [785, 505] width 343 height 31
type input "Site Admin"
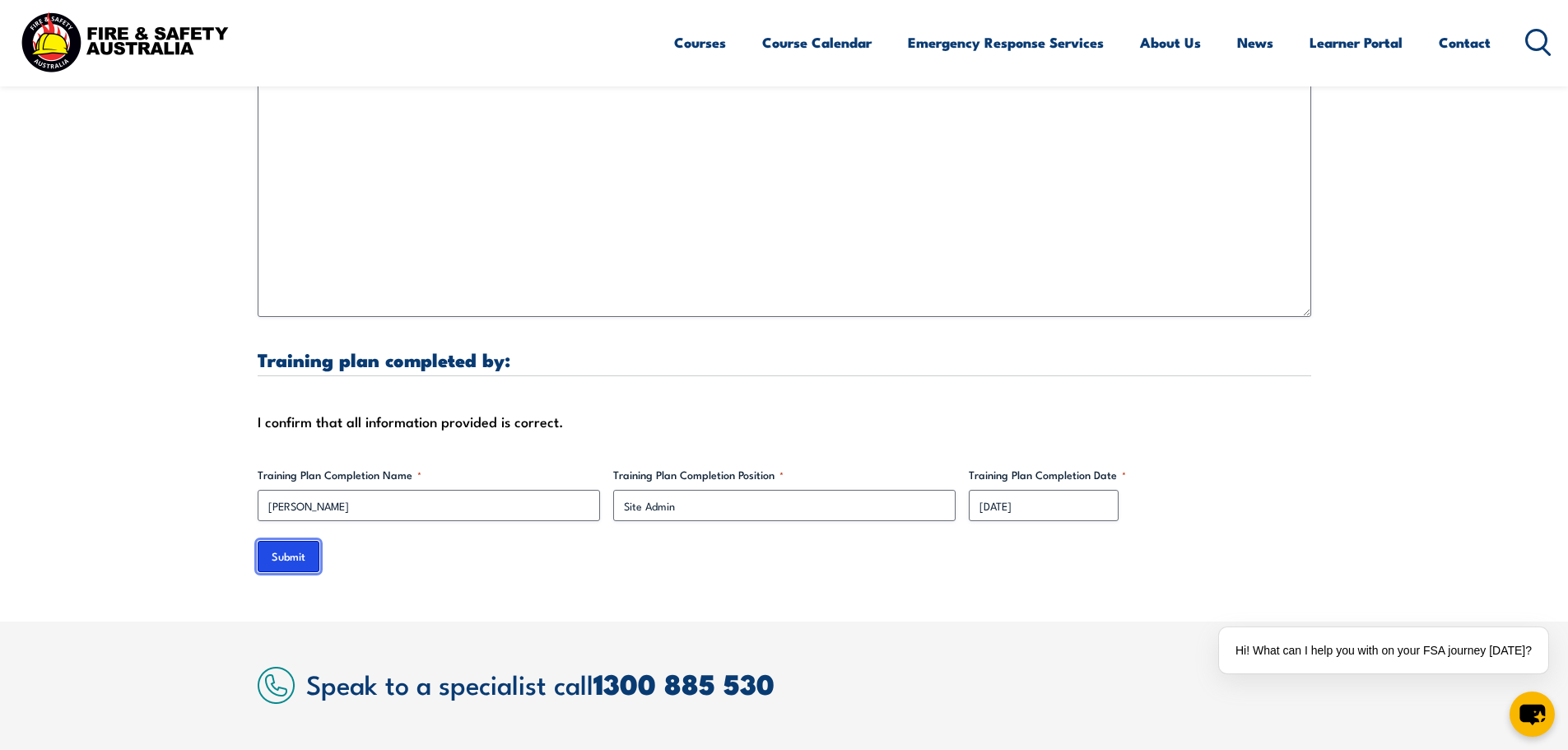
click at [308, 541] on input "Submit" at bounding box center [288, 556] width 62 height 31
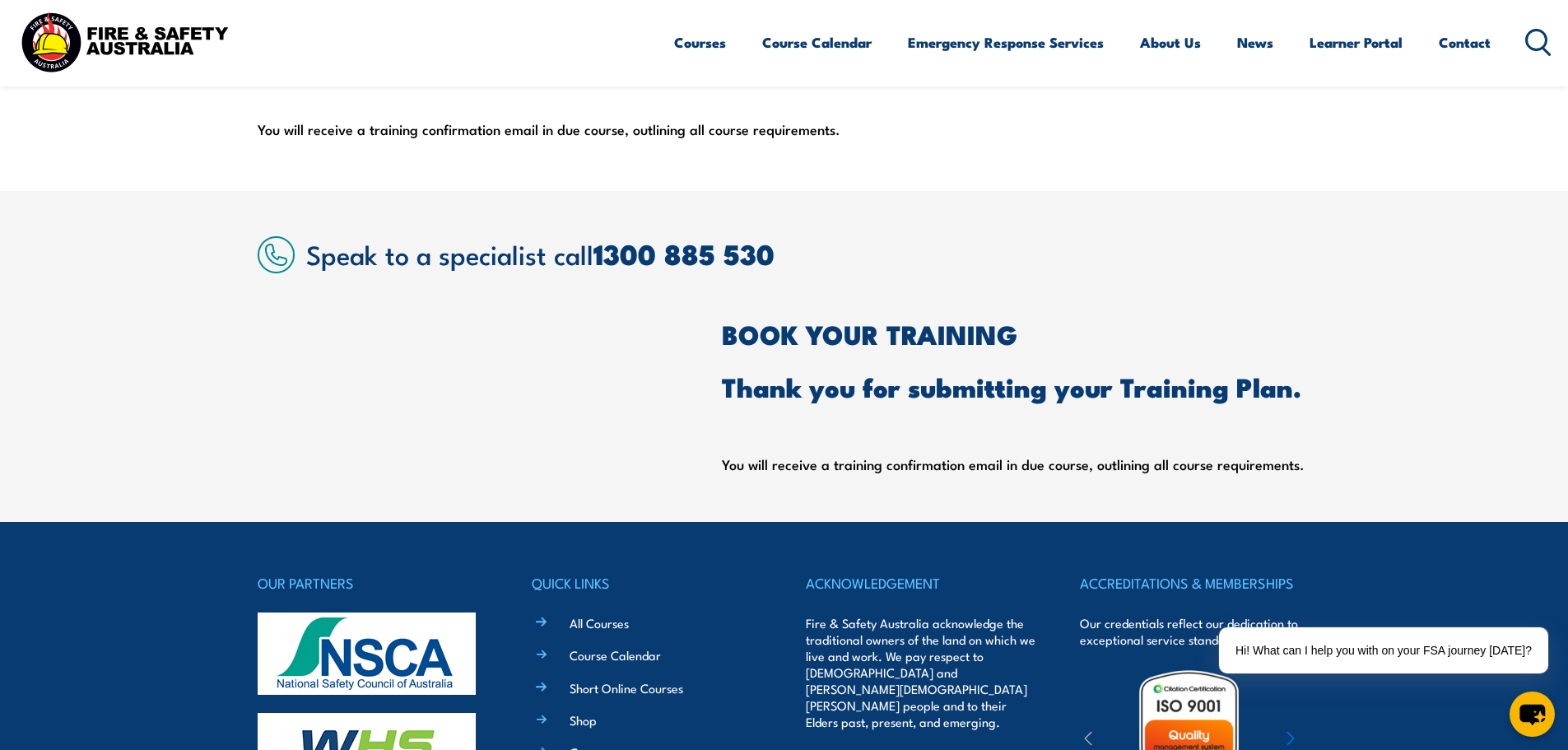
scroll to position [808, 0]
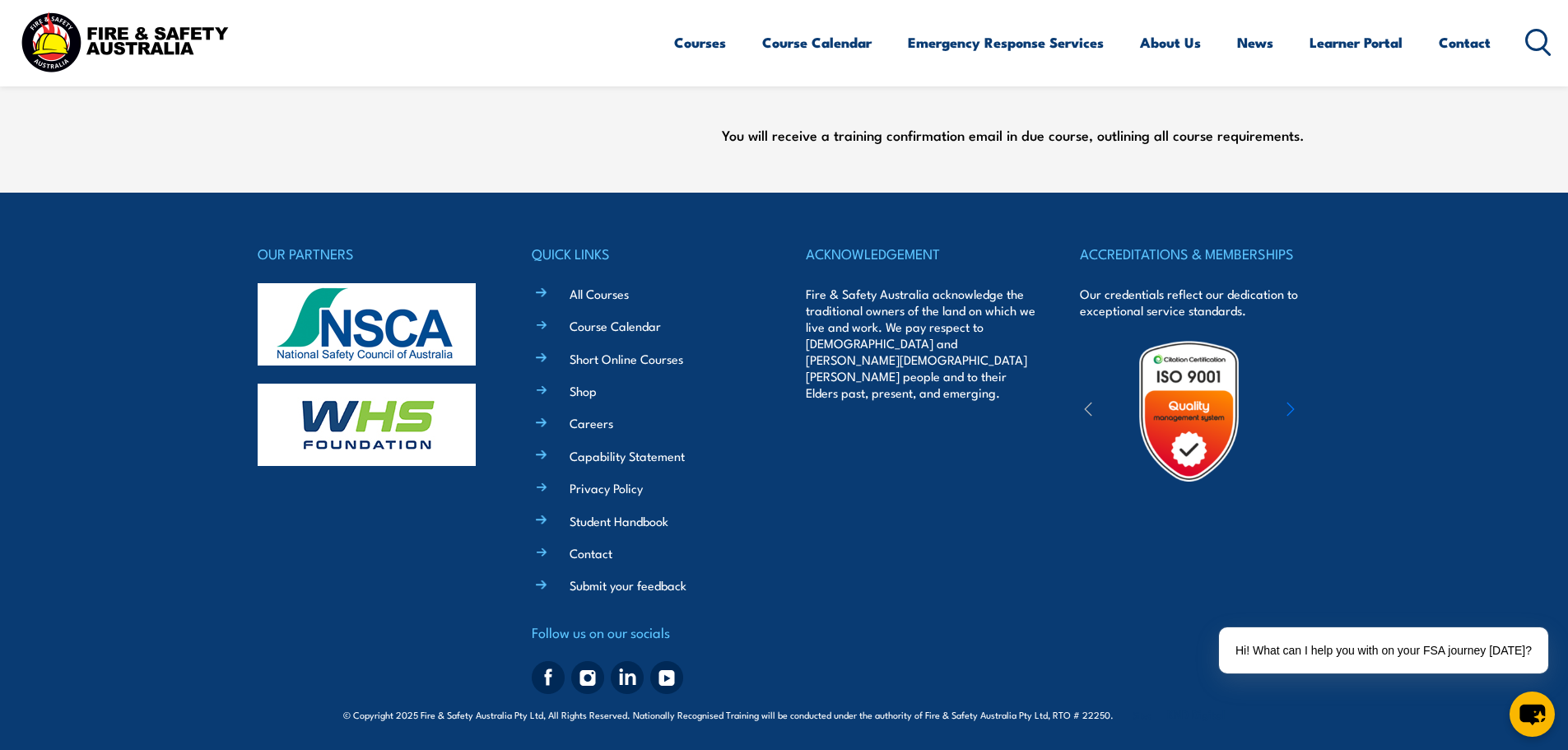
drag, startPoint x: 737, startPoint y: 130, endPoint x: 1316, endPoint y: 155, distance: 579.5
click at [1316, 155] on section "Speak to a specialist call [PHONE_NUMBER] BOOK YOUR TRAINING Thank you for subm…" at bounding box center [784, 28] width 1568 height 331
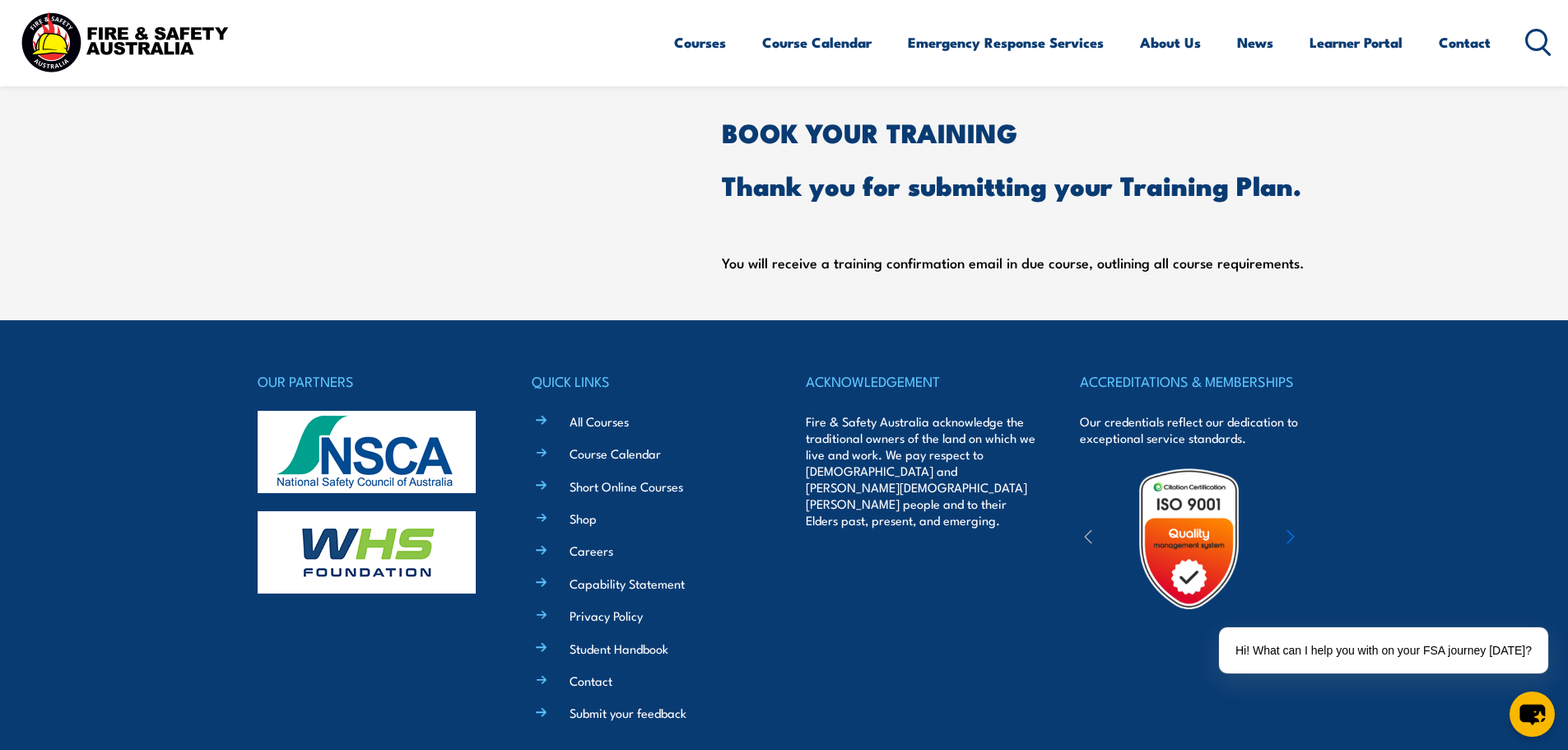
scroll to position [561, 0]
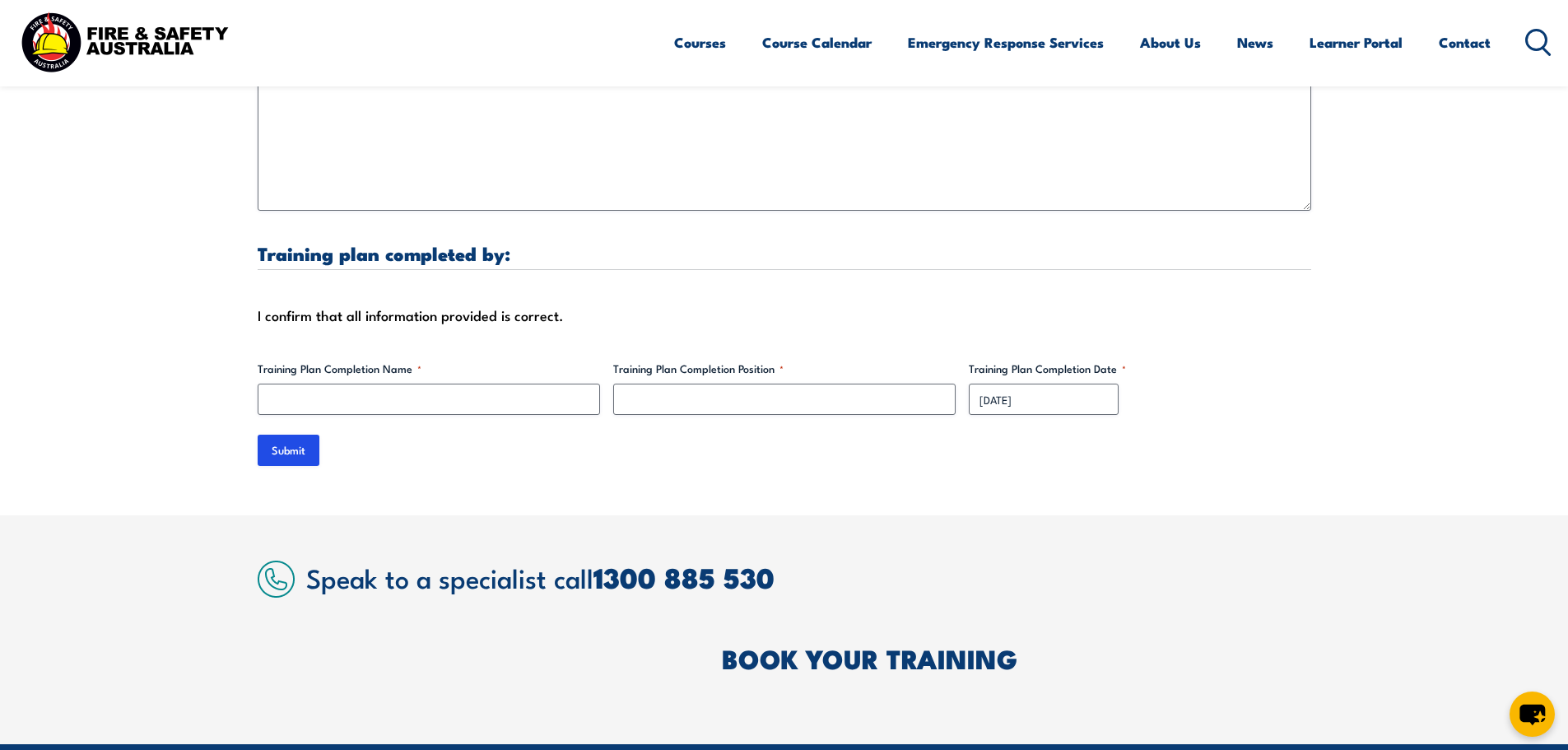
scroll to position [4923, 0]
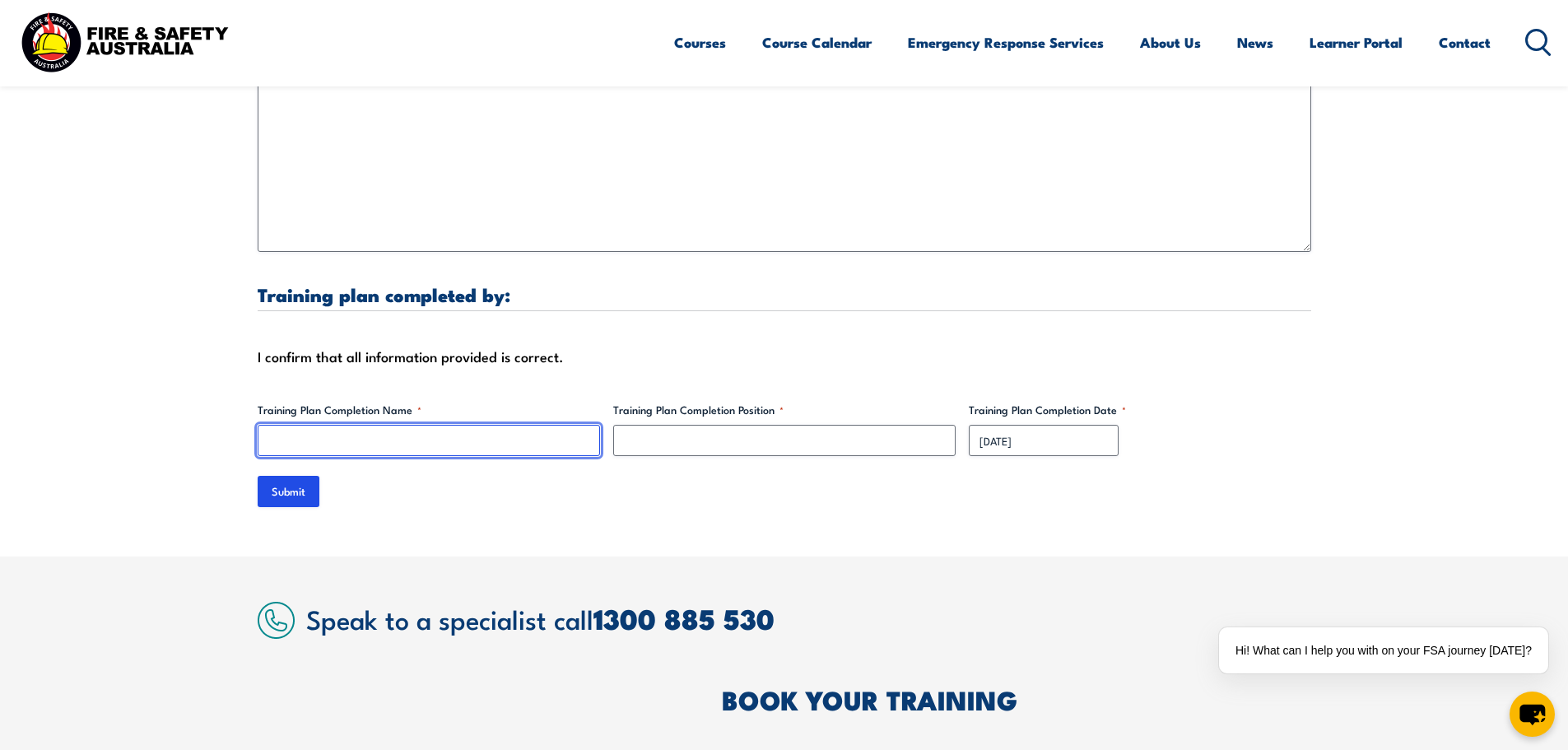
click at [499, 433] on input "Training Plan Completion Name *" at bounding box center [429, 440] width 343 height 31
click at [326, 428] on input "[PERSON_NAME]" at bounding box center [429, 440] width 343 height 31
type input "[PERSON_NAME]"
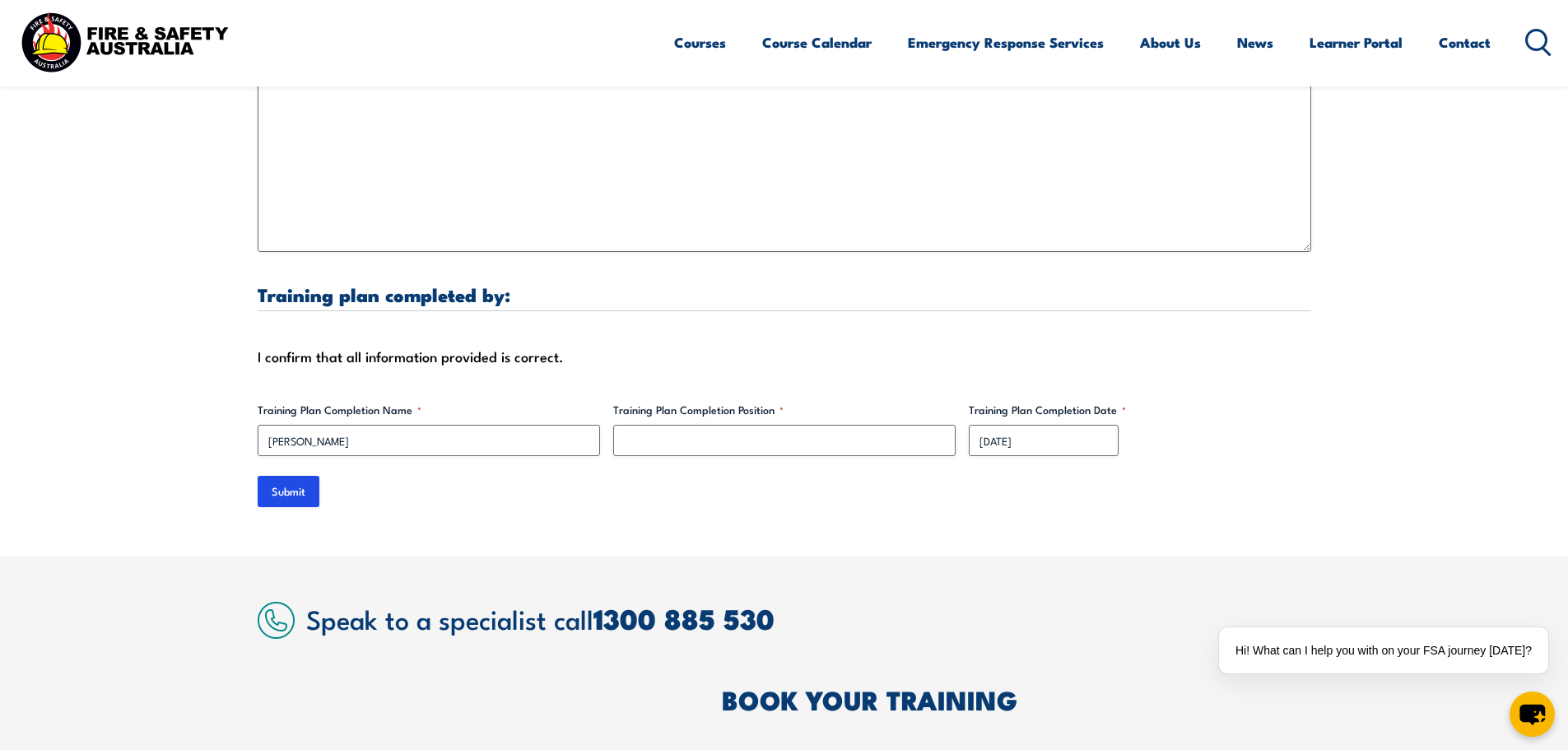
click at [789, 405] on div "Training Plan Completion Position *" at bounding box center [785, 429] width 343 height 54
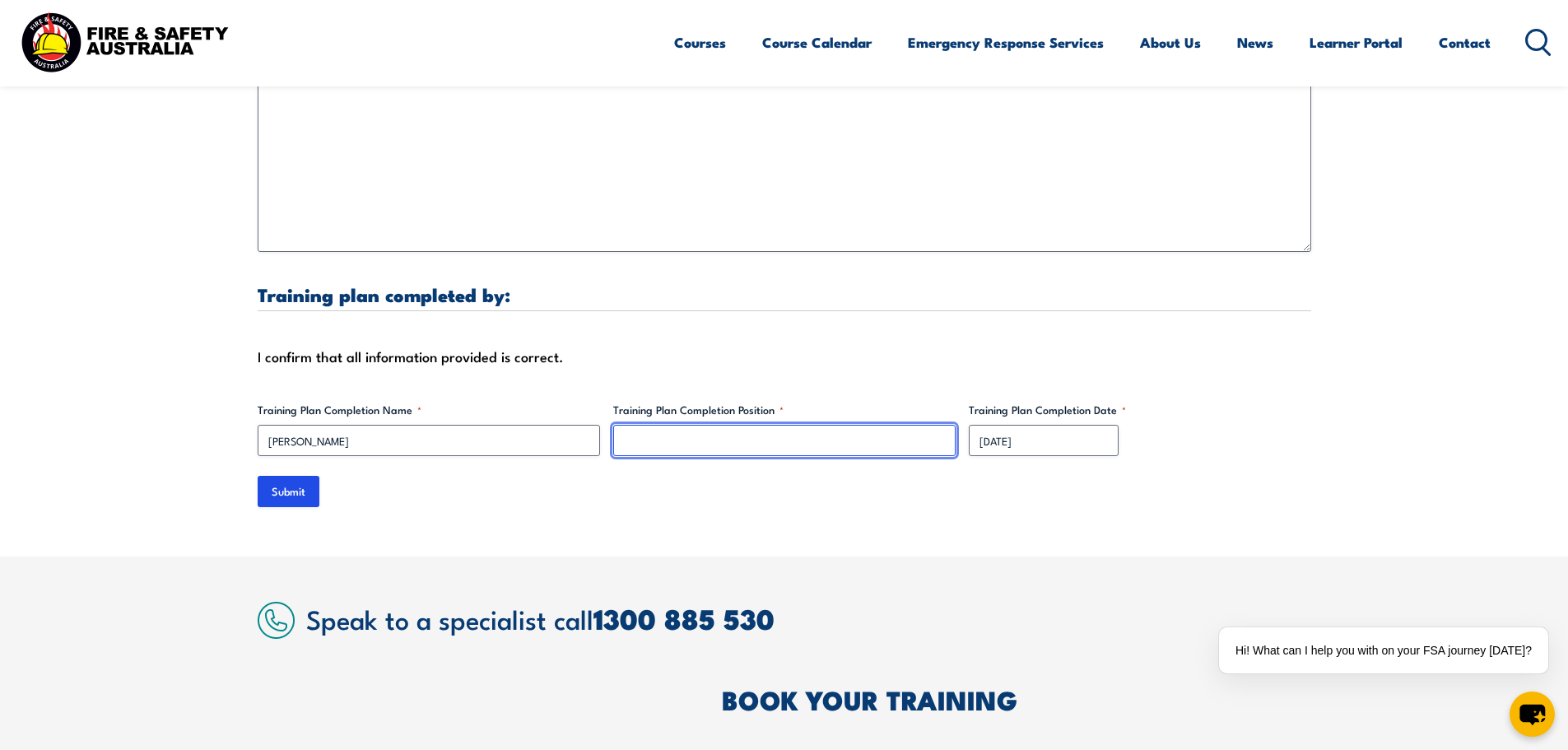
click at [794, 425] on input "Training Plan Completion Position *" at bounding box center [785, 440] width 343 height 31
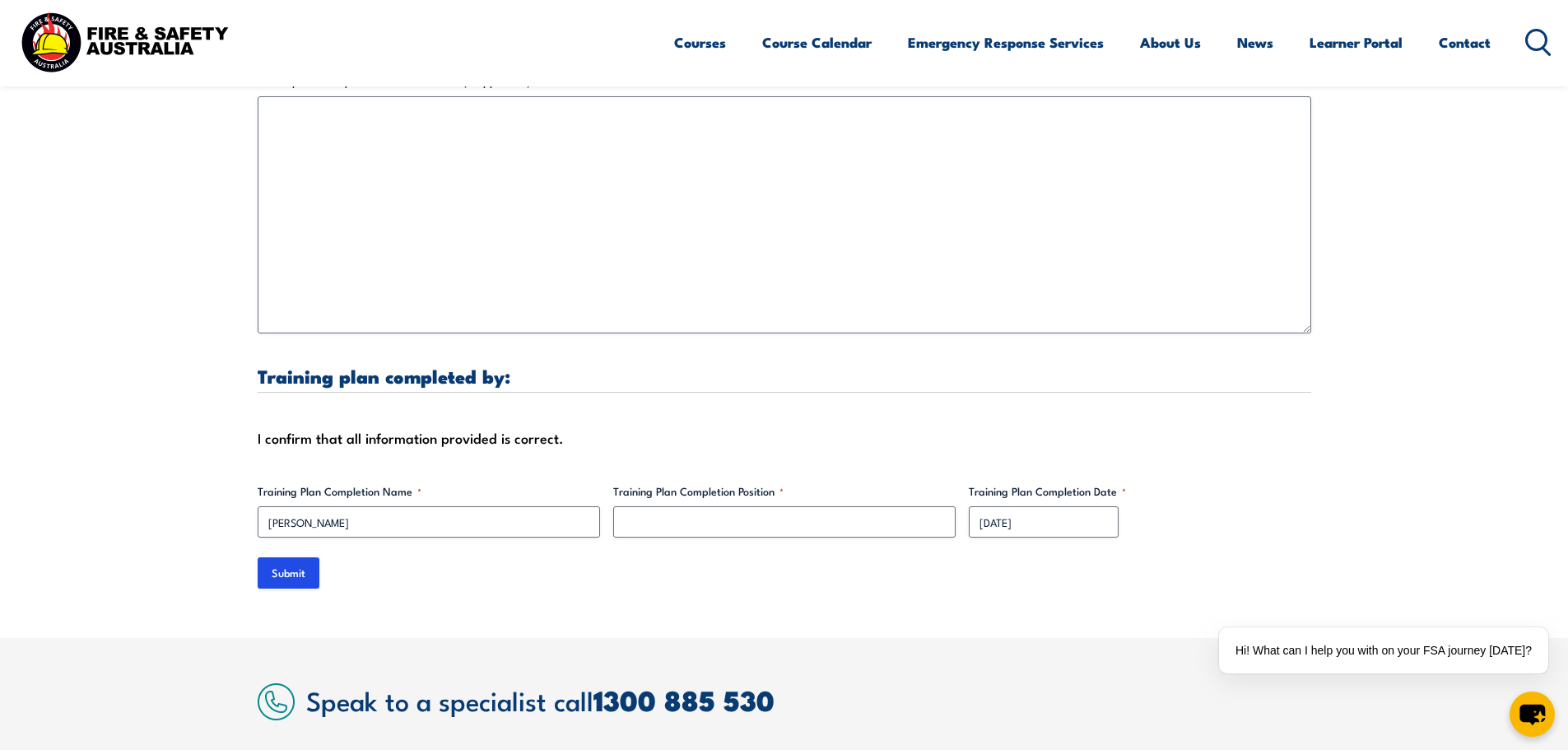
scroll to position [4841, 0]
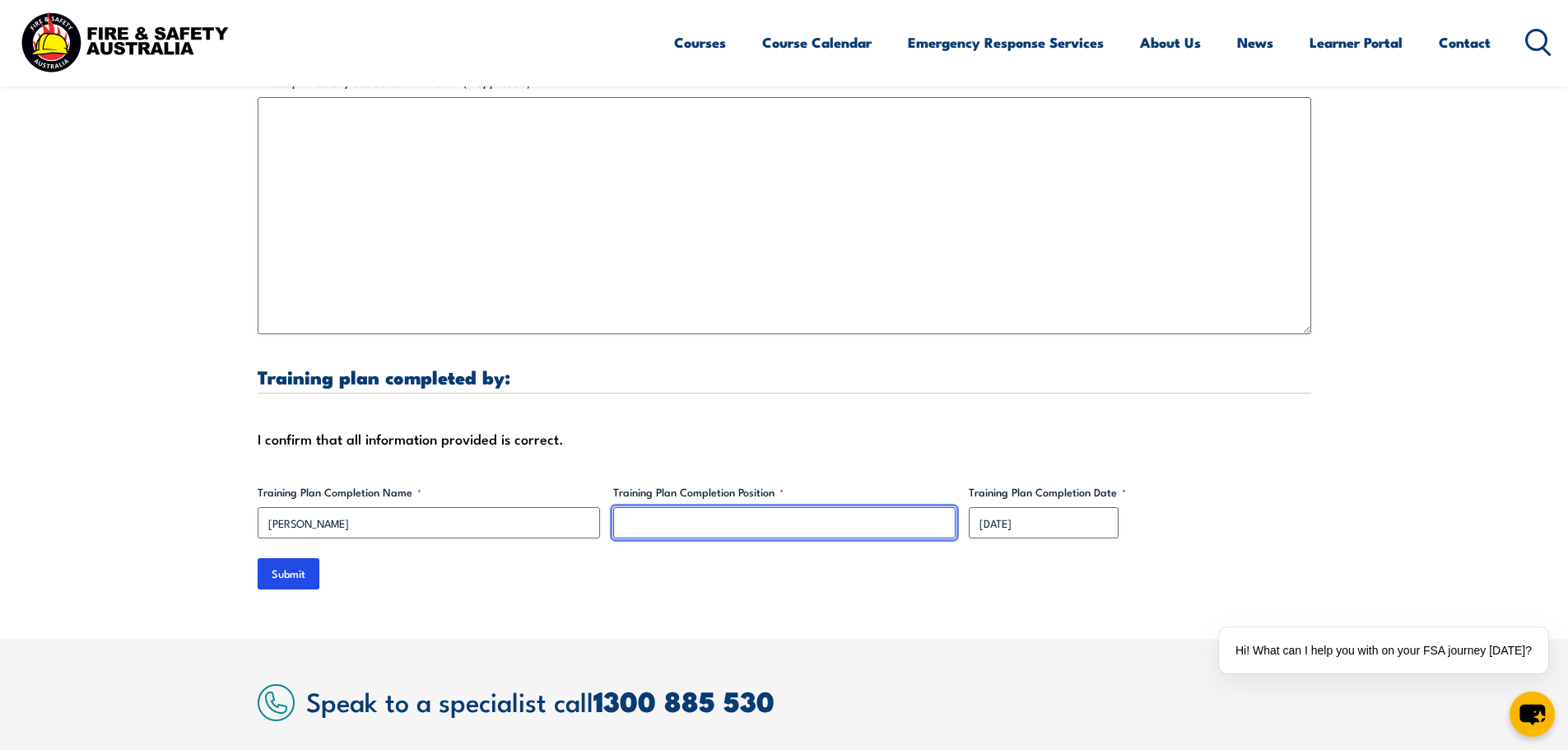
click at [880, 508] on input "Training Plan Completion Position *" at bounding box center [785, 523] width 343 height 31
drag, startPoint x: 880, startPoint y: 507, endPoint x: 832, endPoint y: 501, distance: 48.4
click at [832, 508] on input "Training Plan Completion Position *" at bounding box center [785, 523] width 343 height 31
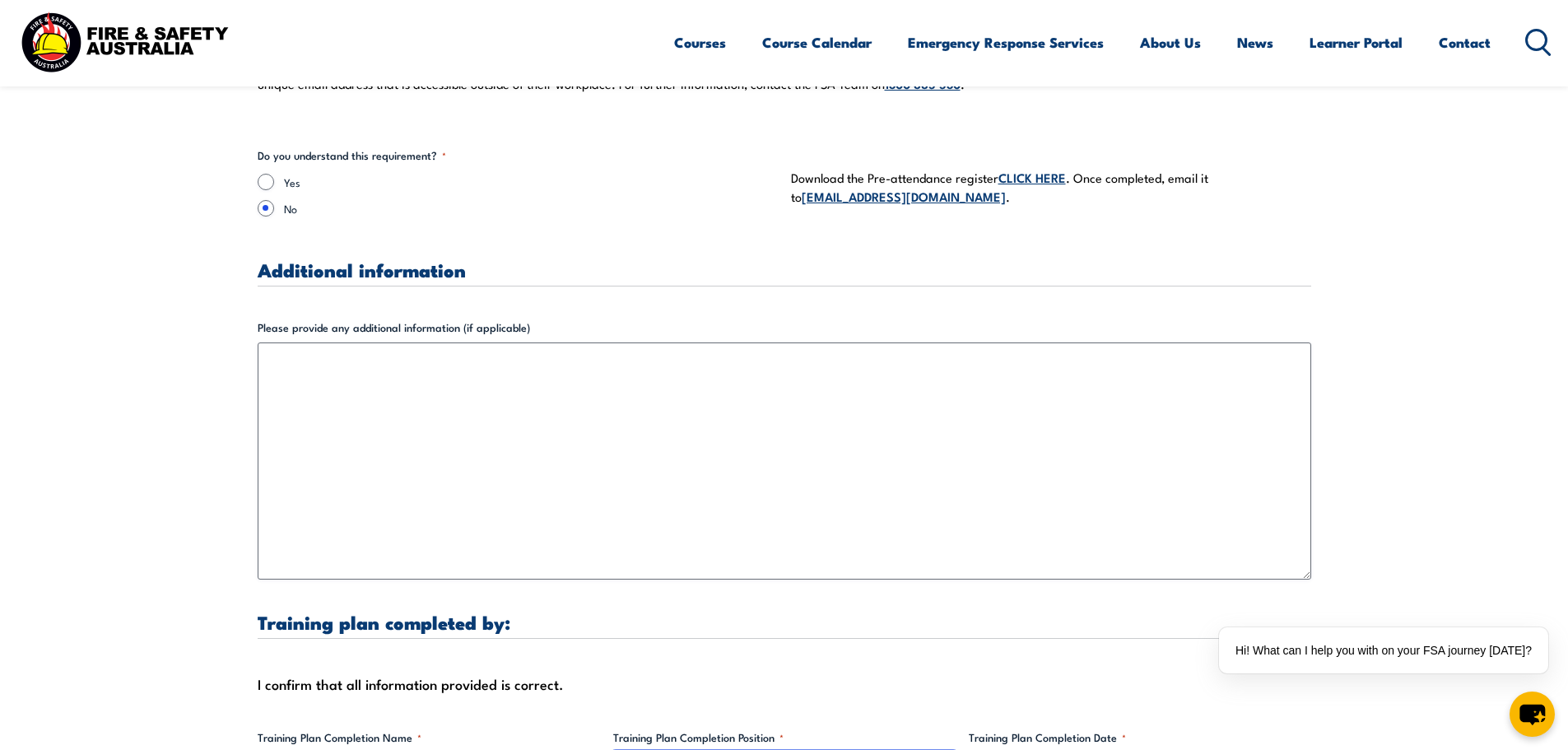
scroll to position [4594, 0]
type input "Site Admin"
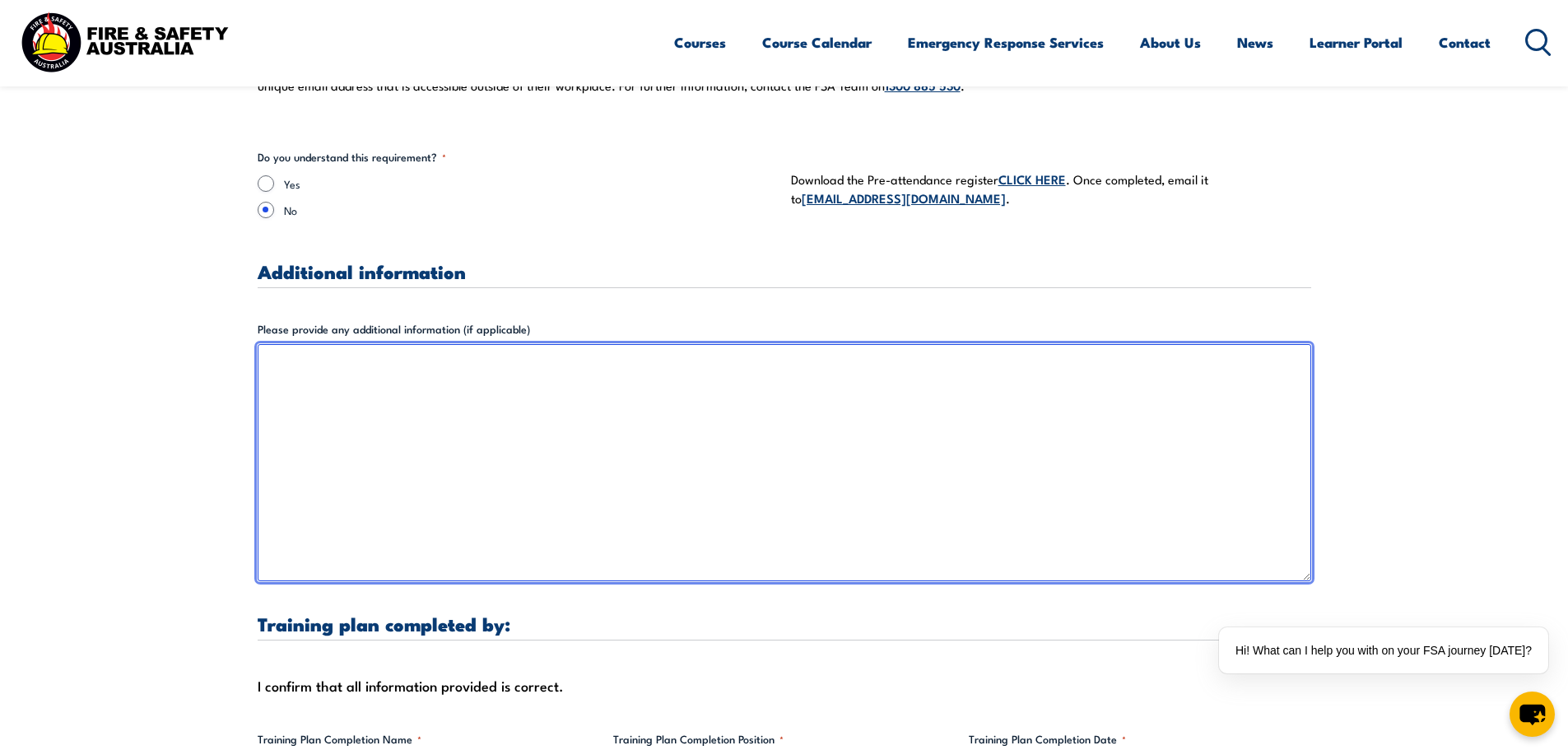
click at [877, 503] on textarea "Please provide any additional information (if applicable)" at bounding box center [784, 463] width 1054 height 237
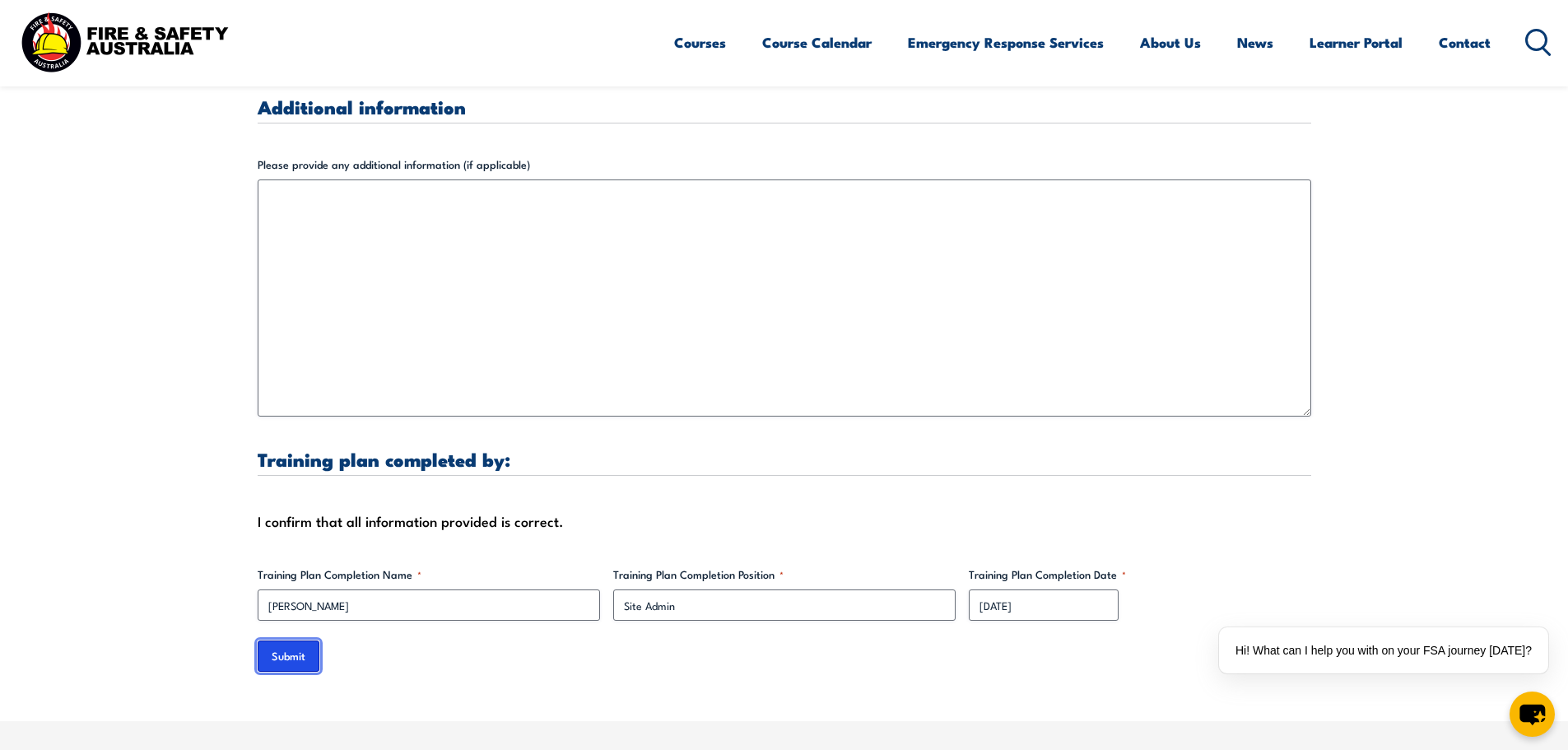
click at [288, 649] on input "Submit" at bounding box center [288, 656] width 62 height 31
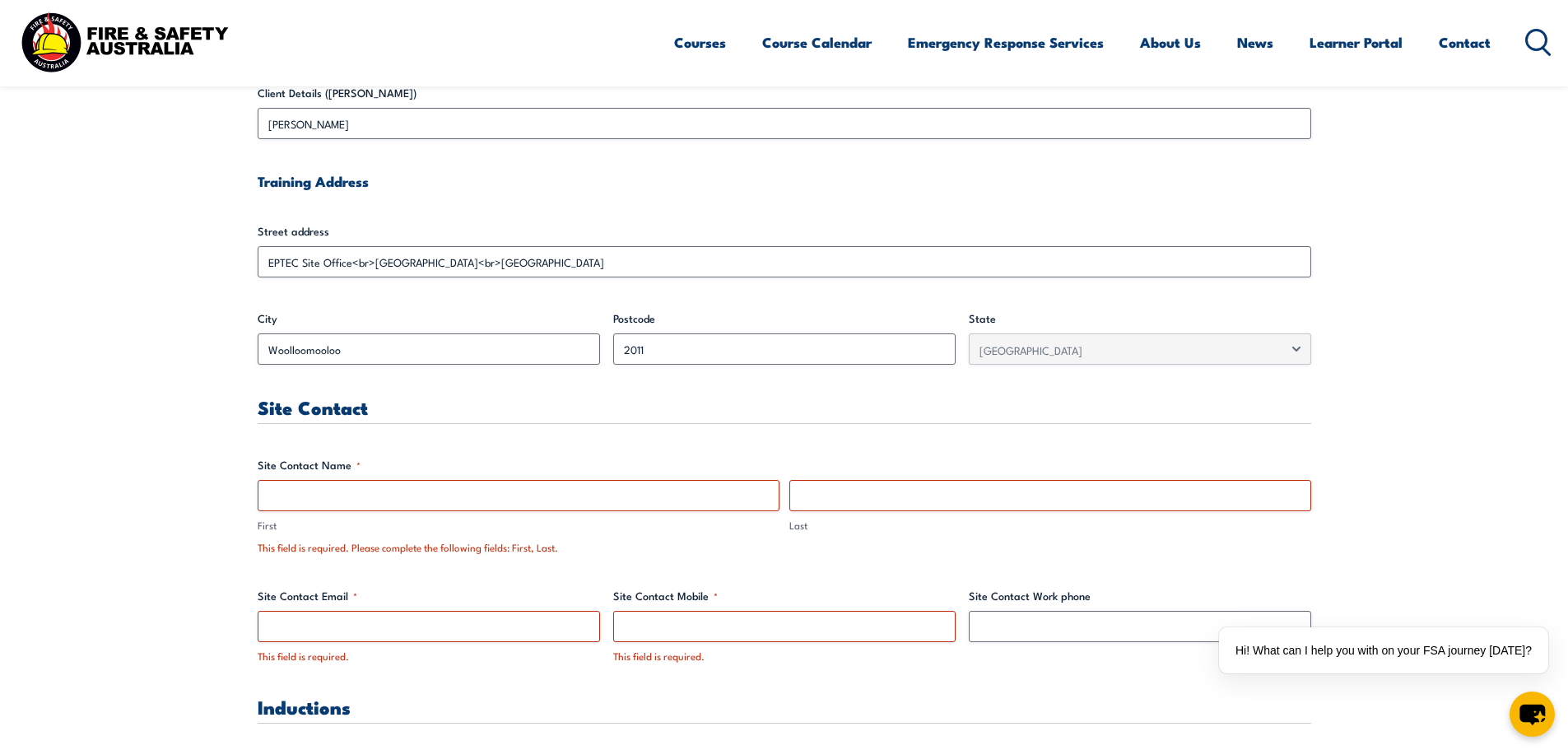
scroll to position [831, 0]
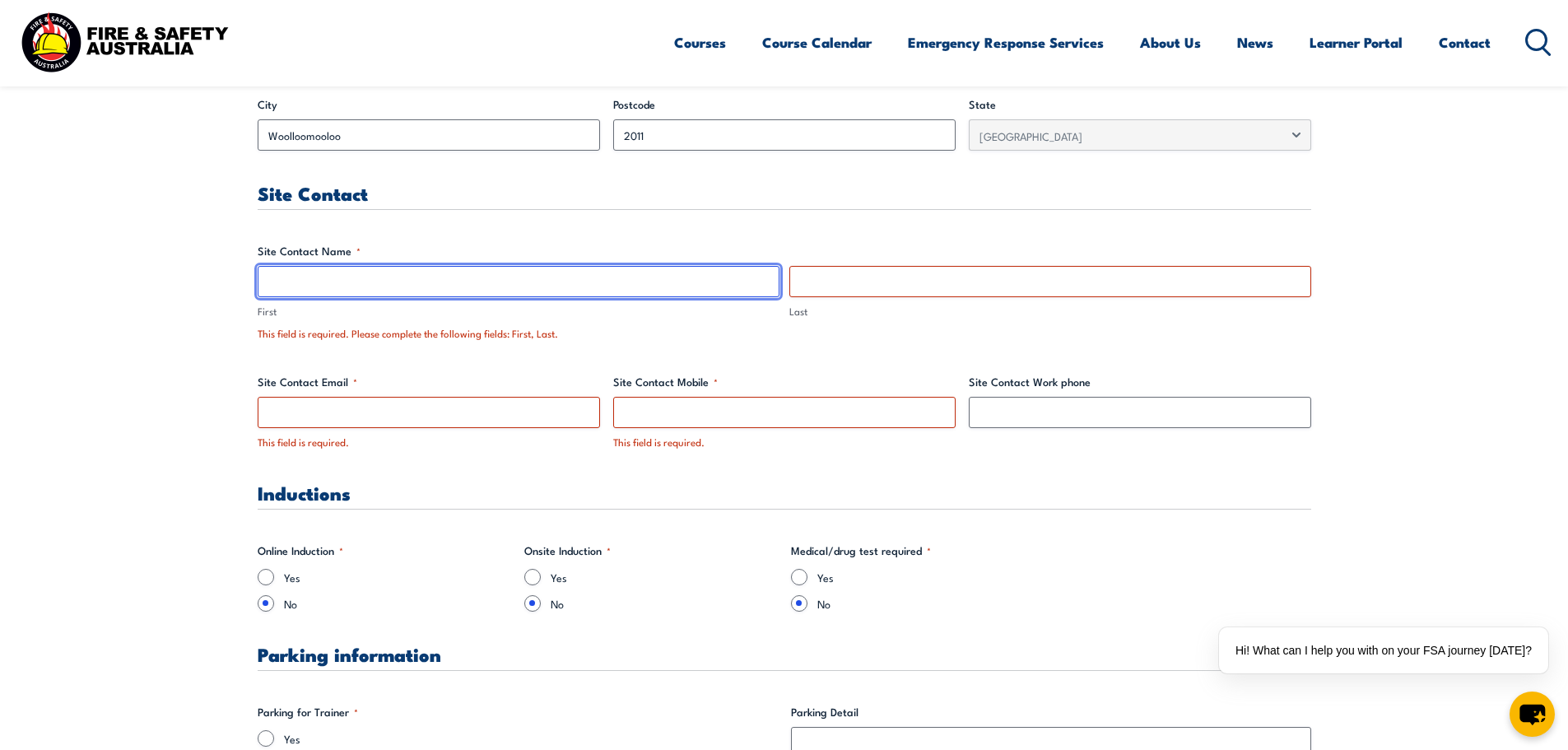
click at [440, 275] on input "First" at bounding box center [518, 281] width 522 height 31
type input "[PERSON_NAME]"
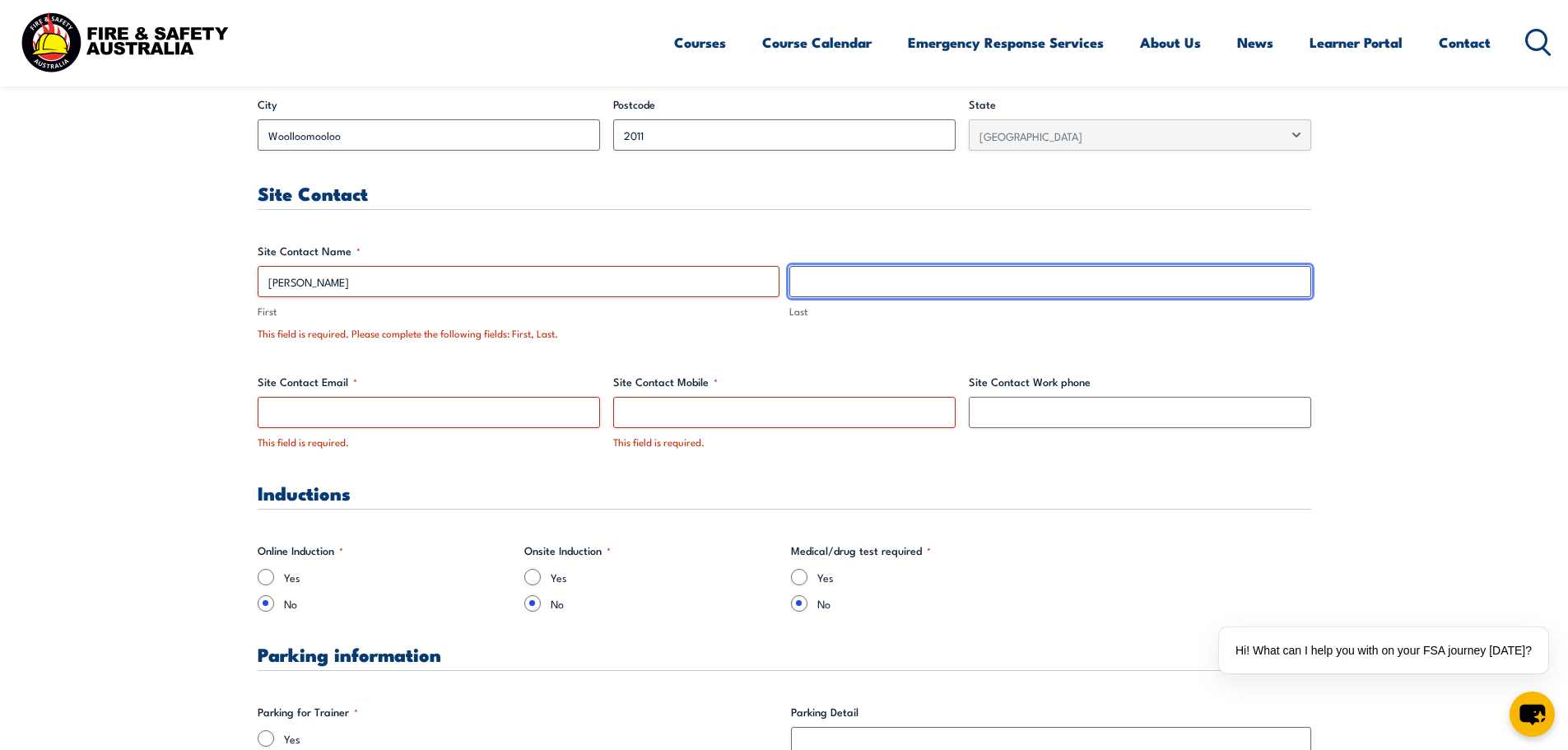
type input "[PERSON_NAME]"
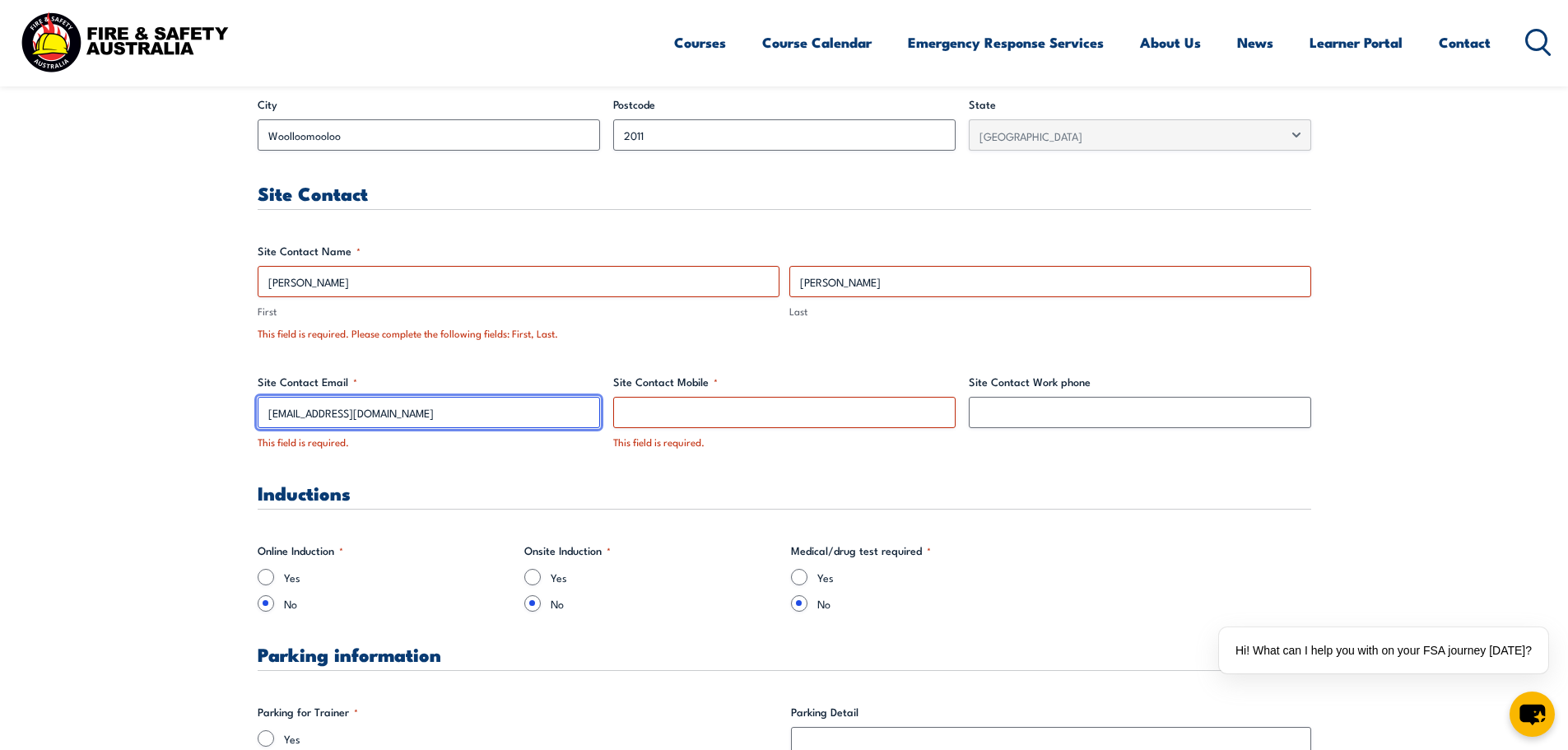
click at [396, 411] on input "[EMAIL_ADDRESS][DOMAIN_NAME]" at bounding box center [429, 412] width 343 height 31
type input "[EMAIL_ADDRESS][DOMAIN_NAME]"
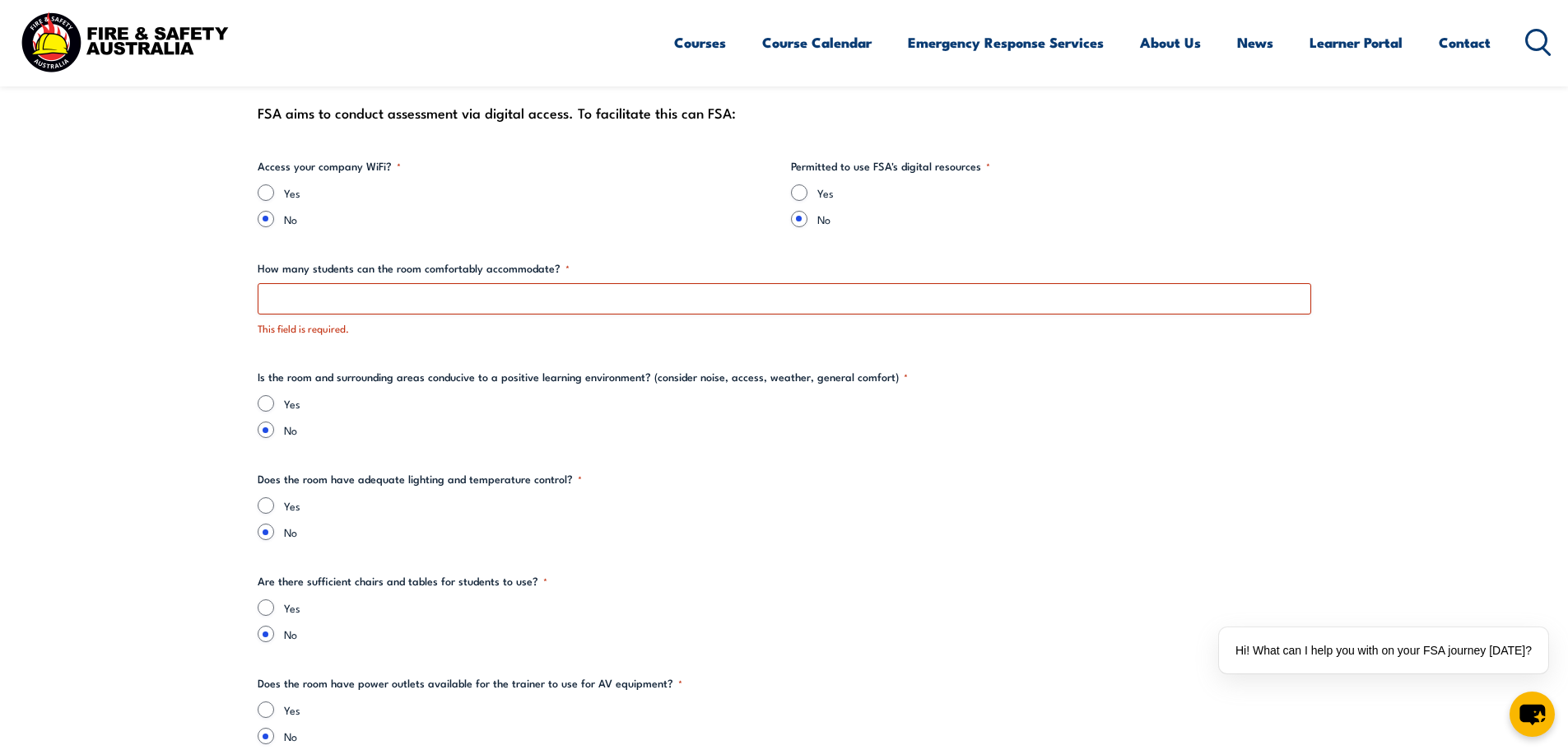
scroll to position [1654, 0]
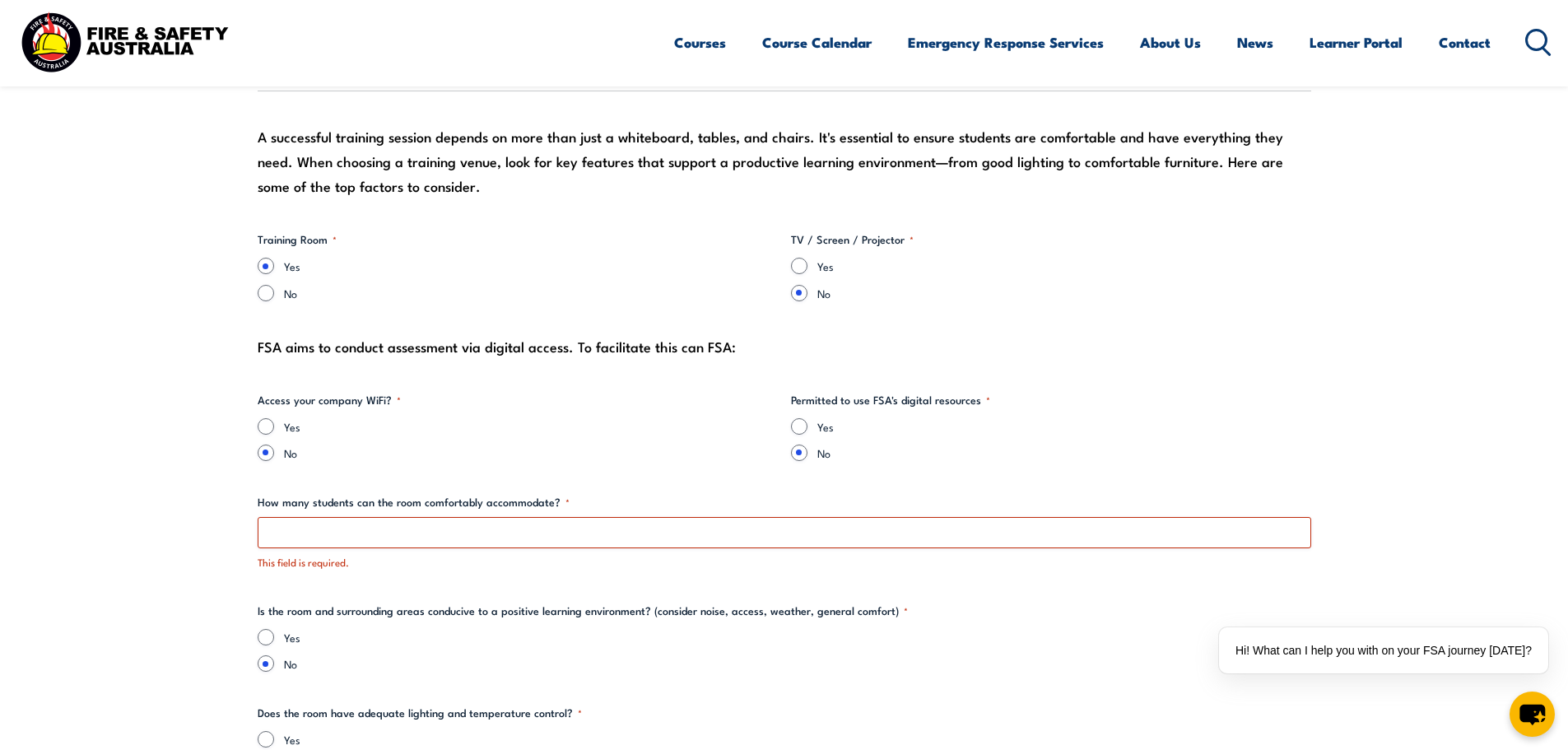
type input "0447585264"
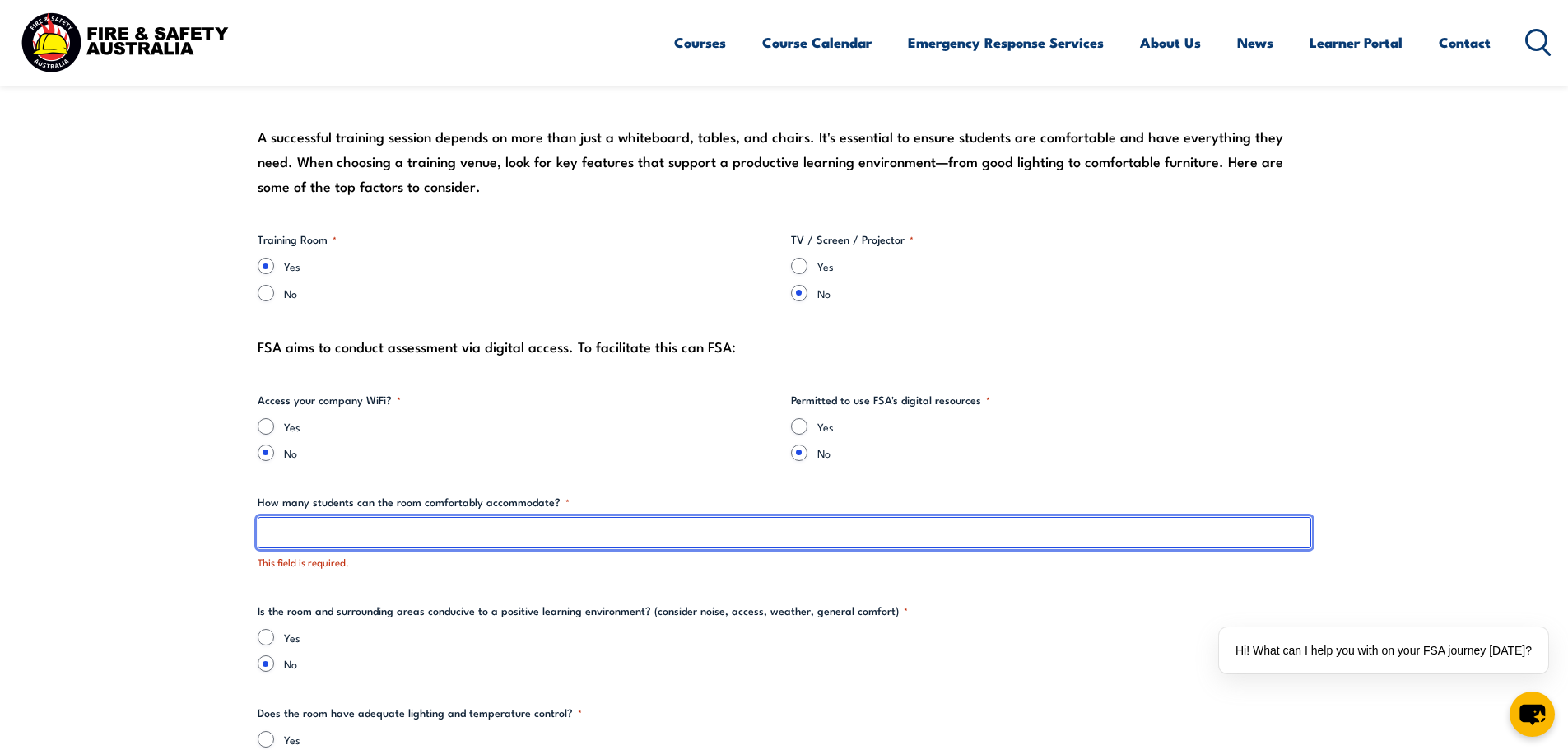
click at [682, 534] on input "How many students can the room comfortably accommodate? *" at bounding box center [784, 532] width 1054 height 31
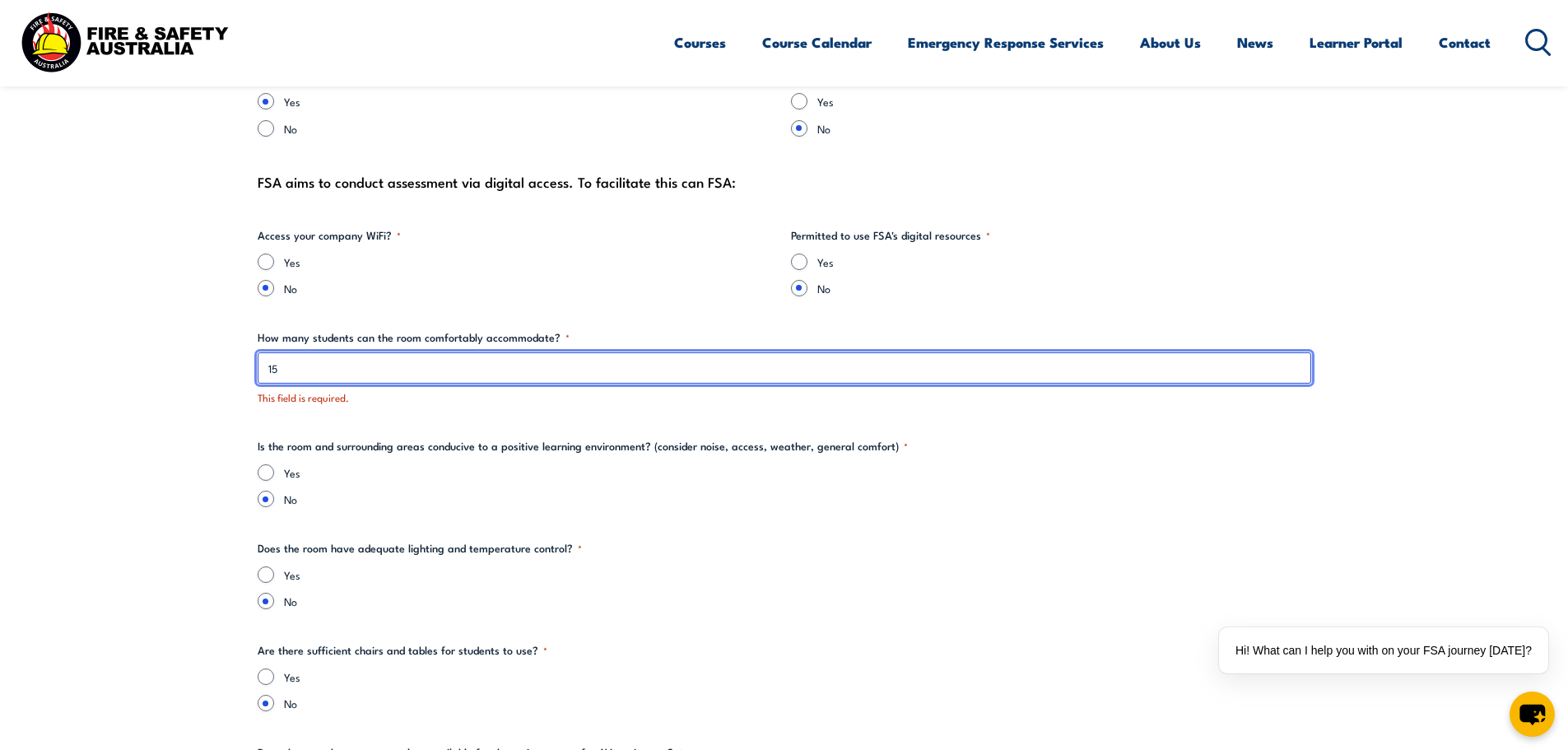
type input "15"
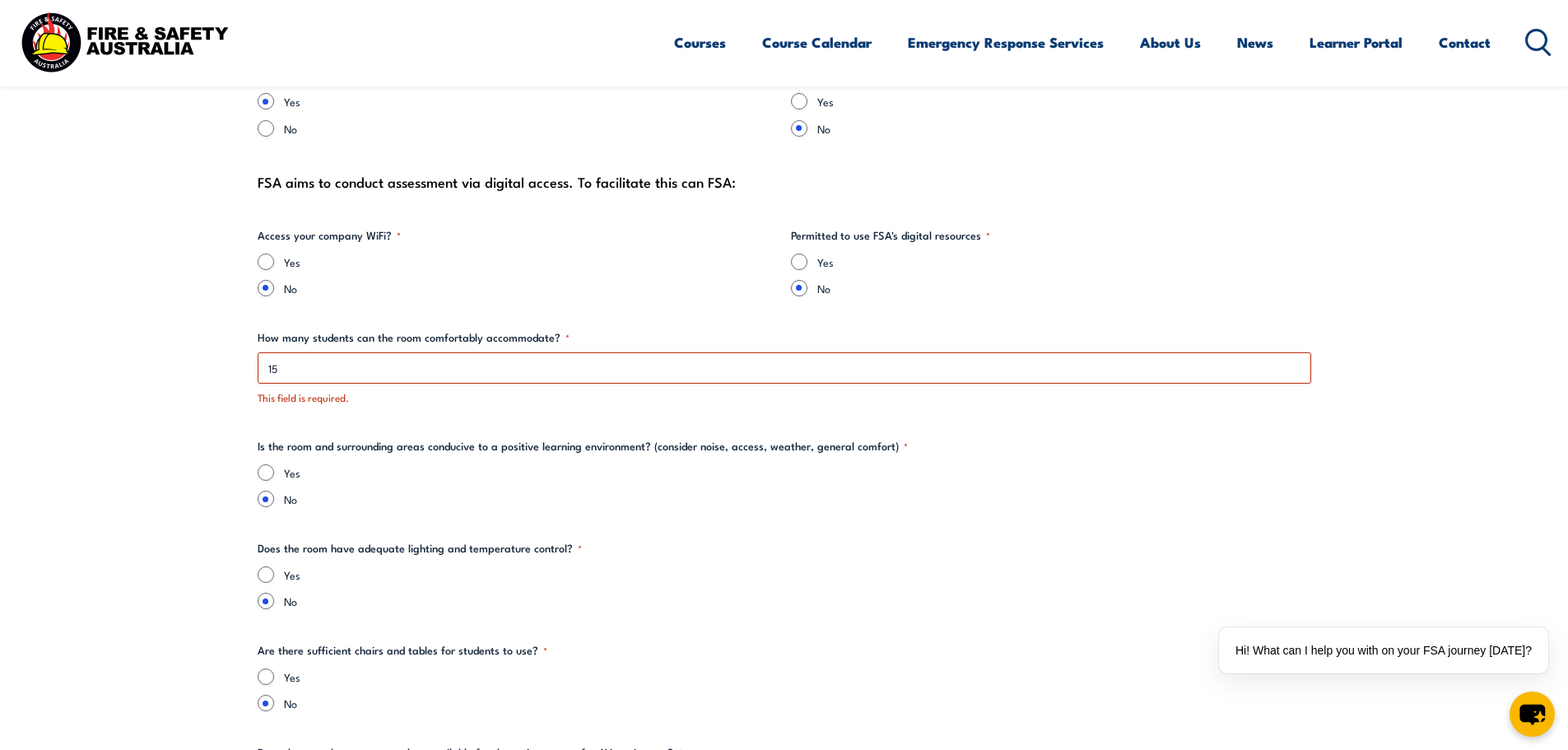
click at [715, 576] on label "Yes" at bounding box center [797, 575] width 1027 height 17
click at [274, 576] on input "Yes" at bounding box center [266, 575] width 17 height 17
radio input "true"
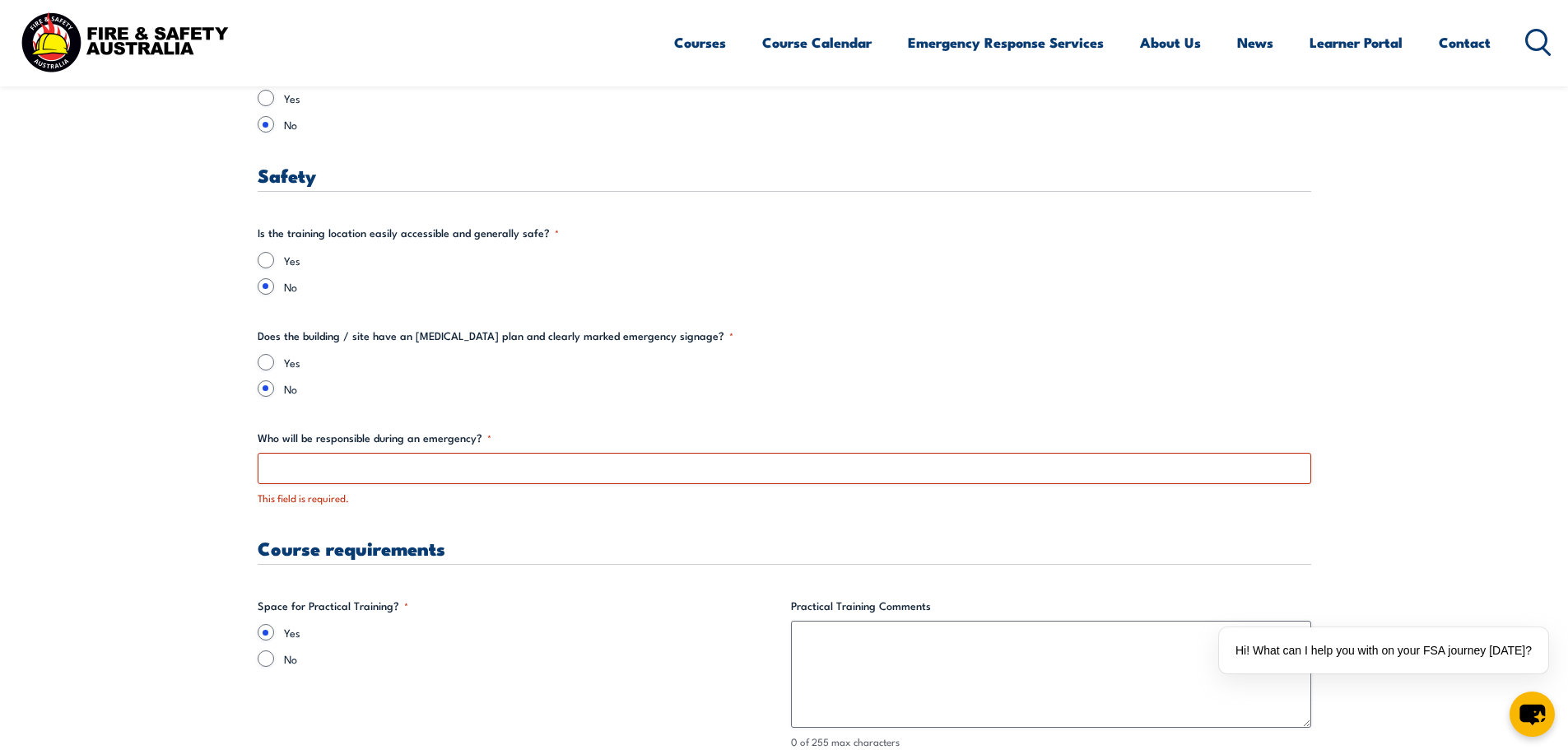
scroll to position [2807, 0]
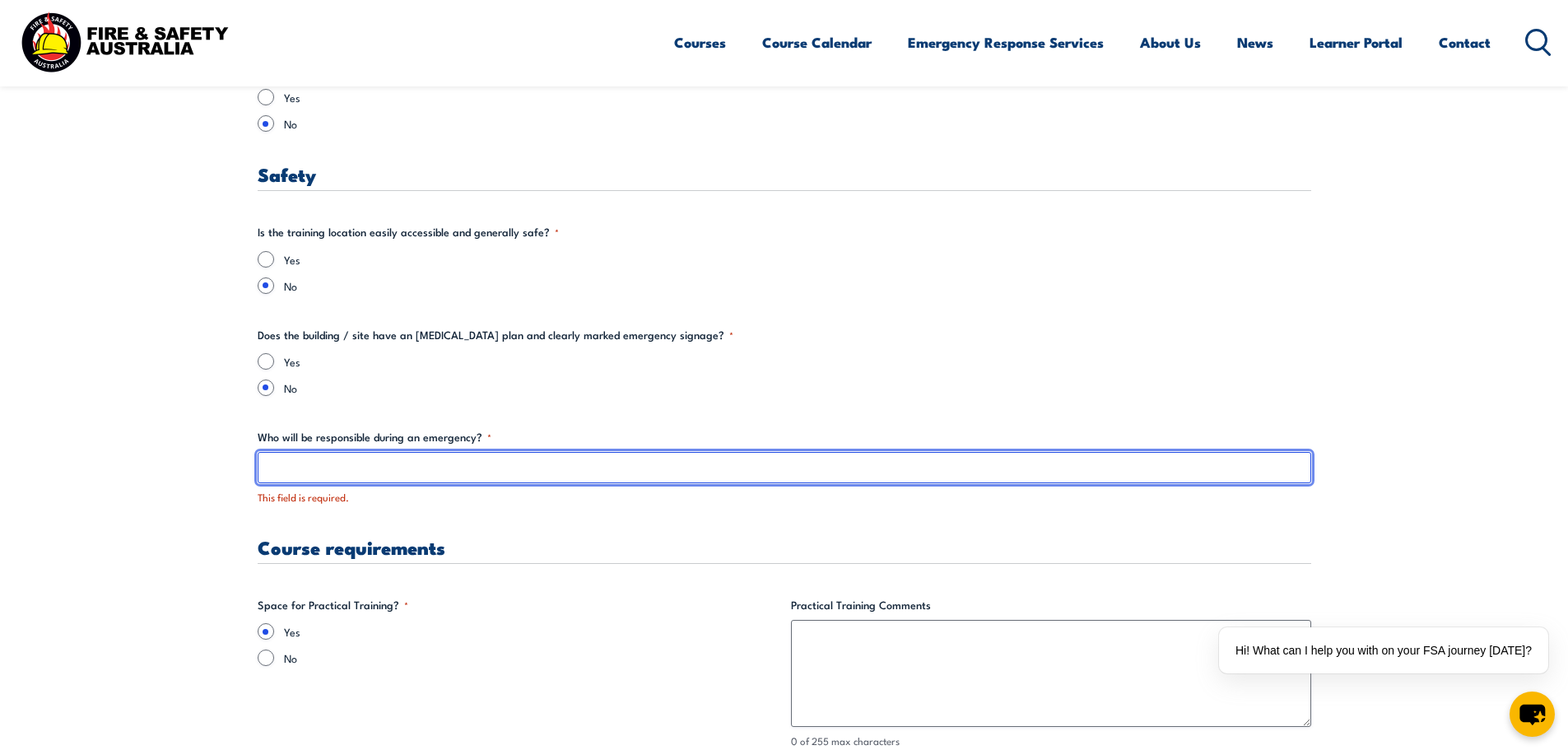
click at [369, 459] on input "Who will be responsible during an emergency? *" at bounding box center [784, 467] width 1054 height 31
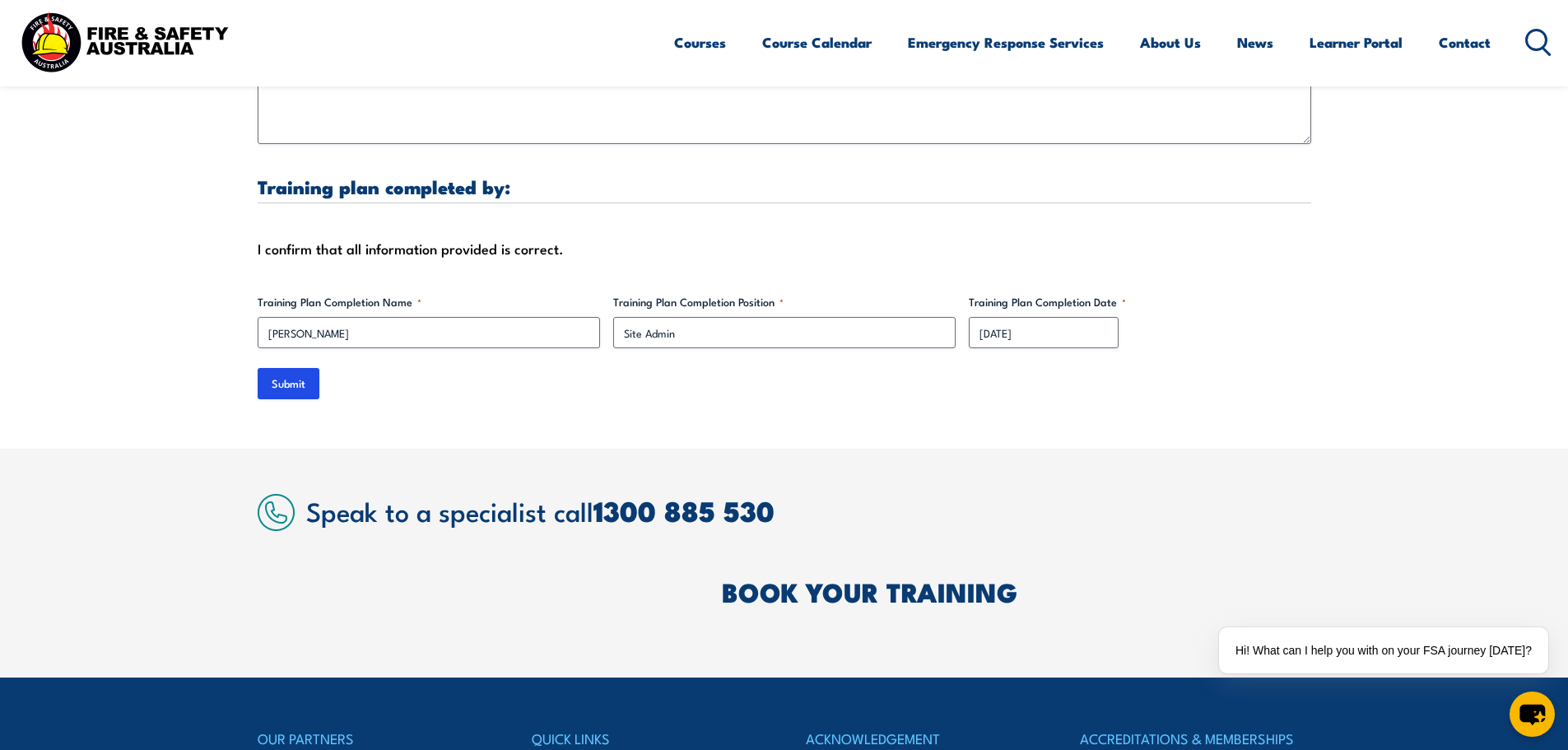
scroll to position [5278, 0]
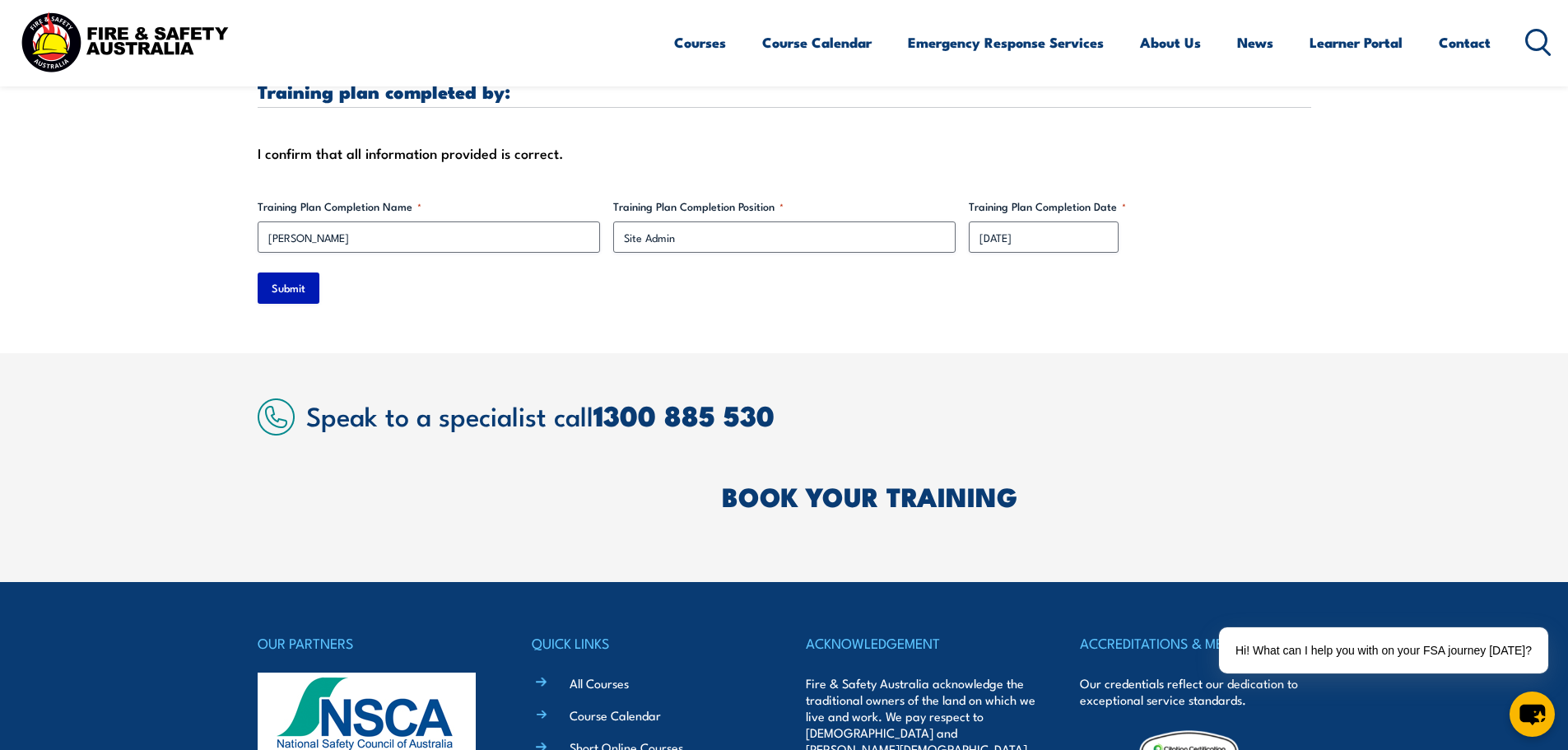
type input "Anthony Dalangin"
click at [284, 273] on input "Submit" at bounding box center [288, 288] width 62 height 31
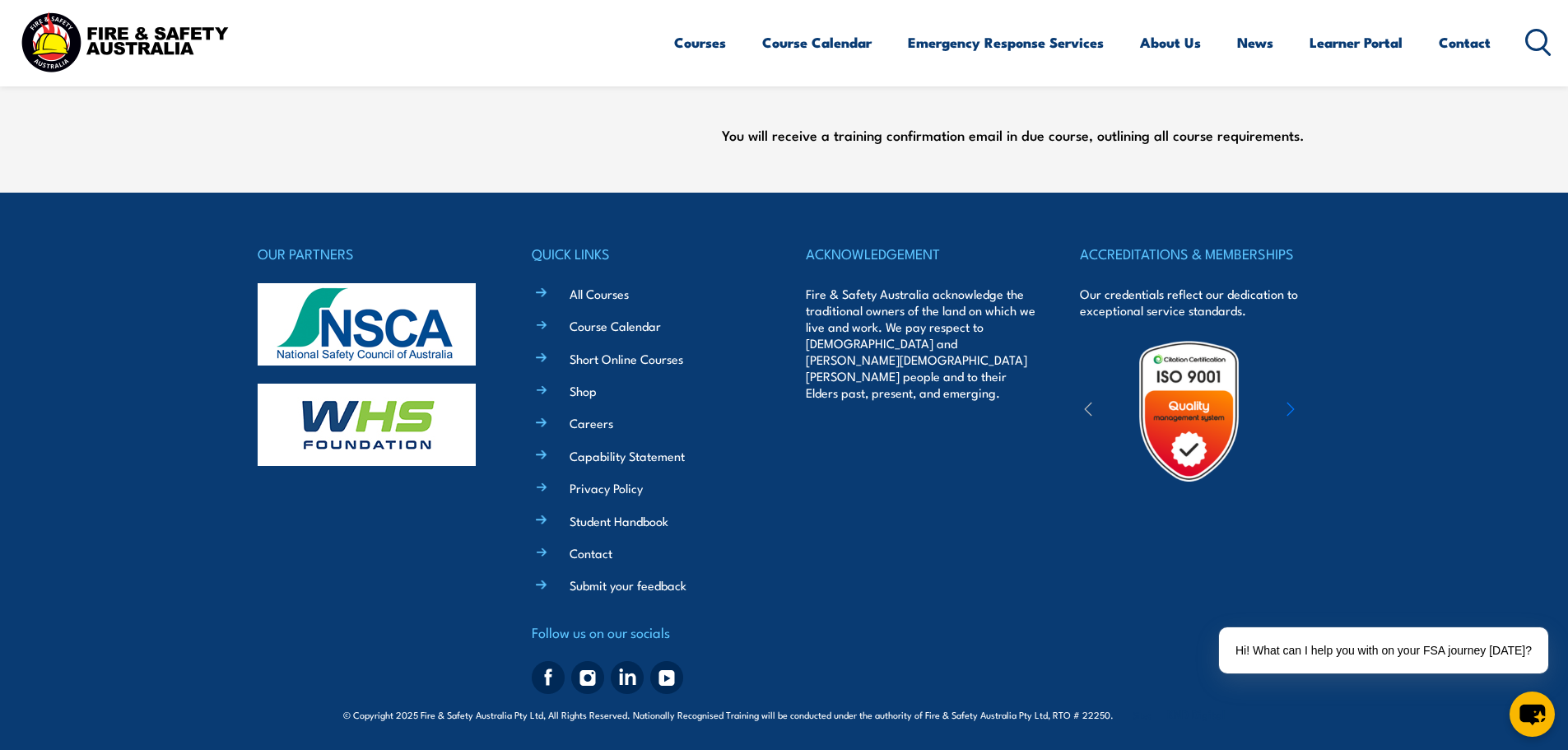
scroll to position [0, 0]
